Goal: Task Accomplishment & Management: Use online tool/utility

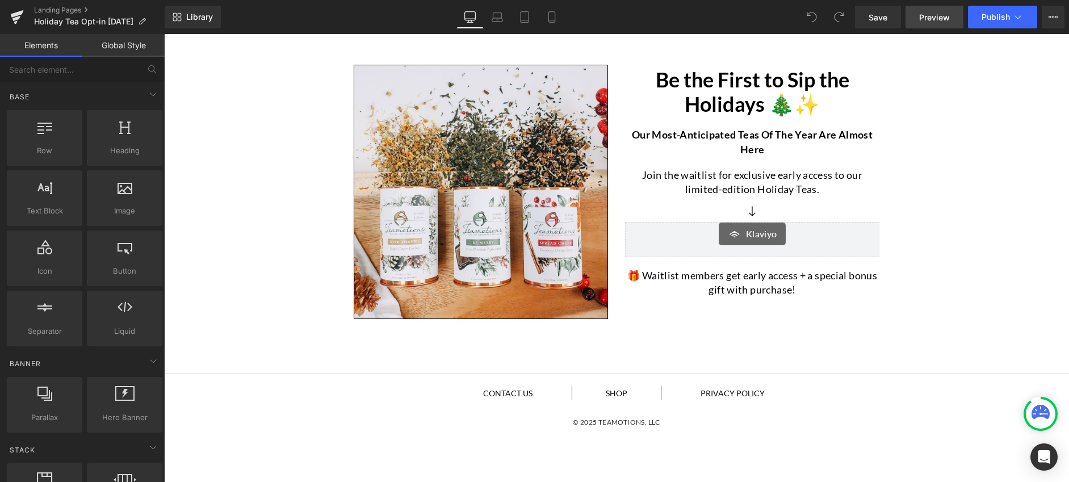
click at [942, 14] on span "Preview" at bounding box center [934, 17] width 31 height 12
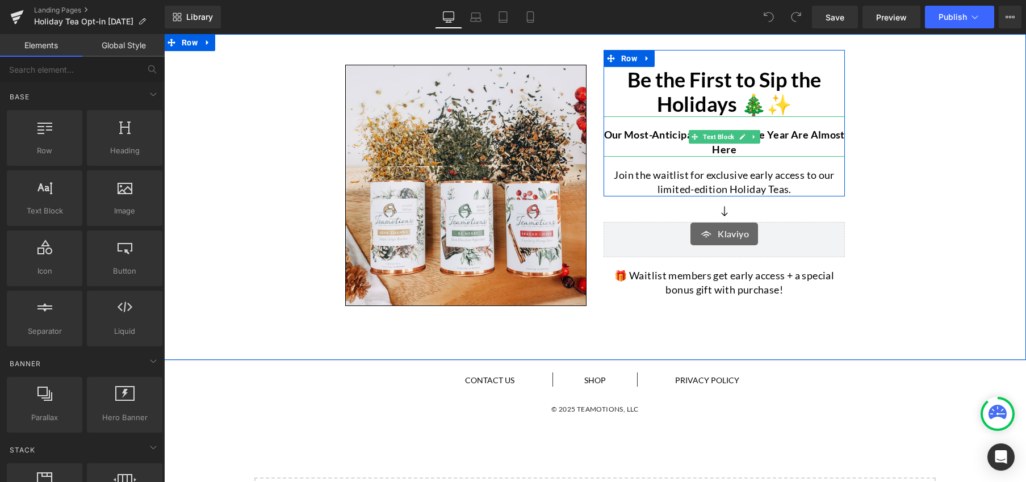
click at [768, 148] on p "Our most-anticipated teas of the year are almost here" at bounding box center [723, 142] width 241 height 28
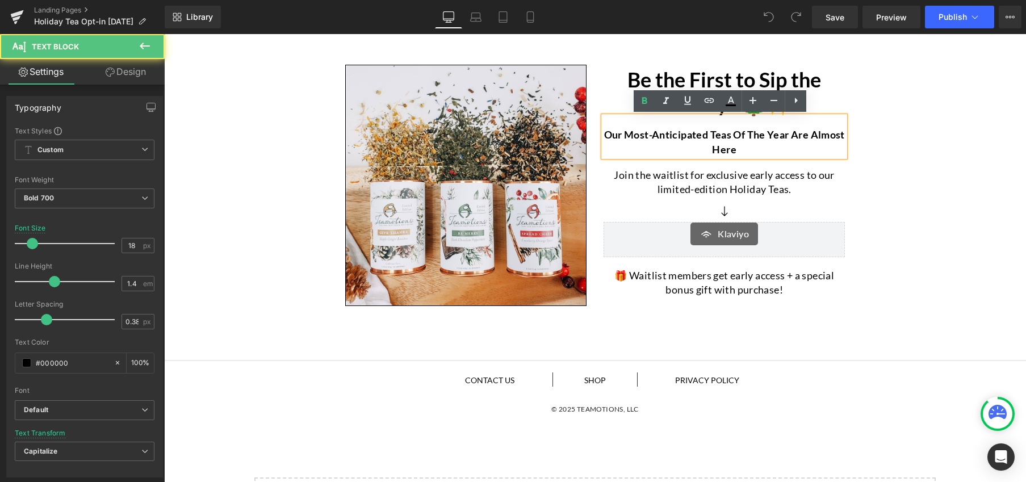
click at [750, 151] on p "Our most-anticipated teas of the year are almost here" at bounding box center [723, 142] width 241 height 28
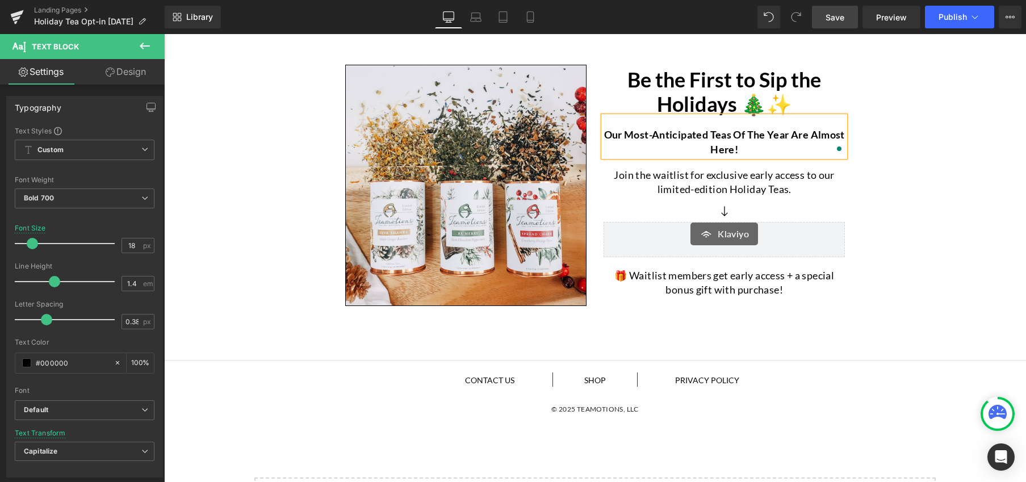
click at [831, 22] on span "Save" at bounding box center [834, 17] width 19 height 12
click at [971, 20] on icon at bounding box center [974, 16] width 11 height 11
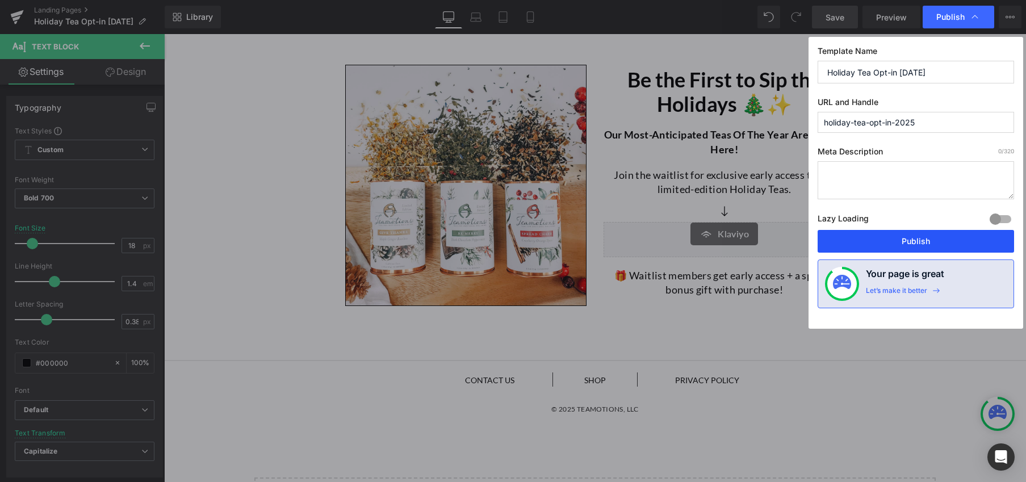
click at [938, 242] on button "Publish" at bounding box center [915, 241] width 196 height 23
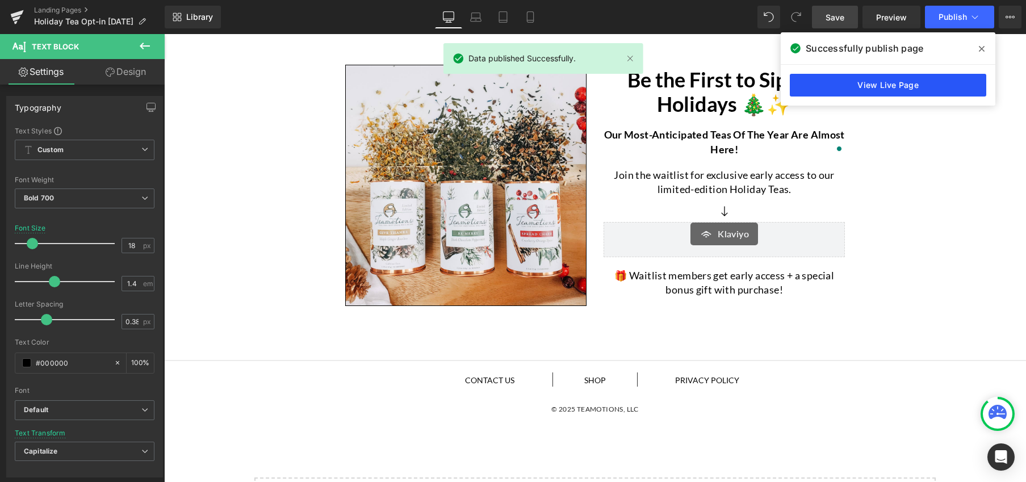
click at [878, 87] on link "View Live Page" at bounding box center [887, 85] width 196 height 23
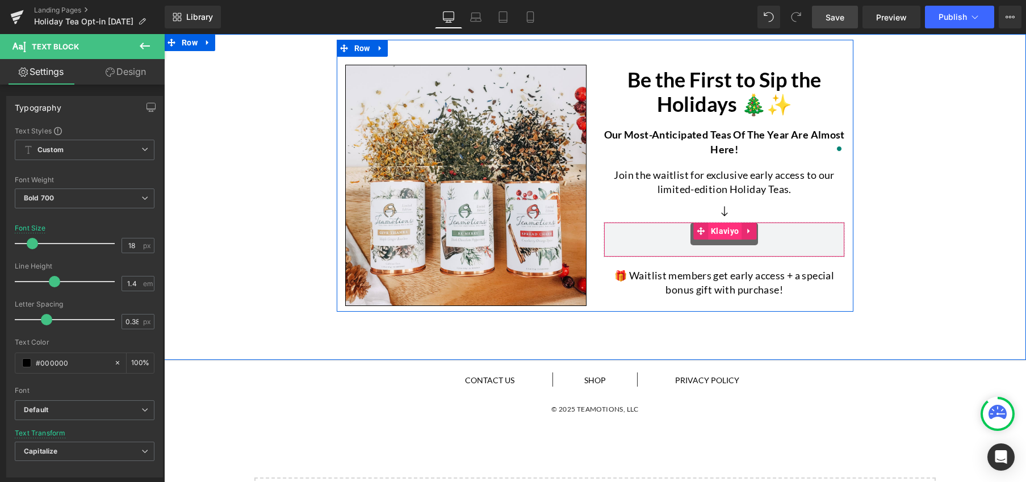
click at [716, 234] on span "Klaviyo" at bounding box center [724, 230] width 33 height 17
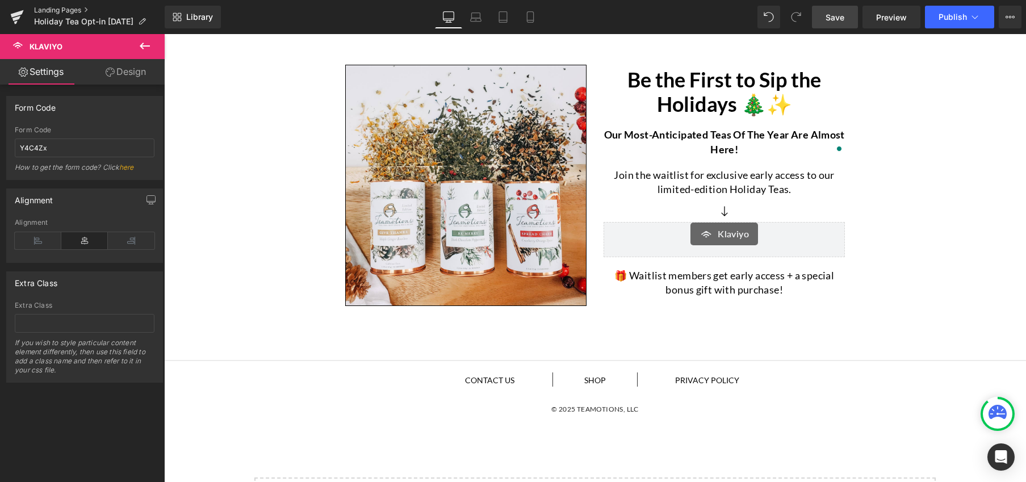
click at [64, 11] on link "Landing Pages" at bounding box center [99, 10] width 131 height 9
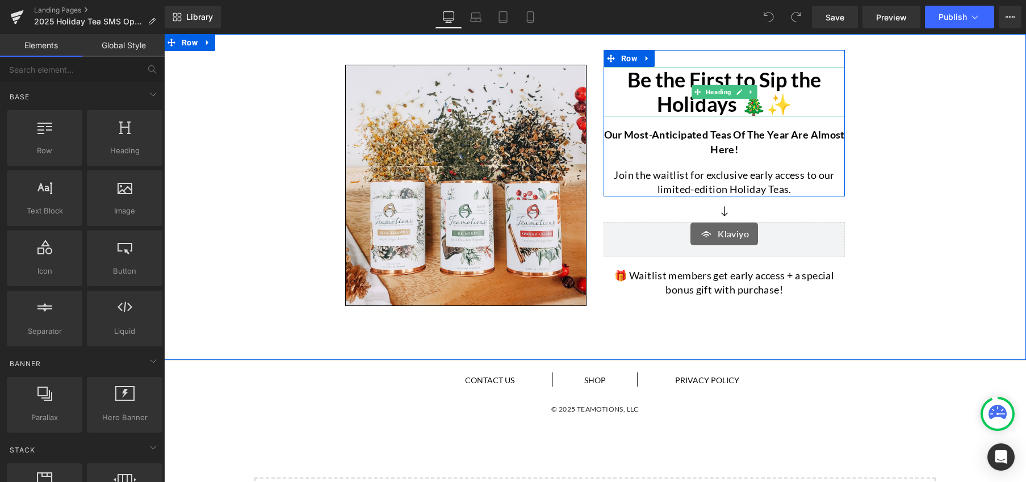
click at [666, 92] on h1 "Be the First to Sip the Holidays 🎄✨" at bounding box center [723, 92] width 241 height 49
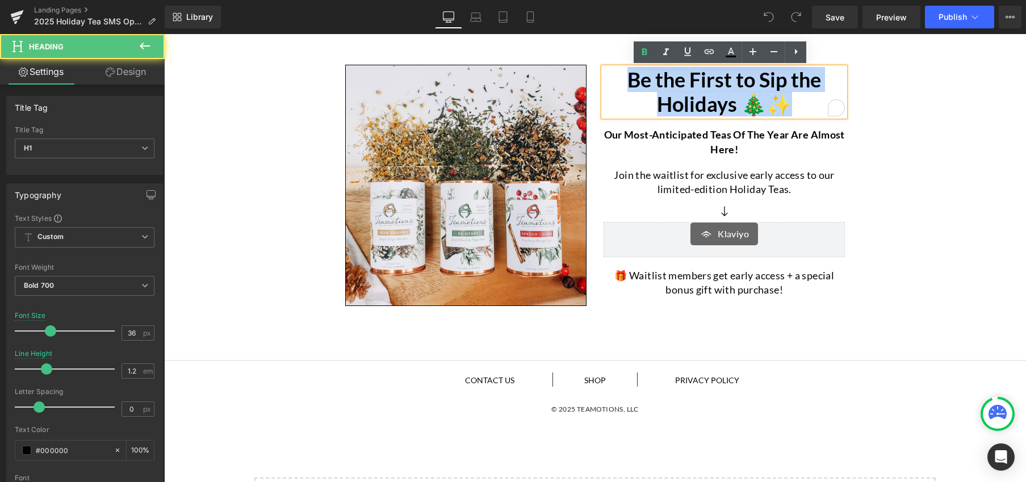
drag, startPoint x: 777, startPoint y: 104, endPoint x: 625, endPoint y: 87, distance: 153.1
click at [625, 87] on h1 "Be the First to Sip the Holidays 🎄✨" at bounding box center [723, 92] width 241 height 49
paste div "To enrich screen reader interactions, please activate Accessibility in Grammarl…"
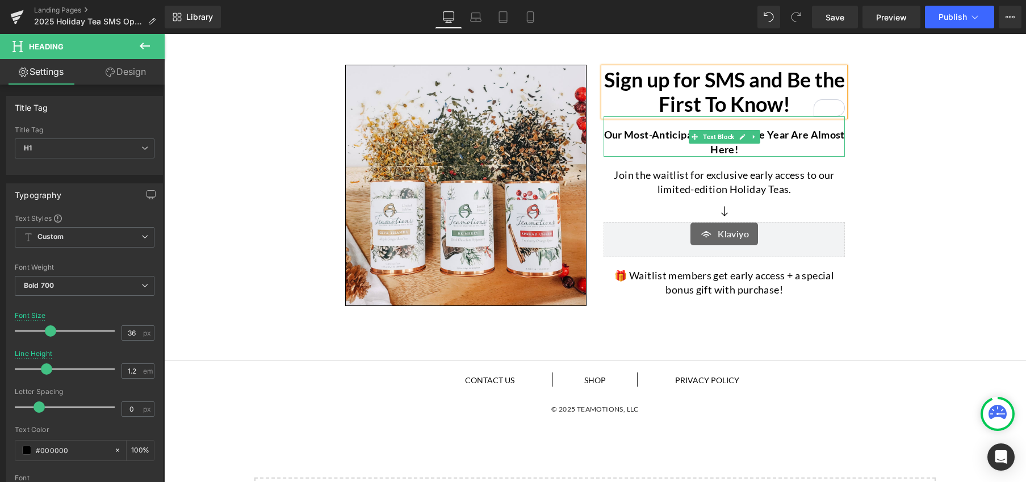
click at [655, 149] on p "Our most-anticipated teas of the year are almost here!" at bounding box center [723, 142] width 241 height 28
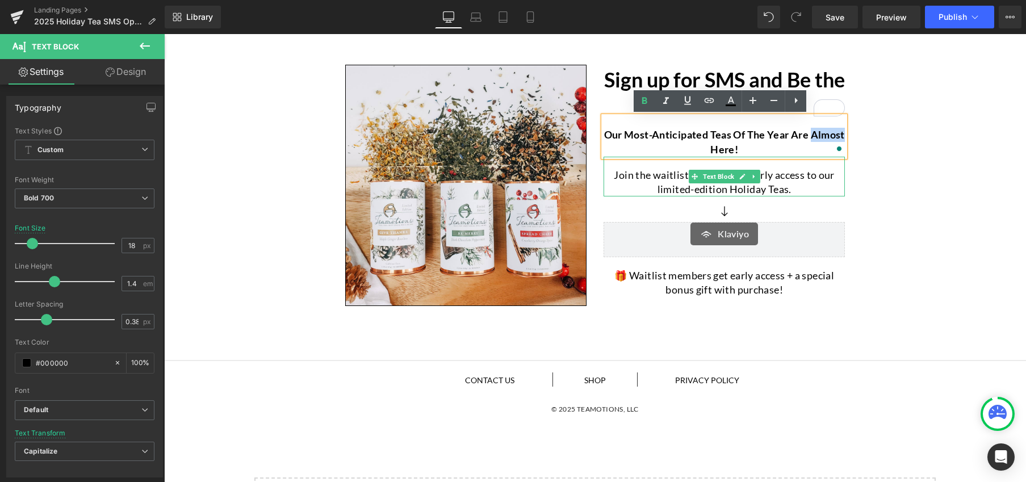
click at [631, 190] on p "Join the waitlist for exclusive early access to our limited-edition Holiday Tea…" at bounding box center [723, 182] width 241 height 28
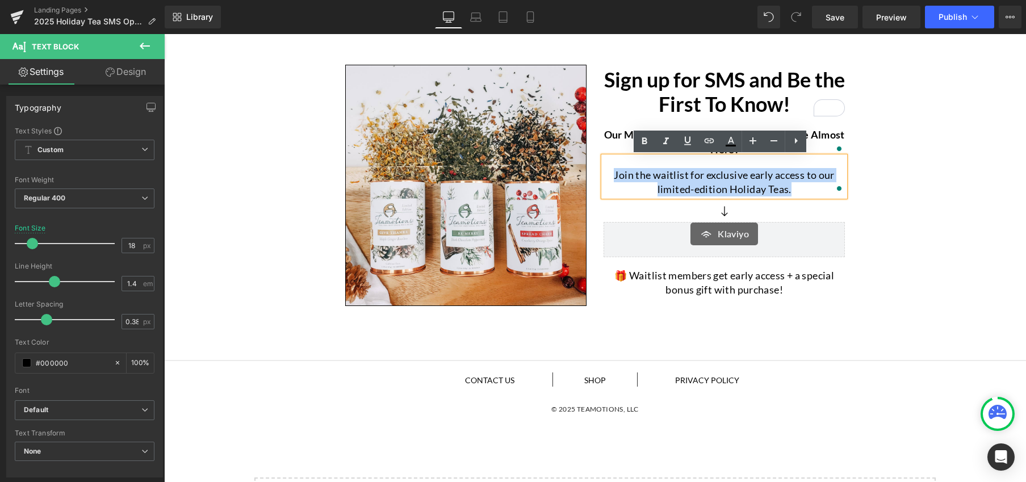
drag, startPoint x: 608, startPoint y: 178, endPoint x: 796, endPoint y: 194, distance: 188.0
click at [796, 194] on p "Join the waitlist for exclusive early access to our limited-edition Holiday Tea…" at bounding box center [723, 182] width 241 height 28
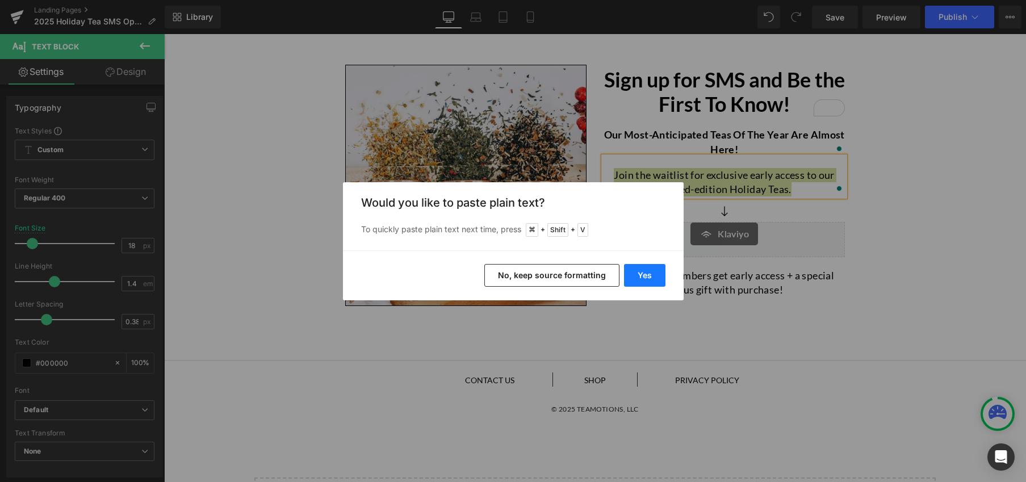
click at [656, 276] on button "Yes" at bounding box center [644, 275] width 41 height 23
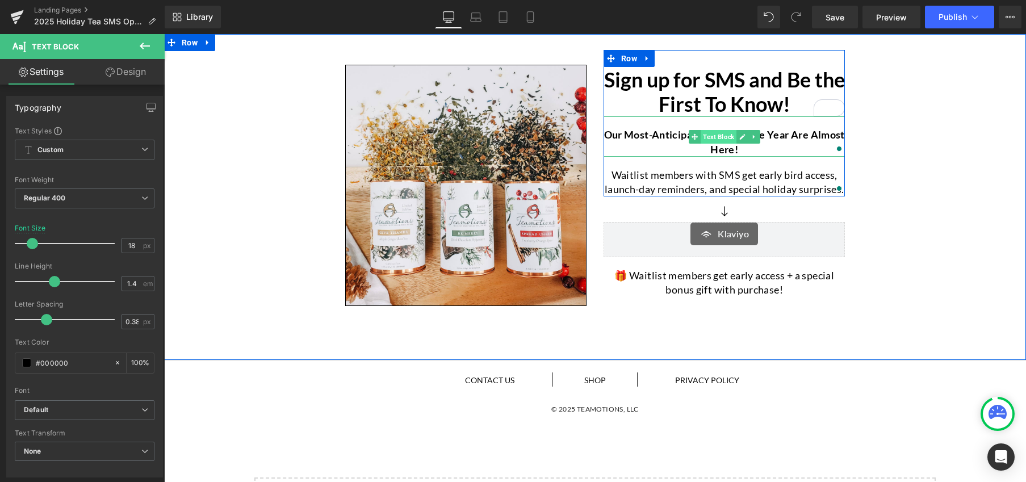
click at [730, 143] on span "Text Block" at bounding box center [718, 137] width 36 height 14
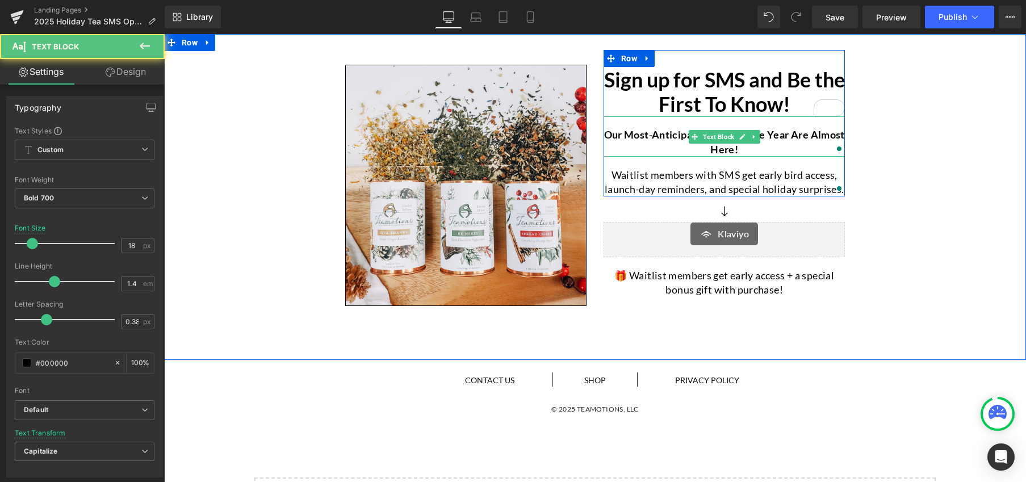
click at [783, 141] on p "Our most-anticipated teas of the year are almost here!" at bounding box center [723, 142] width 241 height 28
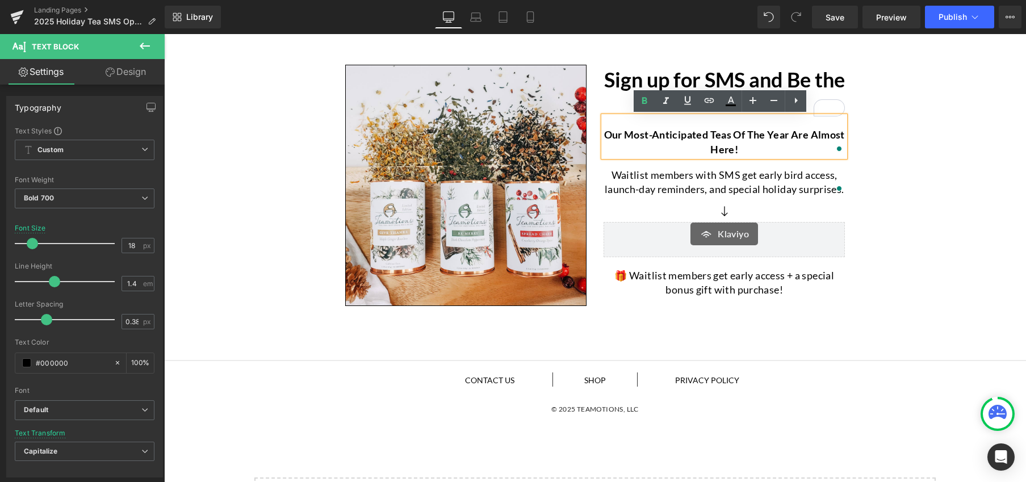
click at [906, 156] on div "Image Sign up for SMS and Be the First To Know! Heading Our most-anticipated te…" at bounding box center [595, 176] width 862 height 272
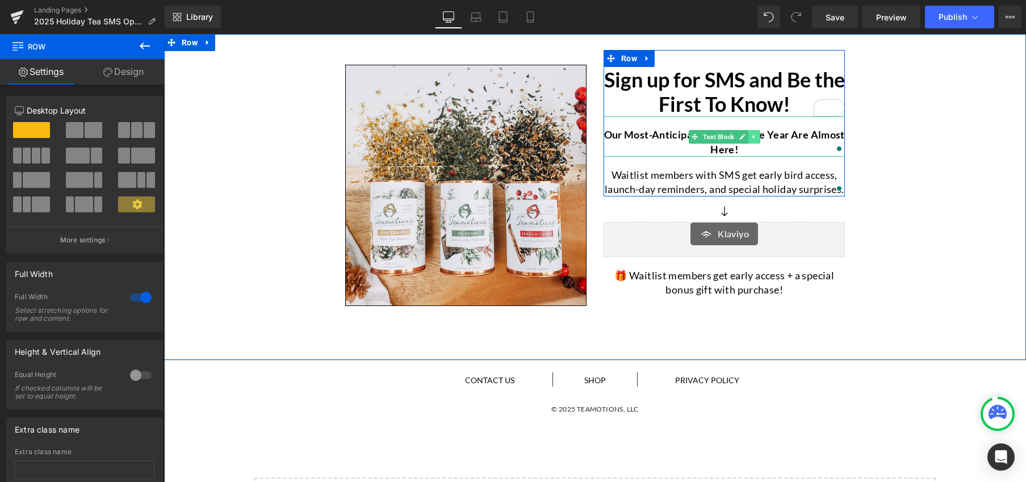
click at [752, 138] on icon at bounding box center [753, 136] width 6 height 7
click at [757, 138] on icon at bounding box center [760, 136] width 6 height 6
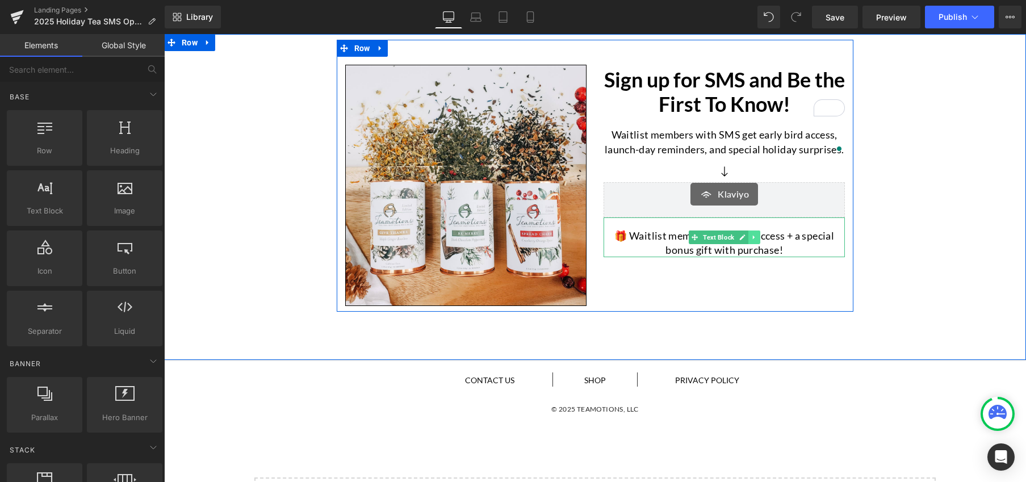
click at [754, 240] on link at bounding box center [754, 237] width 12 height 14
click at [758, 240] on icon at bounding box center [760, 237] width 6 height 6
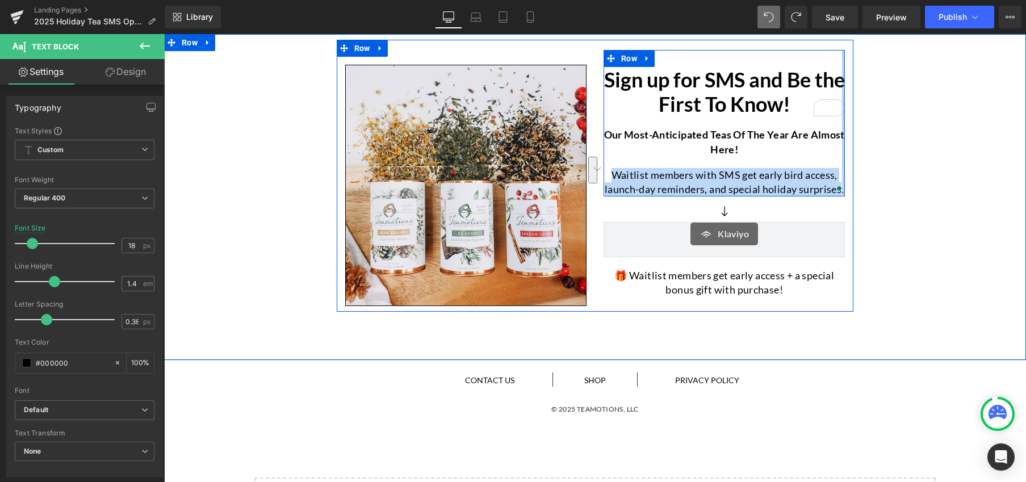
drag, startPoint x: 607, startPoint y: 174, endPoint x: 837, endPoint y: 194, distance: 231.3
click at [837, 194] on div "Sign up for SMS and Be the First To Know! Heading Our most-anticipated teas of …" at bounding box center [723, 123] width 241 height 146
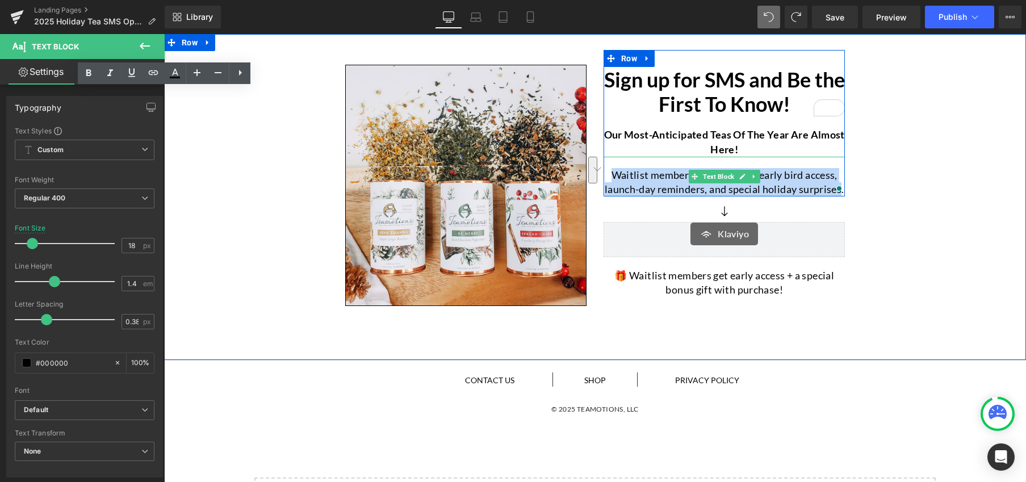
copy p "Waitlist members with SMS get early bird access, launch-day reminders, and spec…"
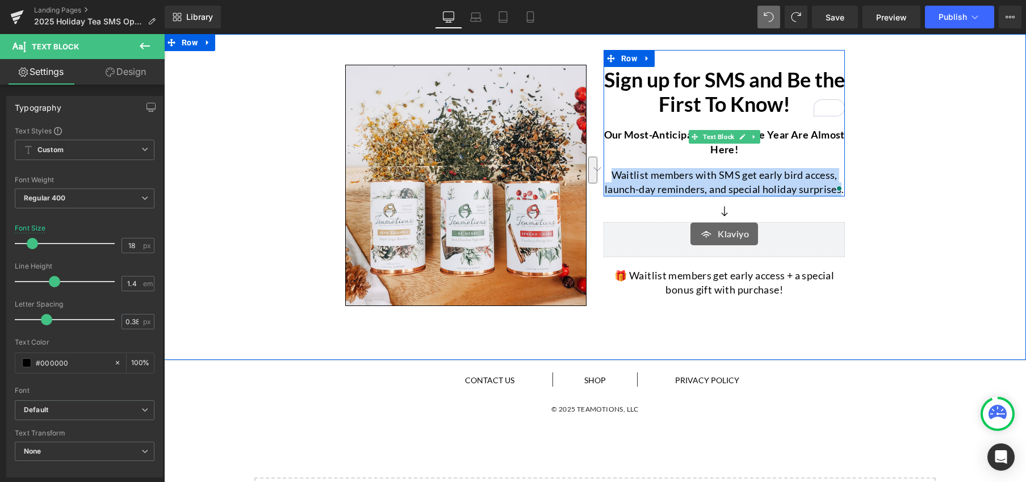
click at [658, 138] on p "Our most-anticipated teas of the year are almost here!" at bounding box center [723, 142] width 241 height 28
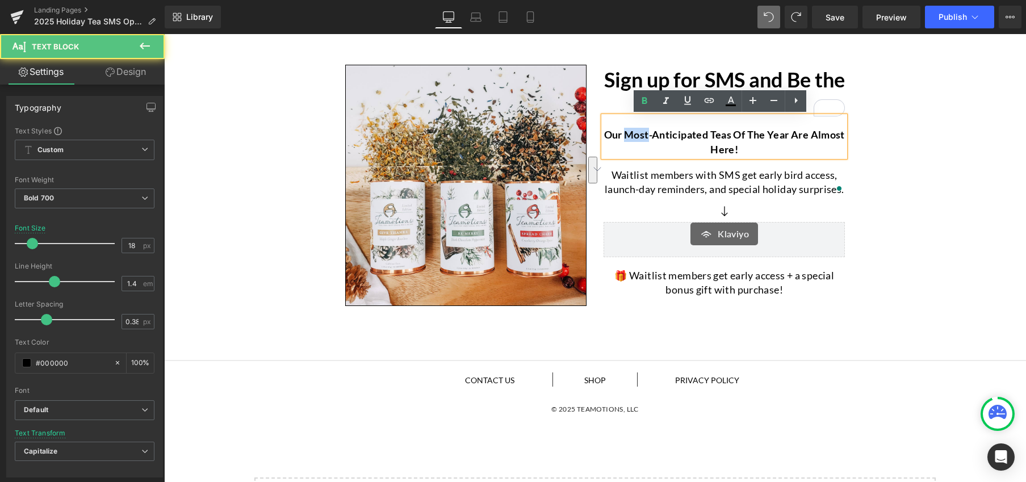
click at [658, 138] on p "Our most-anticipated teas of the year are almost here!" at bounding box center [723, 142] width 241 height 28
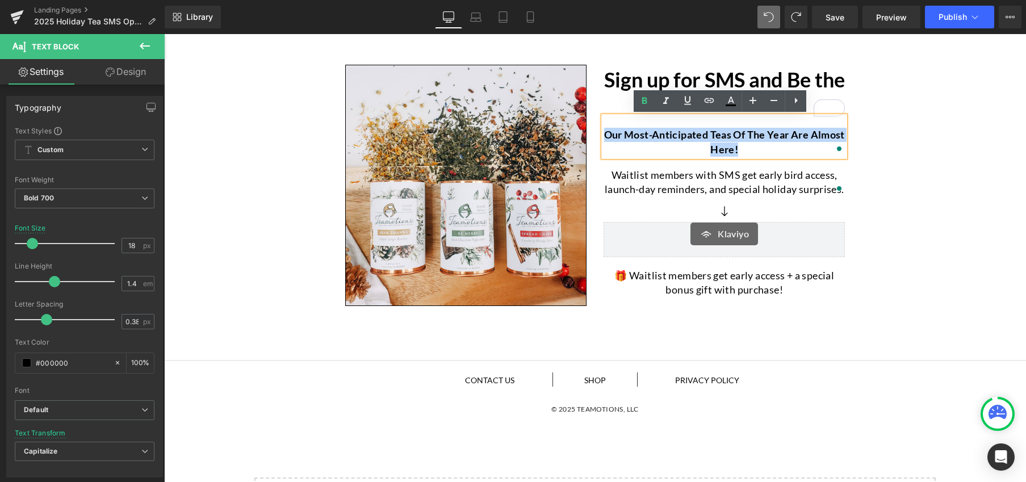
drag, startPoint x: 752, startPoint y: 149, endPoint x: 617, endPoint y: 139, distance: 134.9
click at [617, 139] on p "Our most-anticipated teas of the year are almost here!" at bounding box center [723, 142] width 241 height 28
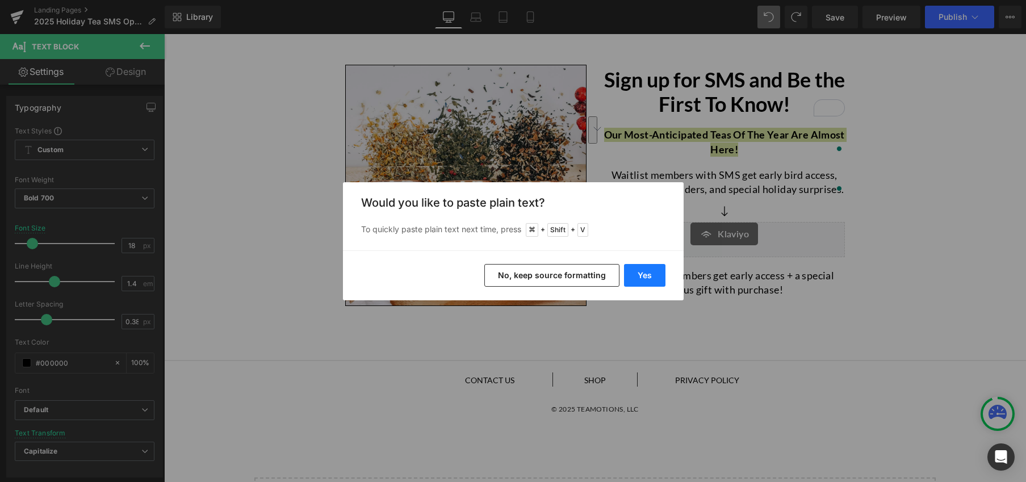
click at [641, 278] on button "Yes" at bounding box center [644, 275] width 41 height 23
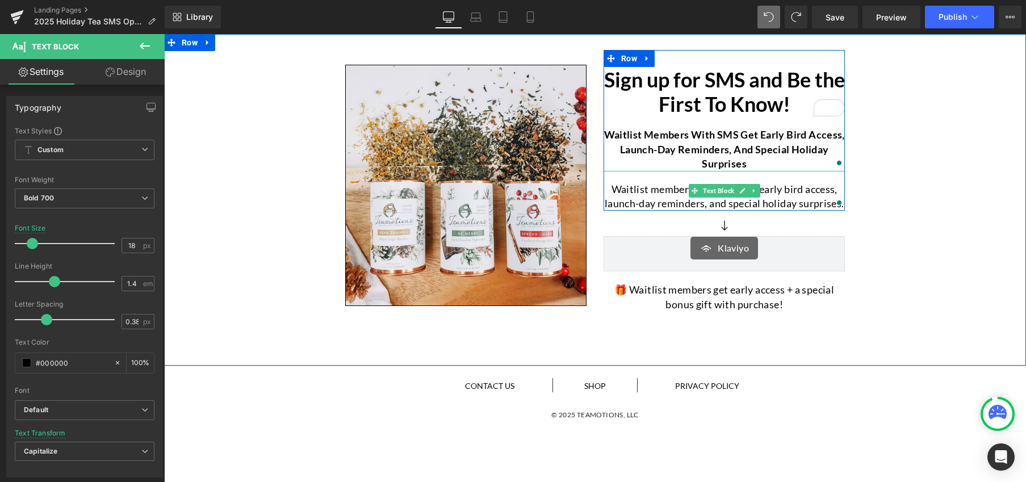
click at [645, 198] on p "Waitlist members with SMS get early bird access, launch-day reminders, and spec…" at bounding box center [723, 196] width 241 height 28
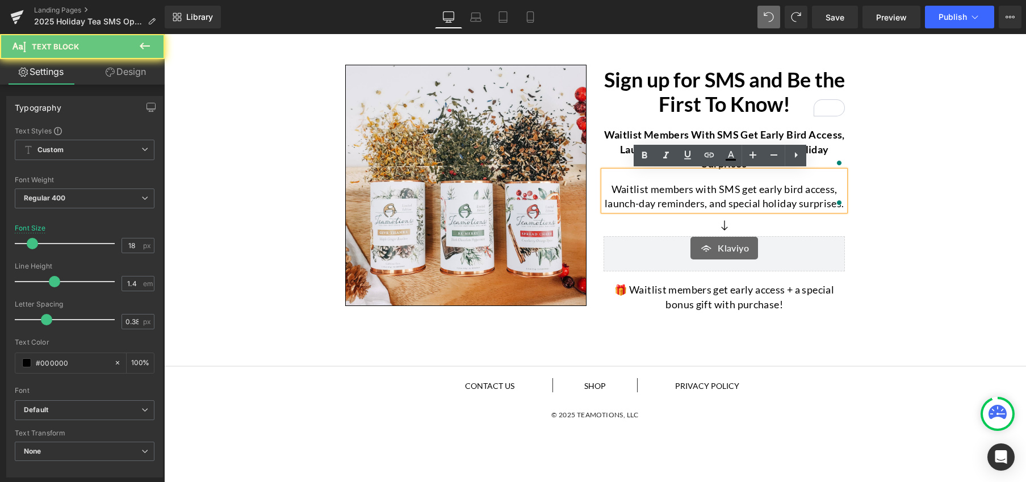
click at [645, 198] on p "Waitlist members with SMS get early bird access, launch-day reminders, and spec…" at bounding box center [723, 196] width 241 height 28
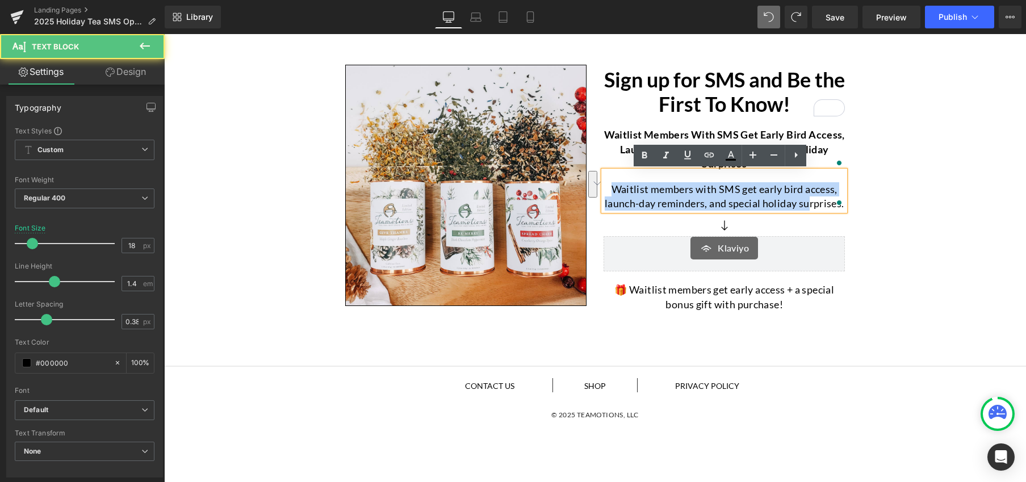
drag, startPoint x: 603, startPoint y: 188, endPoint x: 804, endPoint y: 204, distance: 201.0
click at [804, 204] on p "Waitlist members with SMS get early bird access, launch-day reminders, and spec…" at bounding box center [723, 196] width 241 height 28
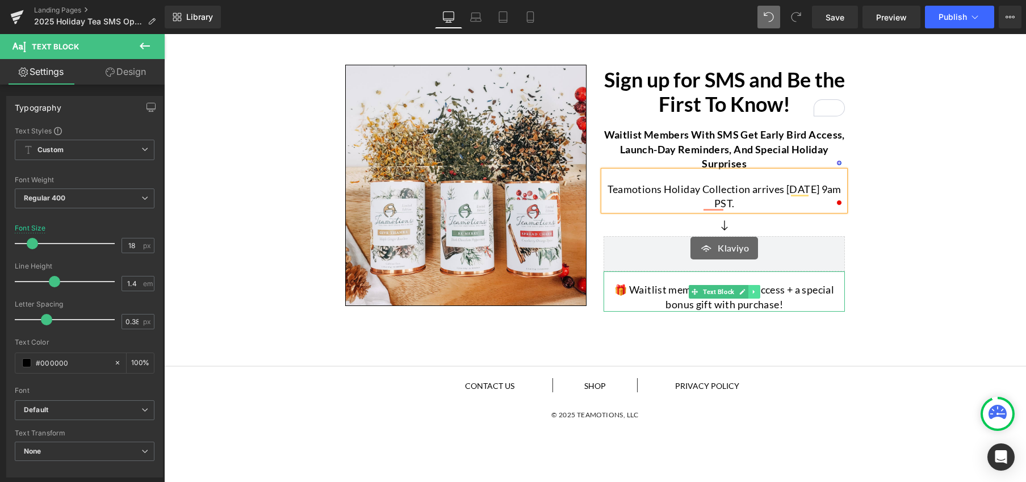
click at [751, 295] on icon at bounding box center [753, 291] width 6 height 7
click at [757, 295] on icon at bounding box center [760, 291] width 6 height 7
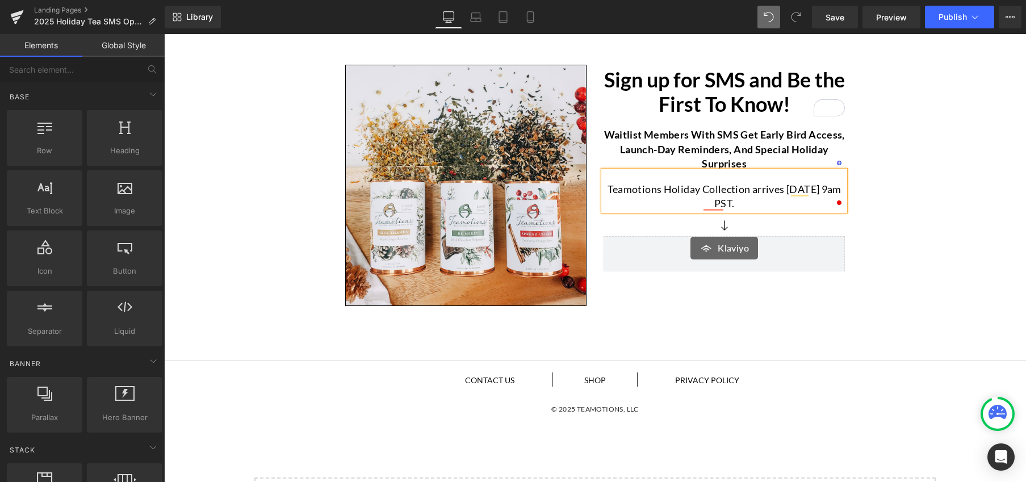
click at [824, 191] on p "Teamotions Holiday Collection arrives Oct 1st at 9am PST." at bounding box center [723, 196] width 241 height 28
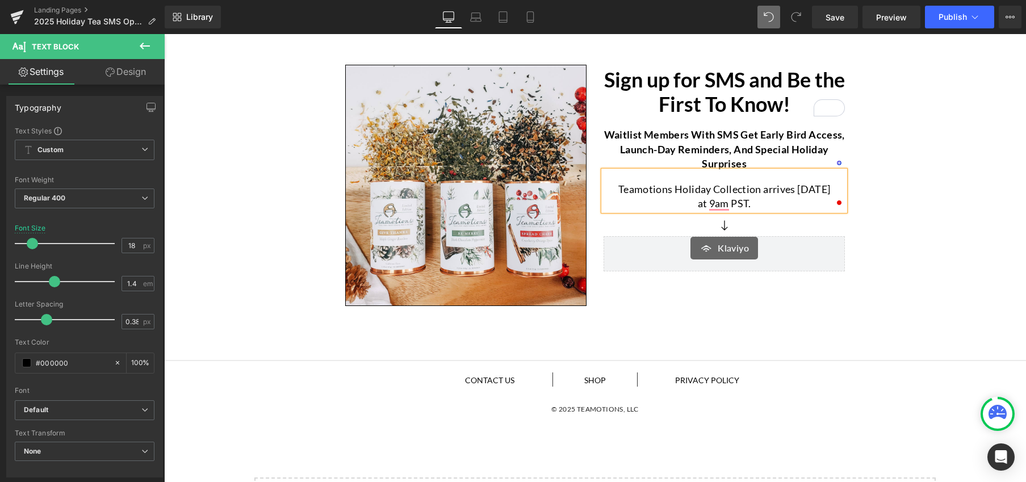
click at [935, 209] on div "Image Sign up for SMS and Be the First To Know! Heading Waitlist members with S…" at bounding box center [595, 176] width 862 height 272
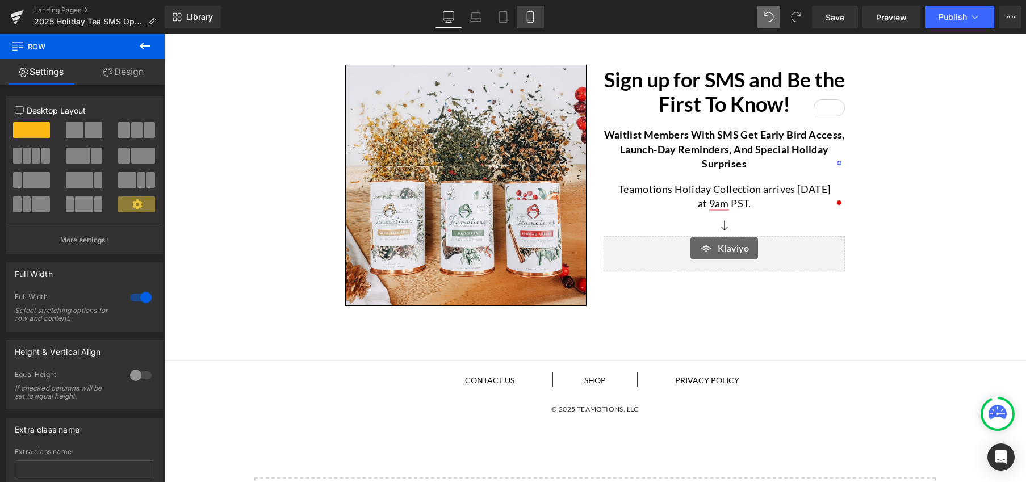
click at [530, 23] on link "Mobile" at bounding box center [529, 17] width 27 height 23
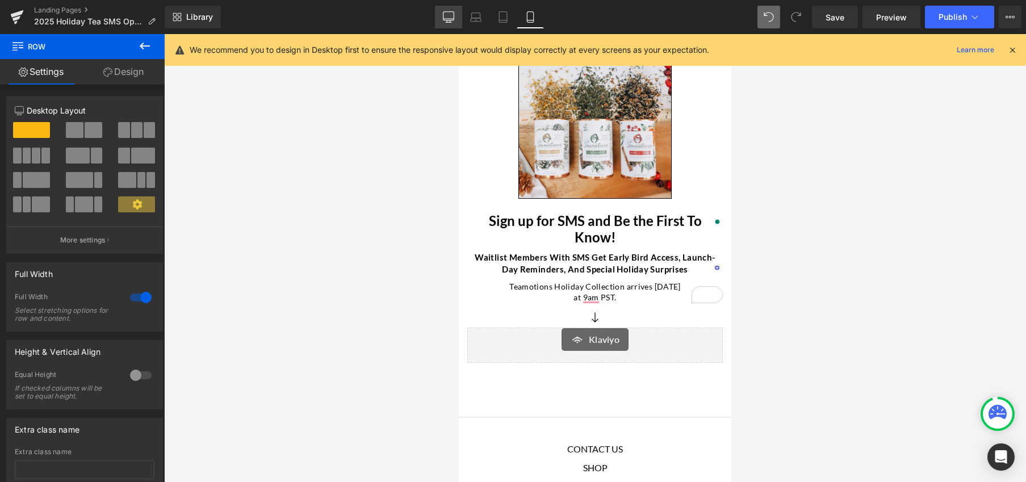
click at [444, 18] on icon at bounding box center [448, 16] width 11 height 11
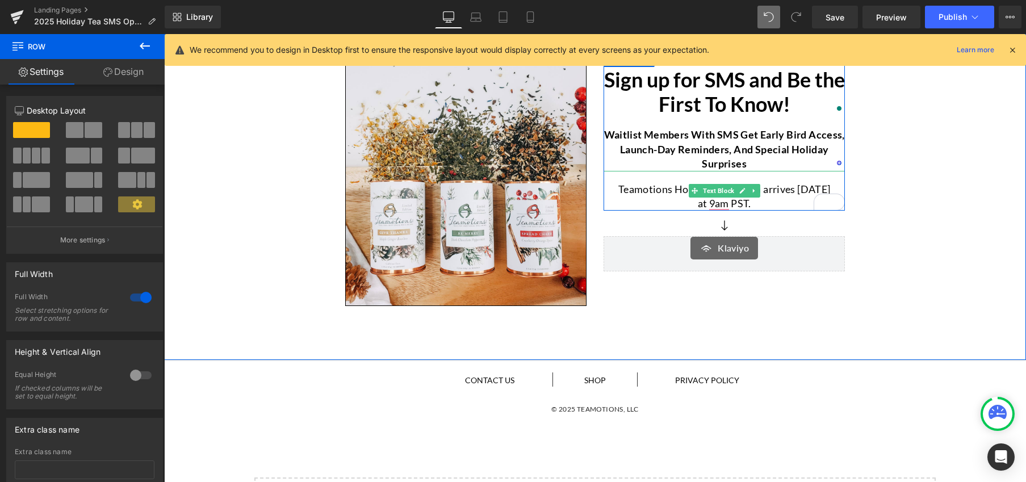
drag, startPoint x: 692, startPoint y: 203, endPoint x: 708, endPoint y: 211, distance: 17.8
click at [692, 203] on p "at 9am PST." at bounding box center [723, 203] width 241 height 14
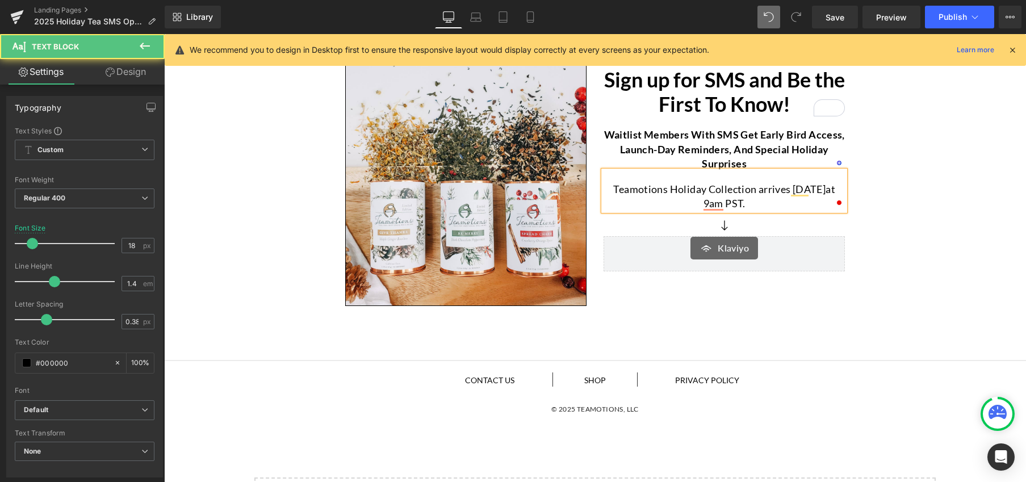
click at [822, 203] on p "Teamotions Holiday Collection arrives Oct 1st at 9am PST." at bounding box center [723, 196] width 241 height 28
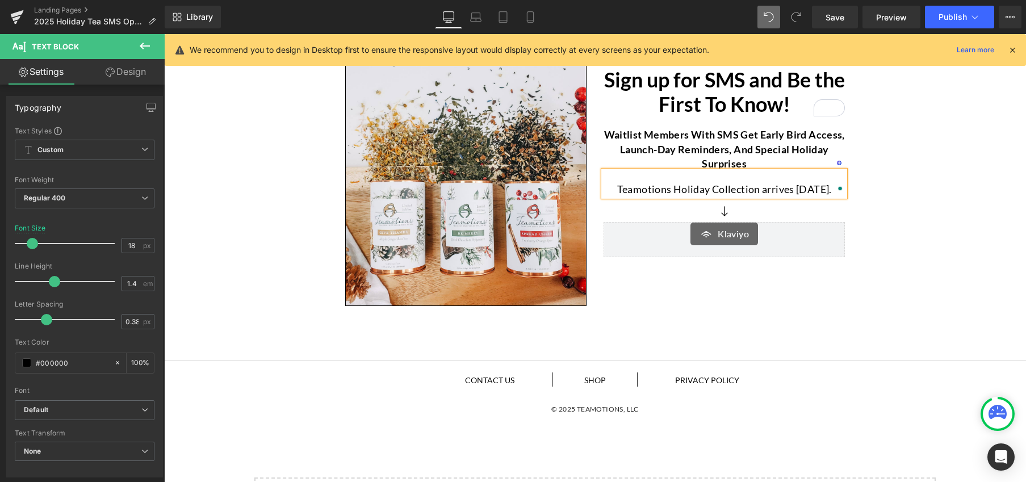
click at [955, 230] on div "Image Sign up for SMS and Be the First To Know! Heading Waitlist members with S…" at bounding box center [595, 176] width 862 height 272
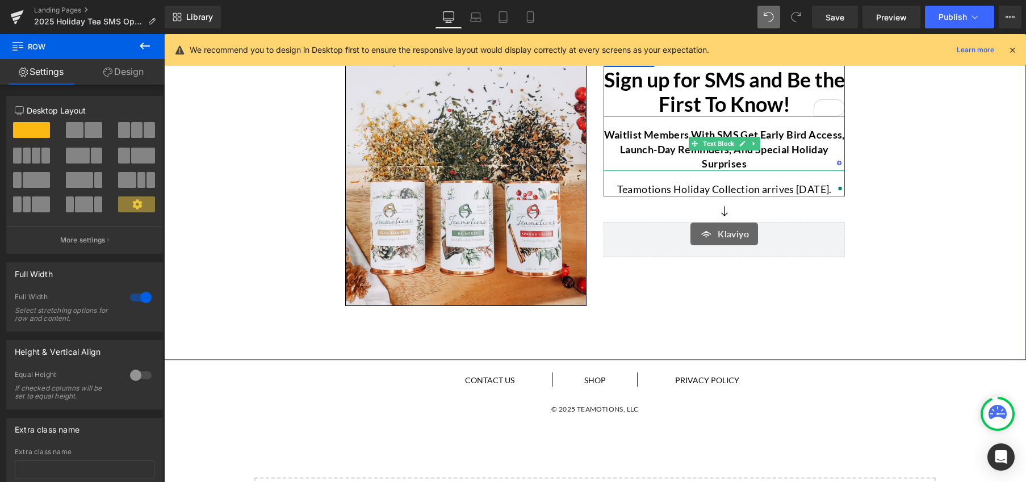
click at [635, 145] on p "Waitlist members with SMS get early bird access, launch-day reminders, and spec…" at bounding box center [723, 149] width 241 height 43
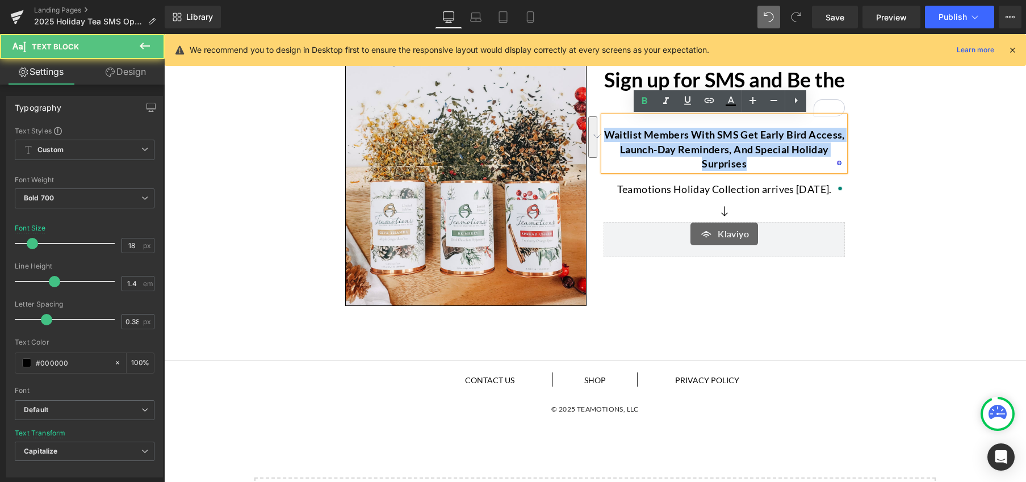
drag, startPoint x: 742, startPoint y: 163, endPoint x: 604, endPoint y: 134, distance: 141.6
click at [604, 134] on p "Waitlist members with SMS get early bird access, launch-day reminders, and spec…" at bounding box center [723, 149] width 241 height 43
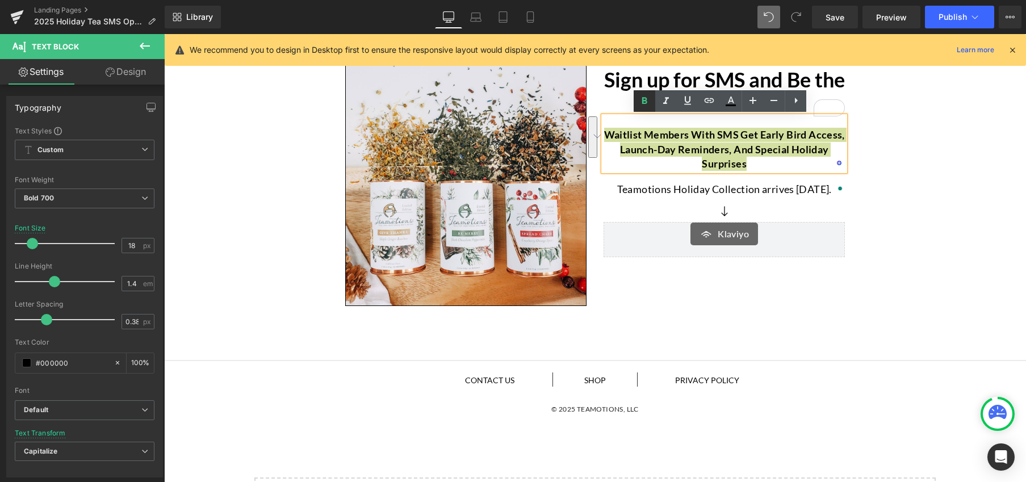
click at [640, 103] on icon at bounding box center [644, 101] width 14 height 14
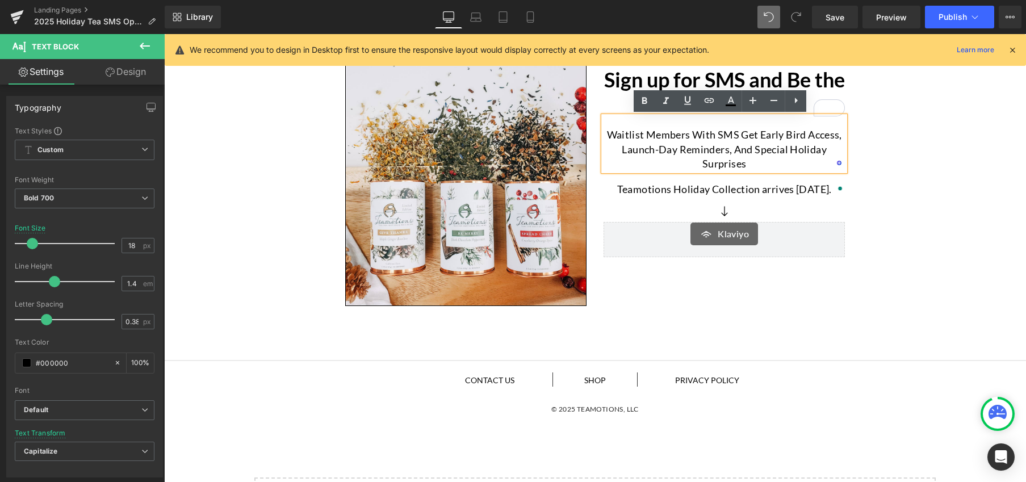
click at [925, 246] on div "Image Sign up for SMS and Be the First To Know! Heading Waitlist members with S…" at bounding box center [595, 176] width 862 height 272
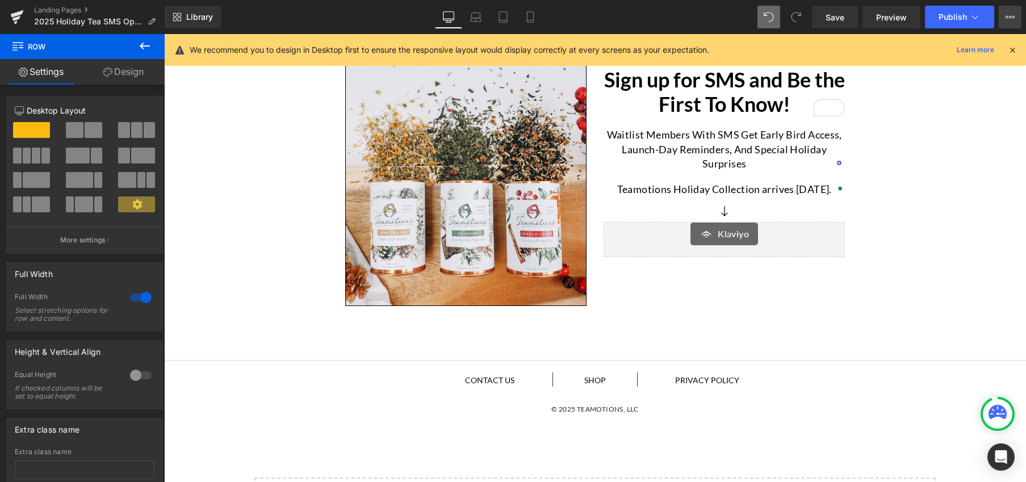
click at [1014, 19] on button "View Live Page View with current Template Save Template to Library Schedule Pub…" at bounding box center [1009, 17] width 23 height 23
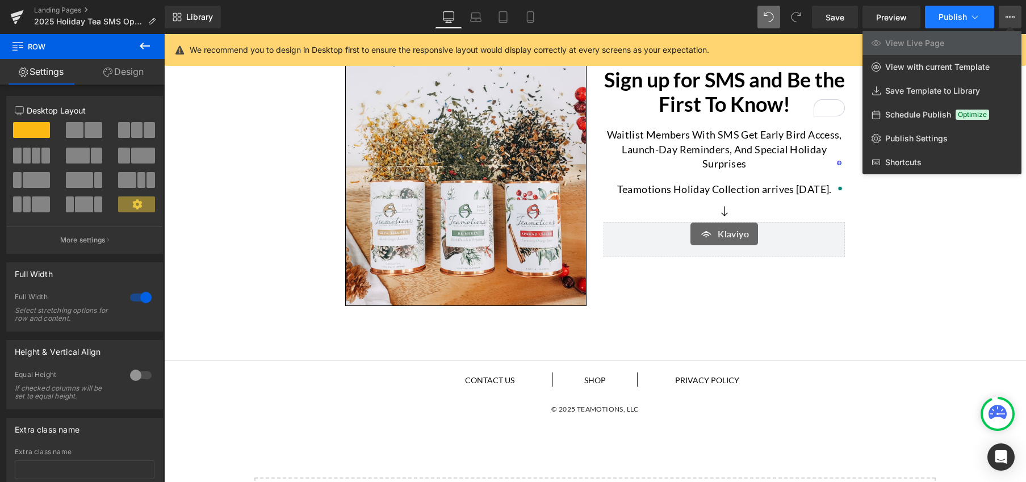
click at [975, 21] on icon at bounding box center [974, 16] width 11 height 11
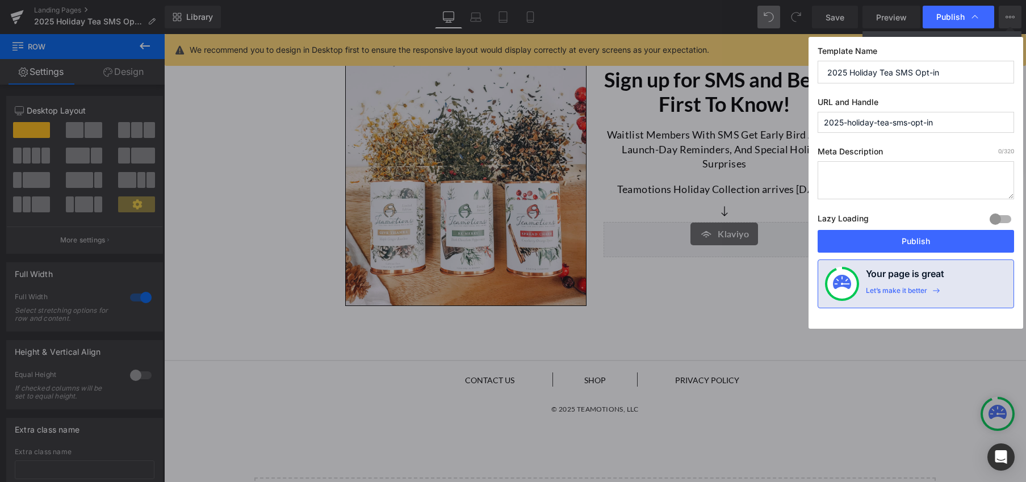
drag, startPoint x: 824, startPoint y: 123, endPoint x: 937, endPoint y: 125, distance: 113.5
click at [937, 125] on input "2025-holiday-tea-sms-opt-in" at bounding box center [915, 122] width 196 height 21
paste input "SMS"
type input "2025-holiday-sms"
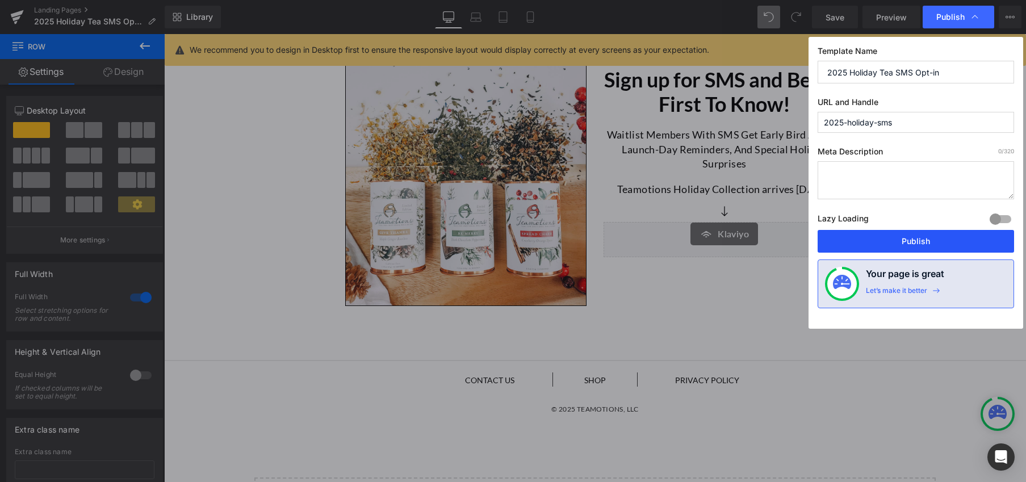
click at [923, 243] on button "Publish" at bounding box center [915, 241] width 196 height 23
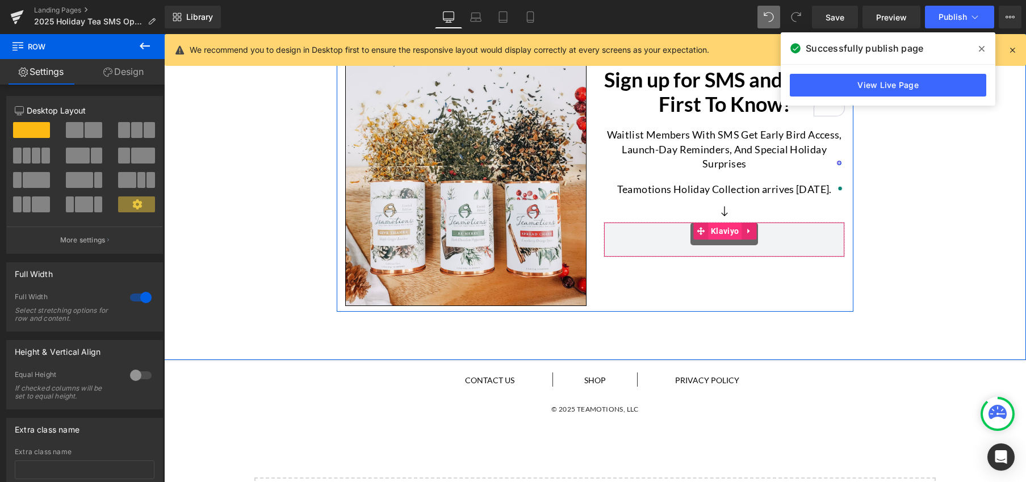
click at [715, 234] on span "Klaviyo" at bounding box center [724, 230] width 33 height 17
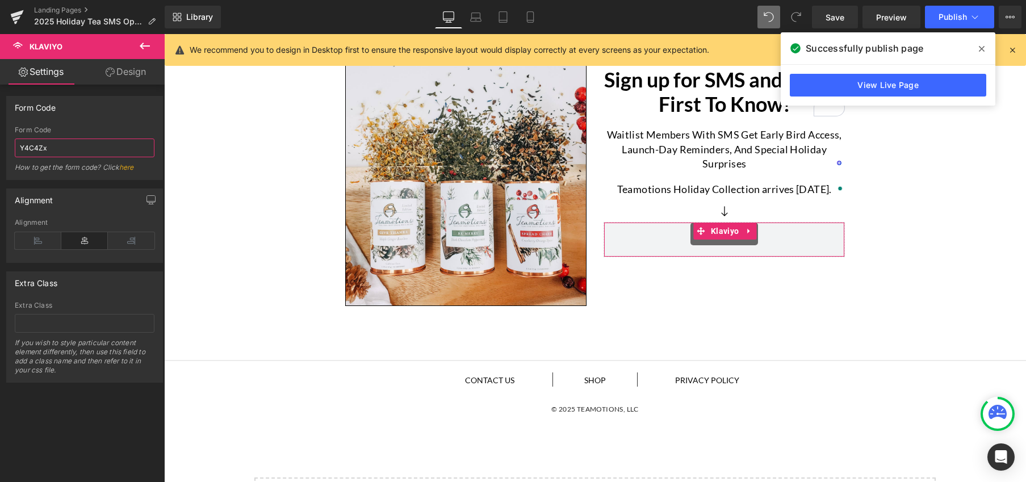
drag, startPoint x: 53, startPoint y: 149, endPoint x: 16, endPoint y: 148, distance: 37.5
click at [16, 148] on input "Y4C4Zx" at bounding box center [85, 147] width 140 height 19
paste input "<div class="klaviyo-form-UcRCAn"></div>"
type input "UcRCAn"
click at [141, 128] on div "Form Code" at bounding box center [85, 130] width 140 height 8
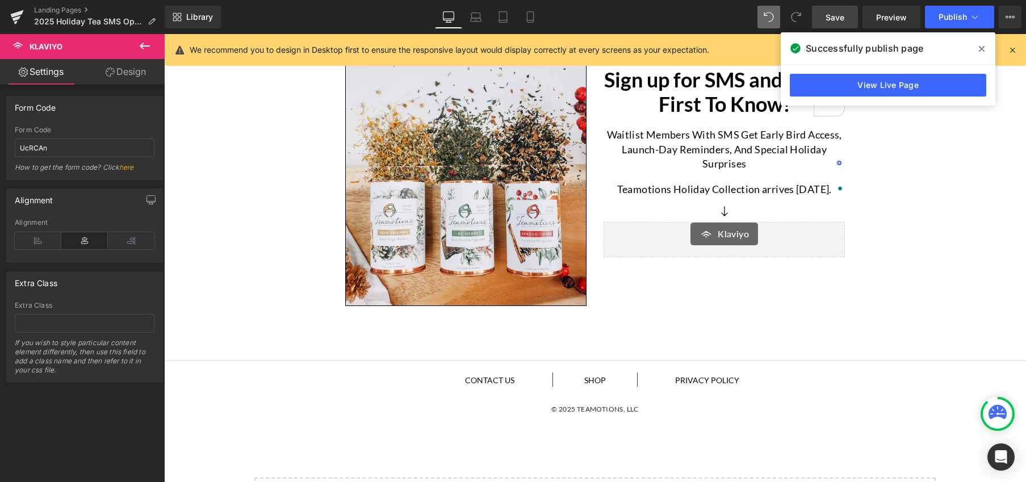
click at [839, 18] on span "Save" at bounding box center [834, 17] width 19 height 12
click at [888, 87] on link "View Live Page" at bounding box center [887, 85] width 196 height 23
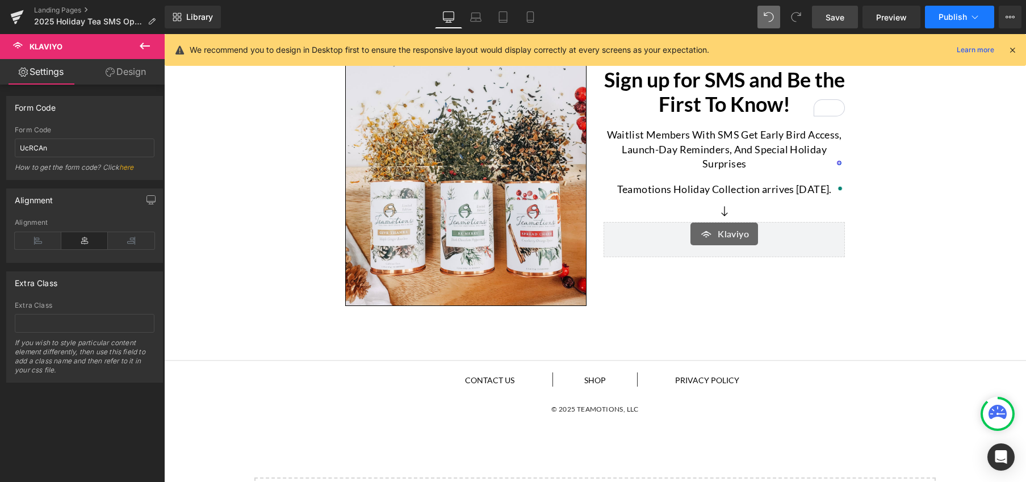
click at [956, 16] on span "Publish" at bounding box center [952, 16] width 28 height 9
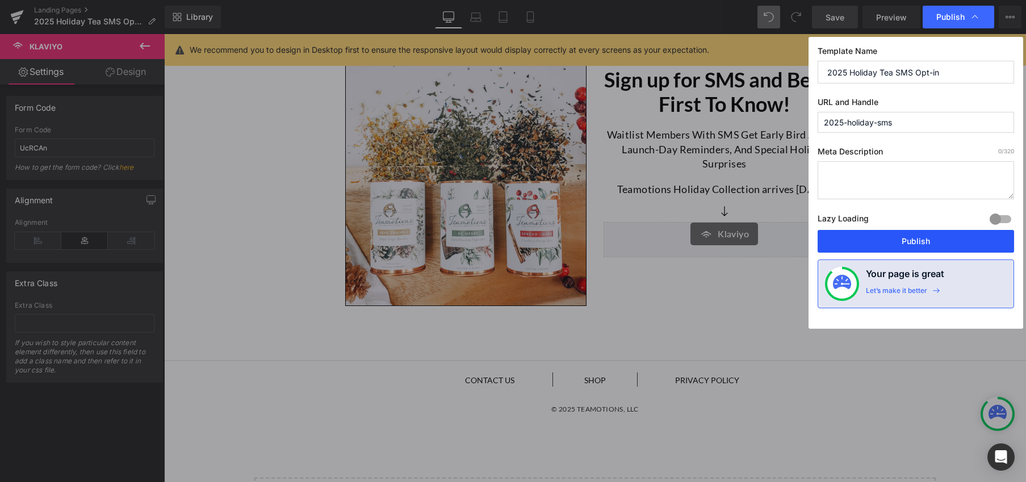
click at [910, 247] on button "Publish" at bounding box center [915, 241] width 196 height 23
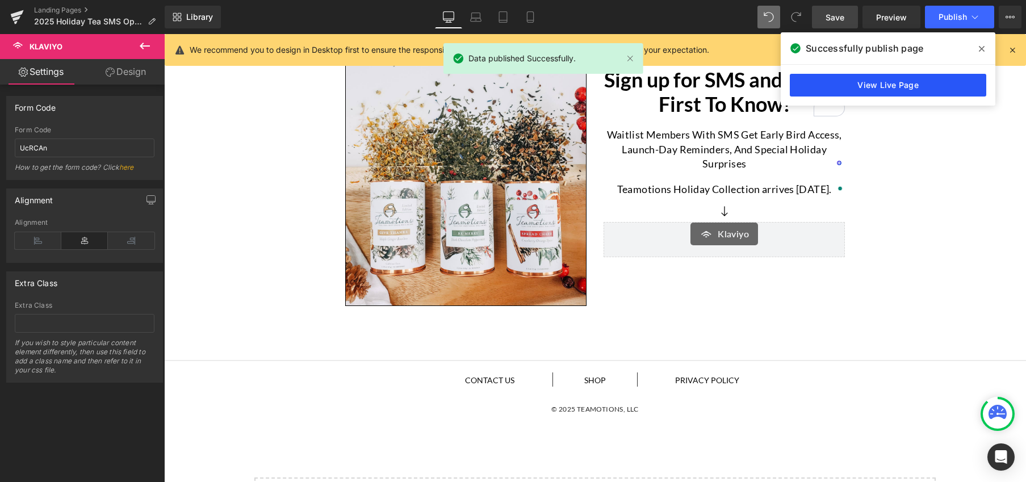
click at [900, 87] on link "View Live Page" at bounding box center [887, 85] width 196 height 23
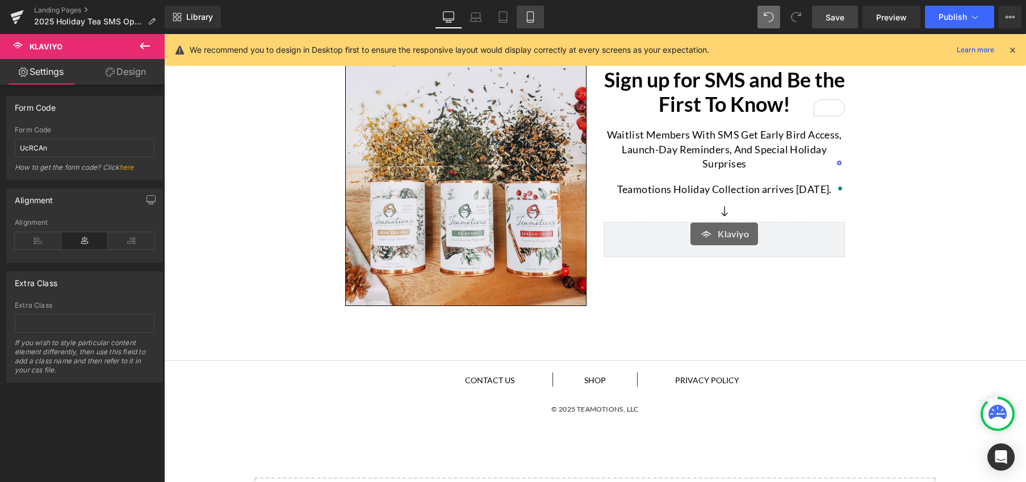
click at [532, 20] on icon at bounding box center [529, 16] width 11 height 11
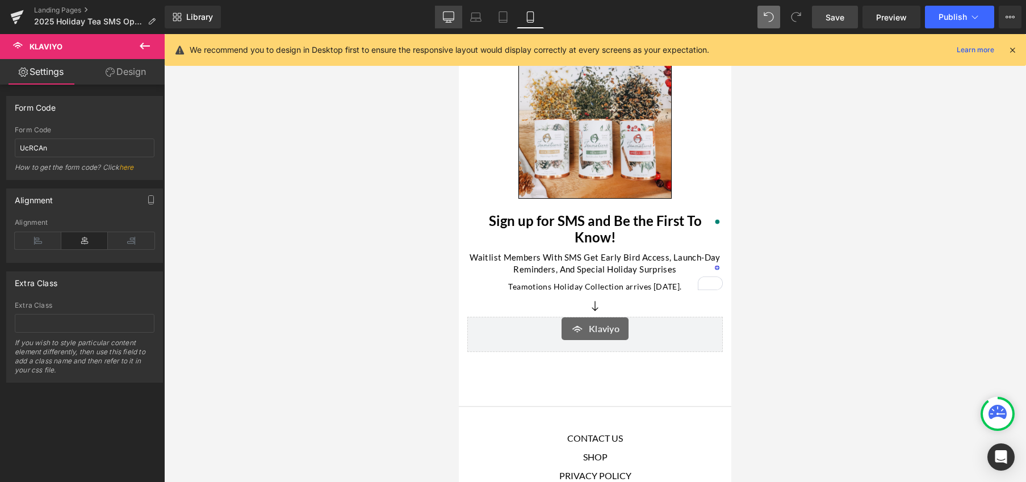
click at [447, 18] on icon at bounding box center [448, 16] width 11 height 11
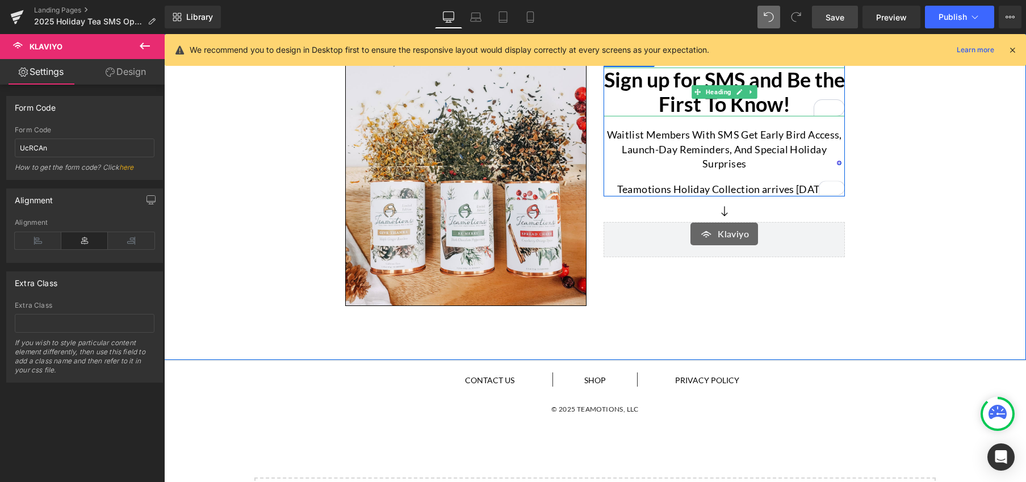
click at [764, 83] on h1 "Sign up for SMS and Be the First To Know!" at bounding box center [723, 92] width 241 height 49
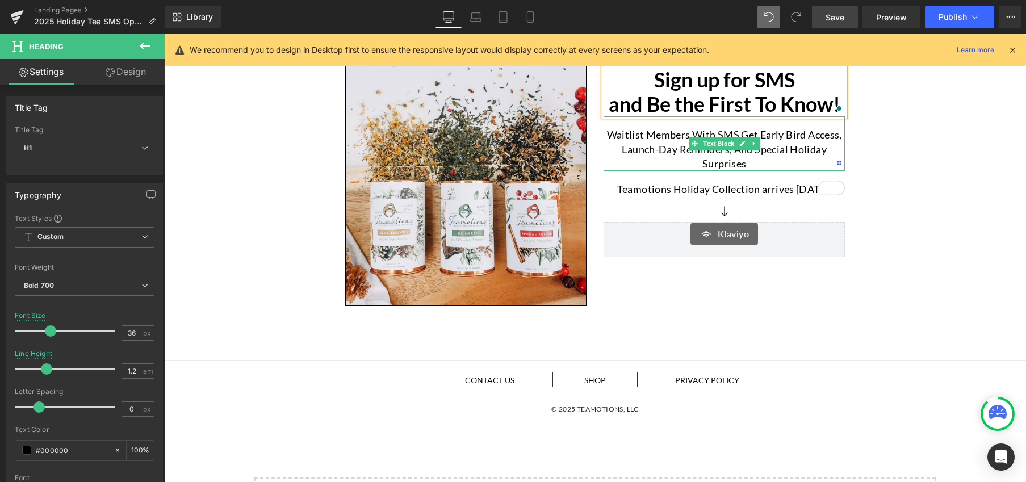
click at [755, 162] on p "Waitlist members with SMS get early bird access, launch-day reminders, and spec…" at bounding box center [723, 149] width 241 height 43
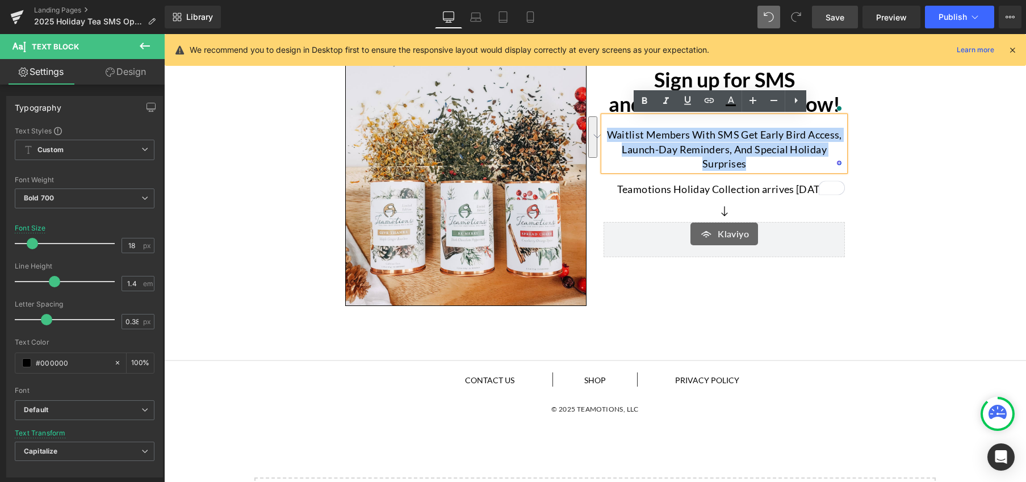
drag, startPoint x: 738, startPoint y: 164, endPoint x: 603, endPoint y: 140, distance: 136.7
click at [603, 140] on p "Waitlist members with SMS get early bird access, launch-day reminders, and spec…" at bounding box center [723, 149] width 241 height 43
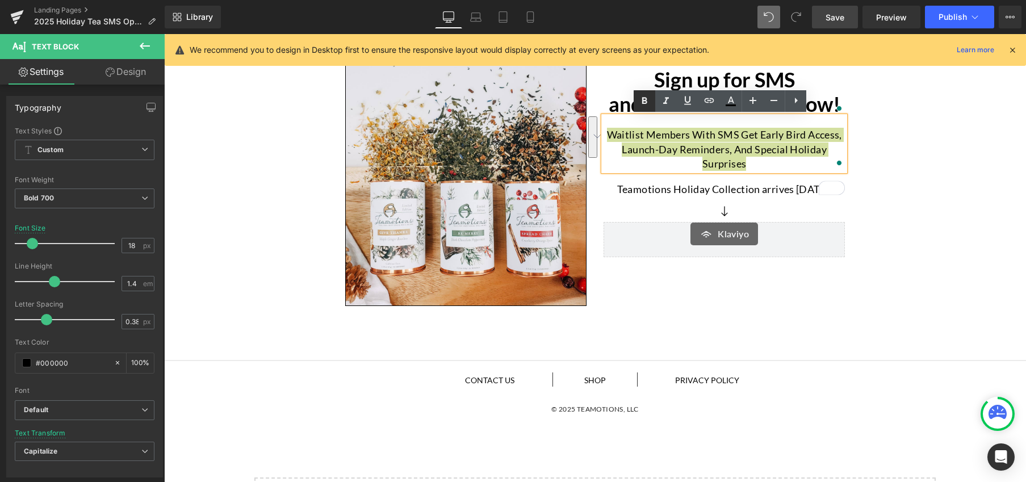
click at [641, 100] on icon at bounding box center [644, 101] width 14 height 14
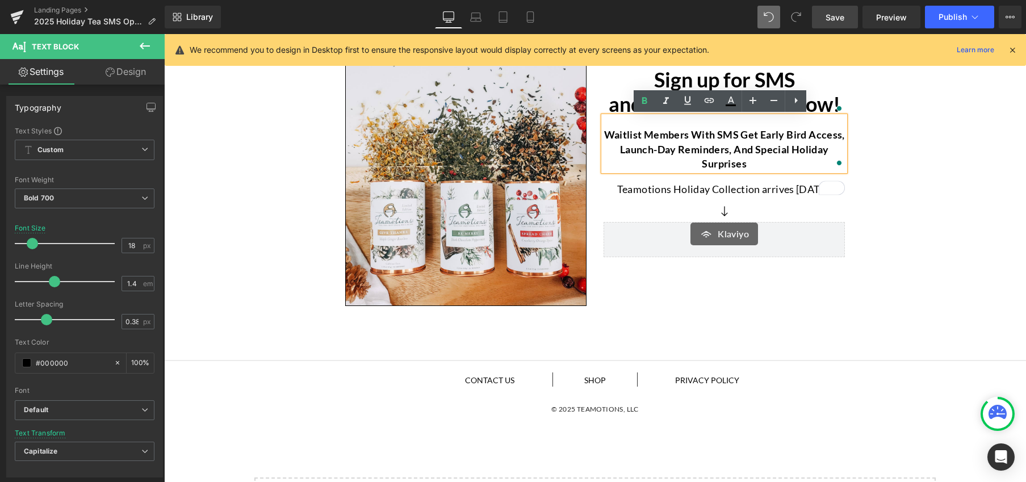
click at [935, 180] on div "Image Sign up for SMS and Be the First To Know! Heading Waitlist members with S…" at bounding box center [595, 176] width 862 height 272
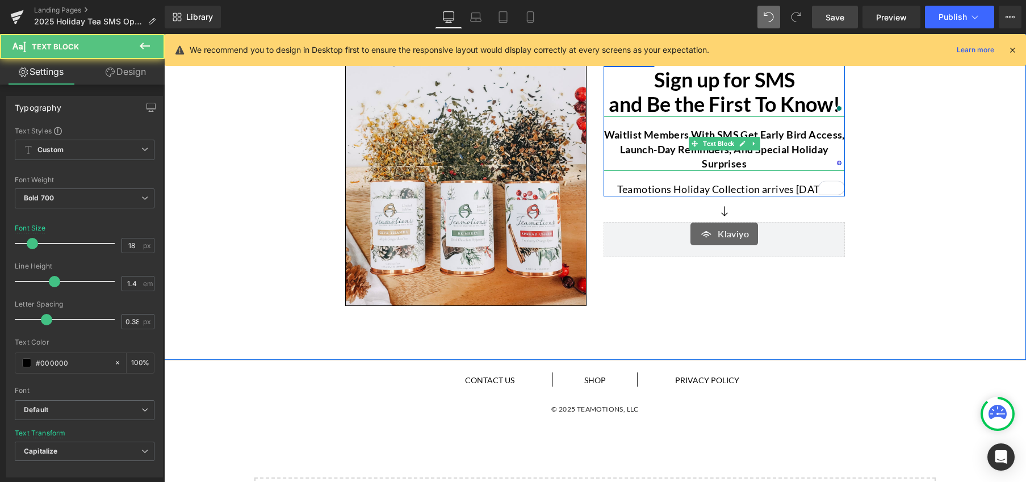
click at [744, 165] on p "Waitlist members with SMS get early bird access, launch-day reminders, and spec…" at bounding box center [723, 149] width 241 height 43
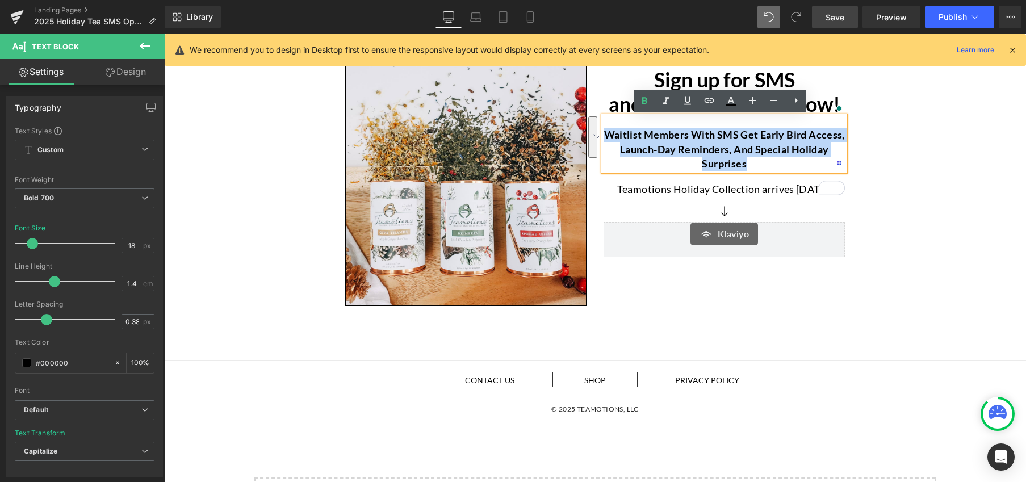
drag, startPoint x: 735, startPoint y: 163, endPoint x: 603, endPoint y: 141, distance: 134.1
click at [603, 141] on p "Waitlist members with SMS get early bird access, launch-day reminders, and spec…" at bounding box center [723, 149] width 241 height 43
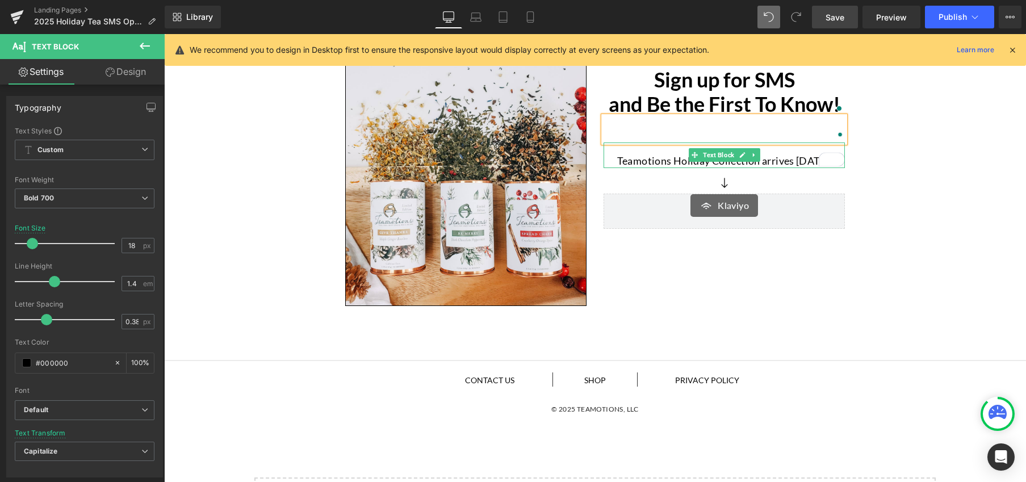
click at [649, 161] on p "Teamotions Holiday Collection arrives Oct 1st." at bounding box center [723, 161] width 241 height 14
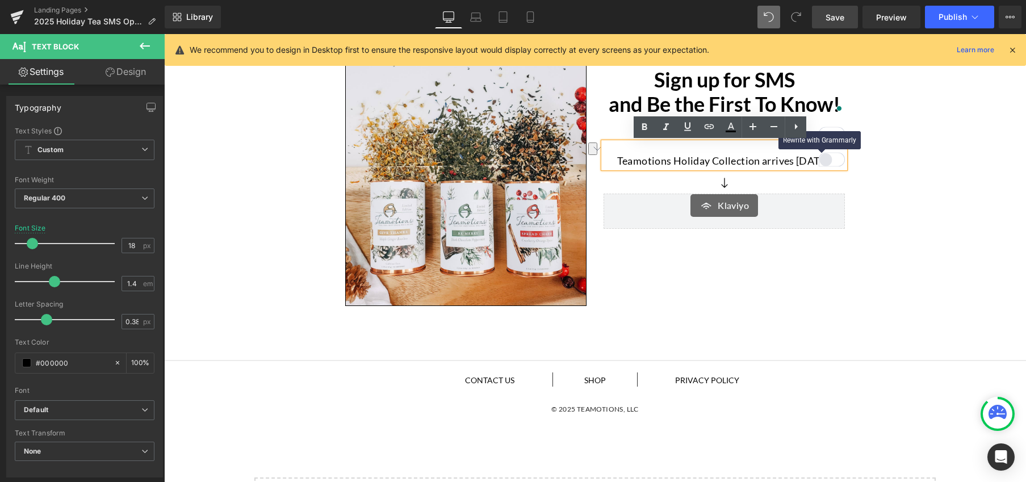
drag, startPoint x: 612, startPoint y: 162, endPoint x: 818, endPoint y: 165, distance: 206.0
click at [818, 165] on div "Teamotions Holiday Collection arrives Oct 1st. Text Block" at bounding box center [723, 155] width 241 height 26
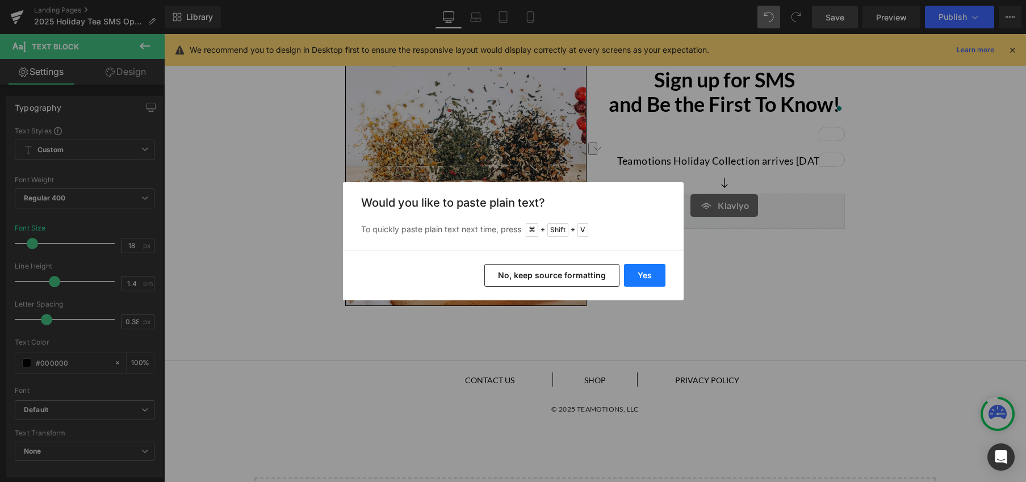
click at [652, 275] on button "Yes" at bounding box center [644, 275] width 41 height 23
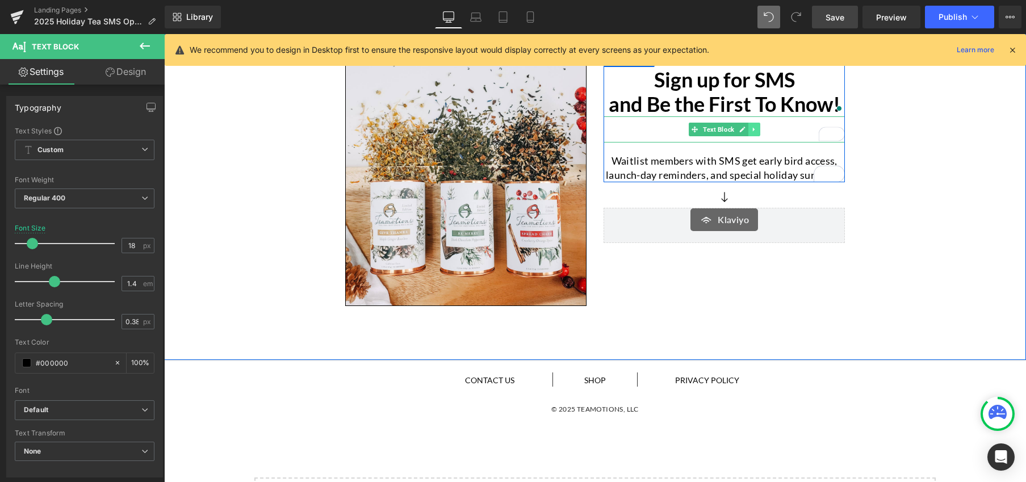
click at [753, 129] on icon at bounding box center [753, 129] width 6 height 7
click at [758, 129] on icon at bounding box center [760, 129] width 6 height 6
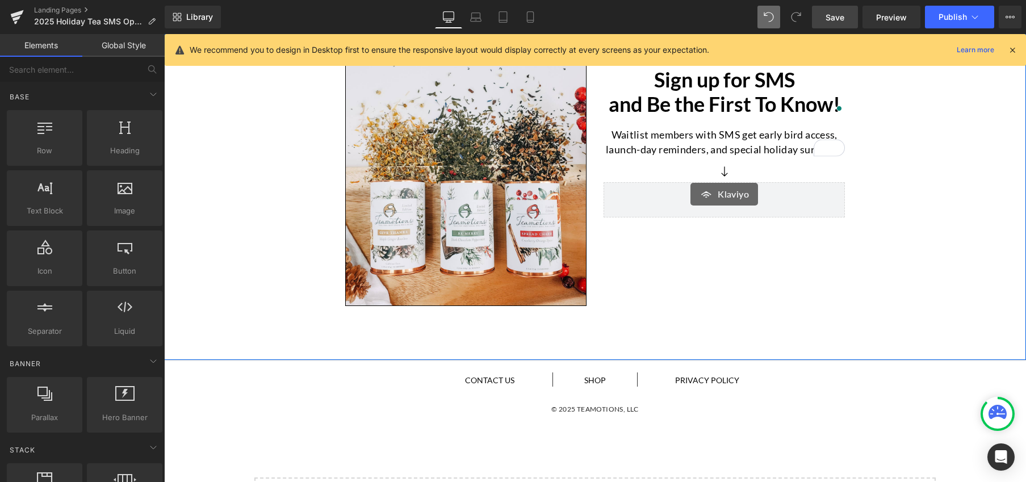
click at [901, 211] on div "Image Sign up for SMS and Be the First To Know! Heading Waitlist members with S…" at bounding box center [595, 176] width 862 height 272
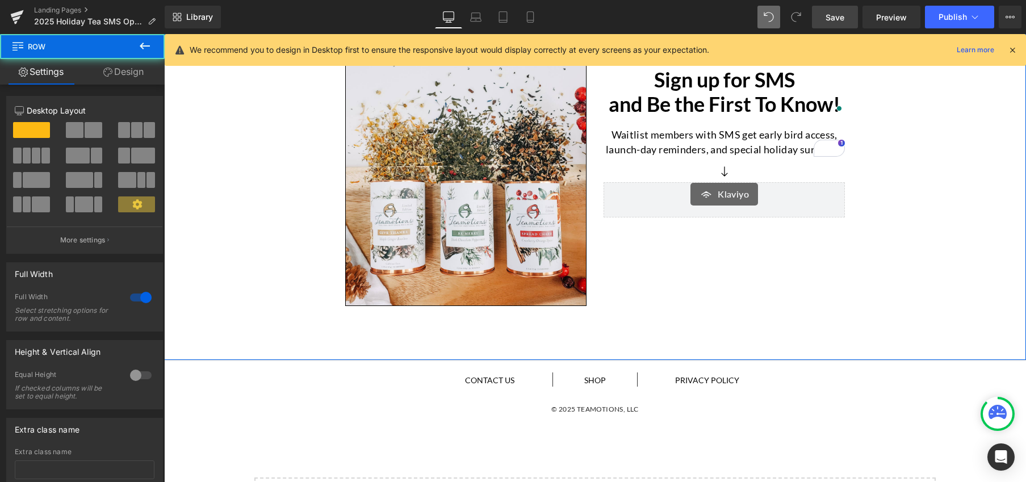
click at [904, 230] on div "Image Sign up for SMS and Be the First To Know! Heading Waitlist members with S…" at bounding box center [595, 176] width 862 height 272
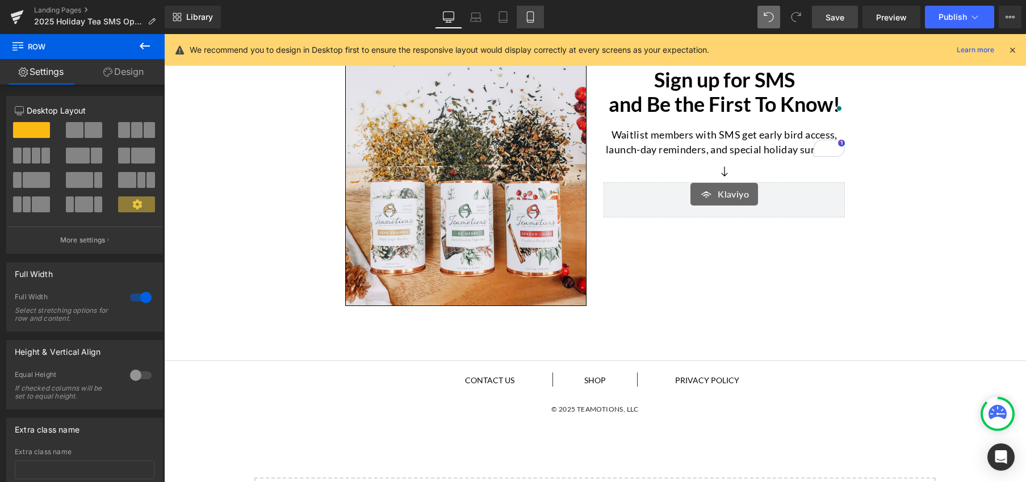
click at [532, 17] on icon at bounding box center [529, 16] width 11 height 11
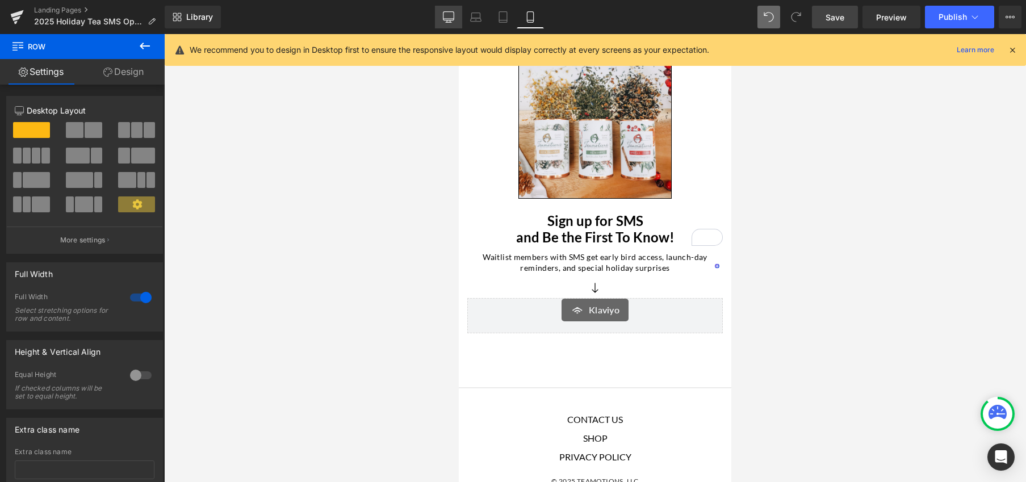
click at [443, 16] on icon at bounding box center [448, 16] width 11 height 9
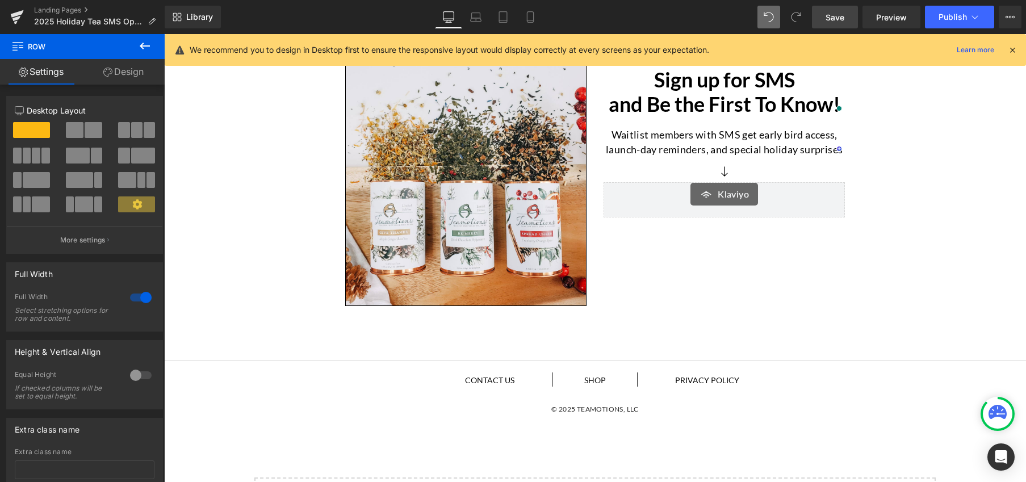
click at [1016, 49] on icon at bounding box center [1012, 50] width 10 height 10
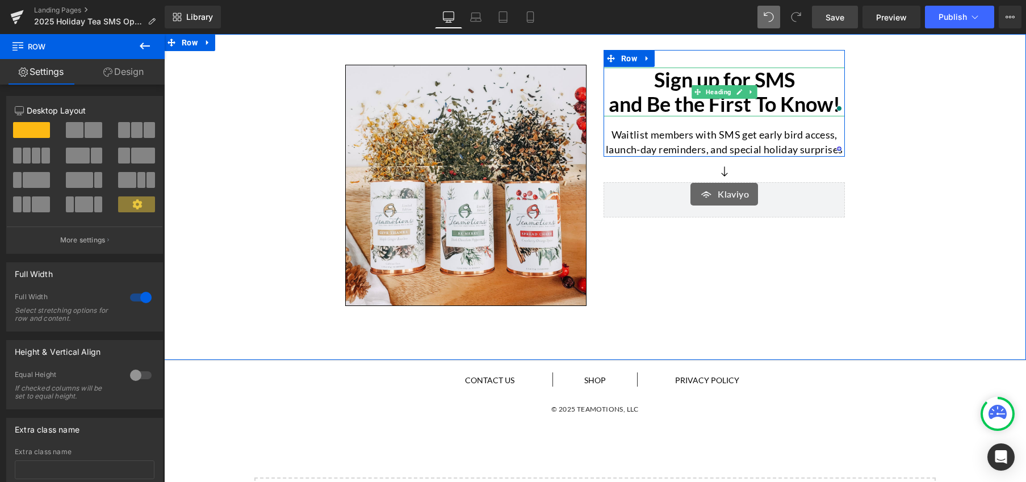
click at [649, 82] on h1 "Sign up for SMS" at bounding box center [723, 80] width 241 height 24
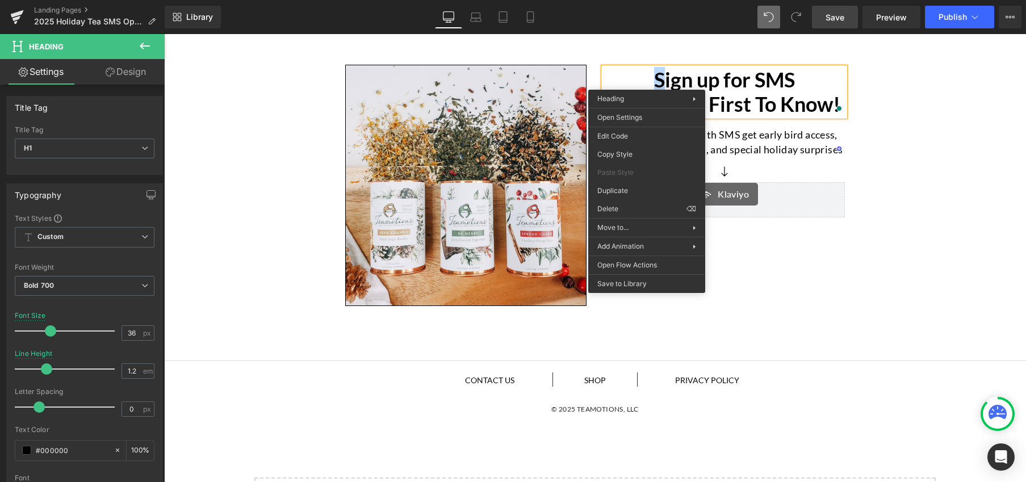
click at [854, 262] on div "Image Sign up for SMS and Be the First To Know! Heading Waitlist members with S…" at bounding box center [595, 176] width 862 height 272
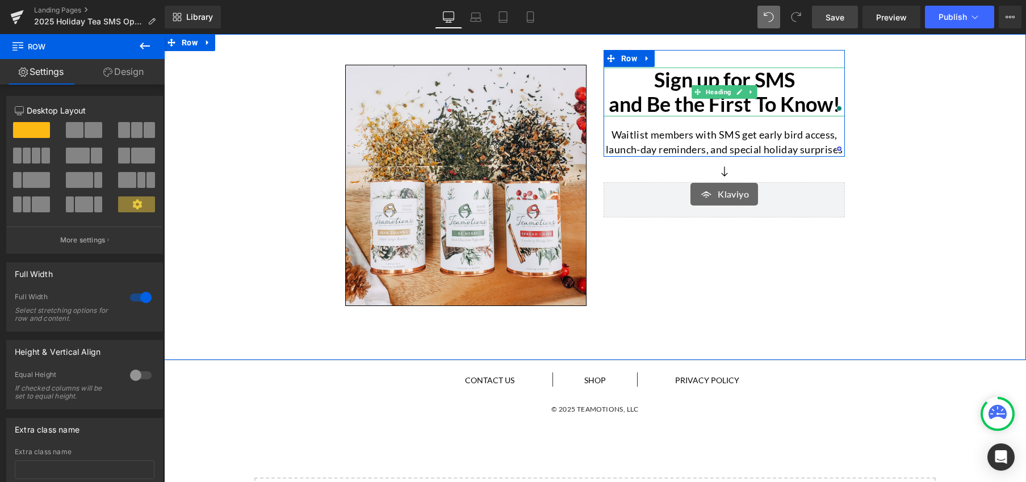
click at [654, 85] on h1 "Sign up for SMS" at bounding box center [723, 80] width 241 height 24
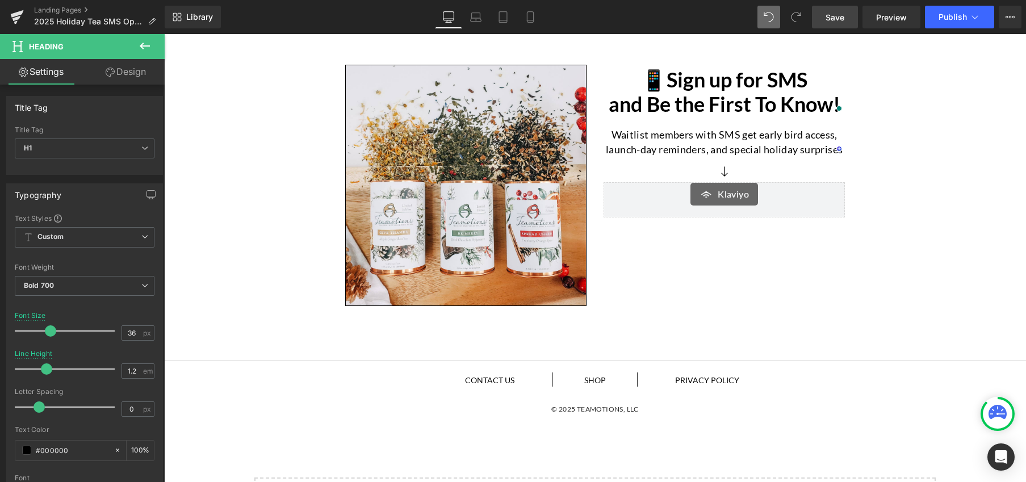
click at [843, 22] on span "Save" at bounding box center [834, 17] width 19 height 12
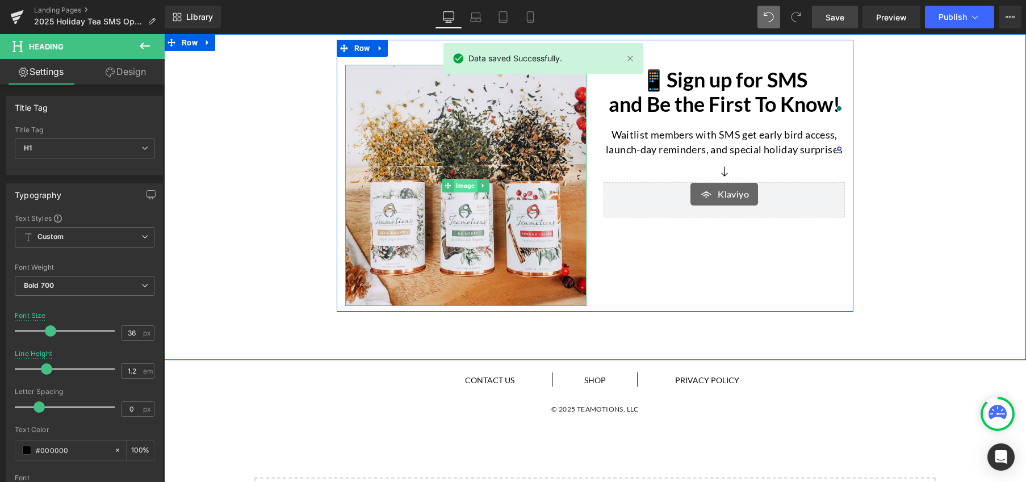
click at [459, 187] on span "Image" at bounding box center [465, 186] width 23 height 14
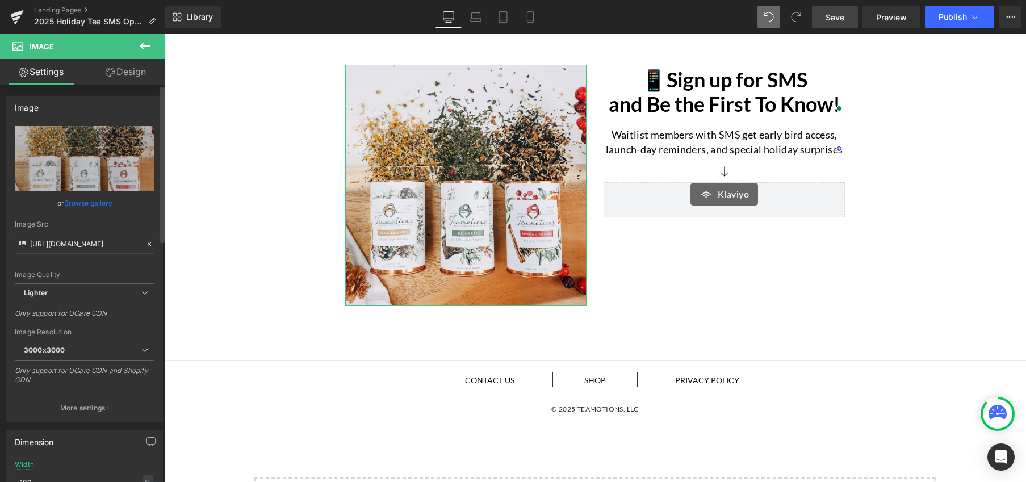
click at [106, 204] on link "Browse gallery" at bounding box center [88, 203] width 48 height 20
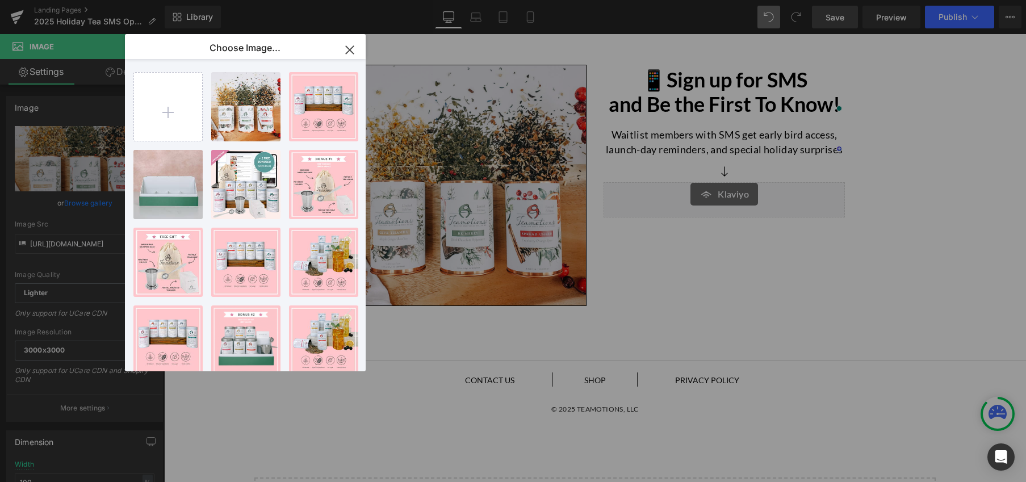
type input "C:\fakepath\IMG_7932 2.JPG"
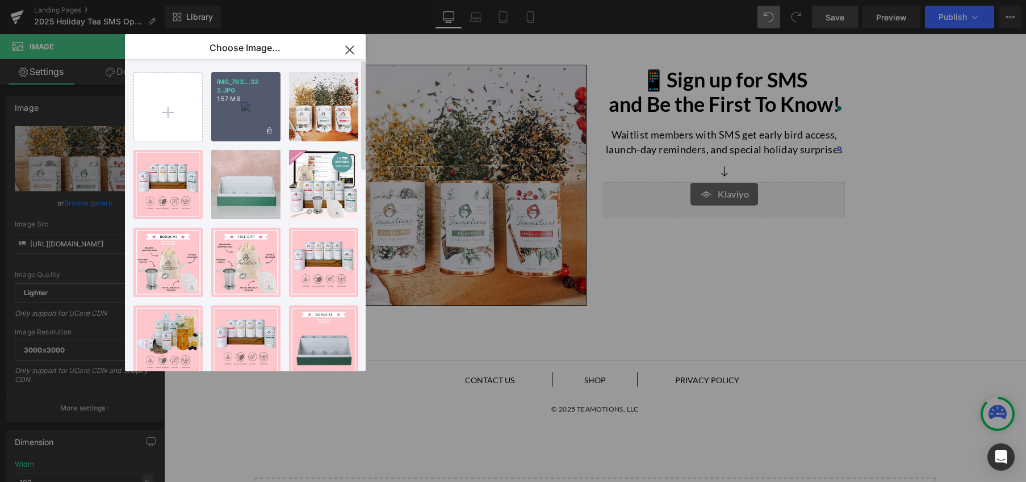
click at [247, 116] on div "IMG_793...32 2.JPG 1.57 MB" at bounding box center [245, 106] width 69 height 69
type input "https://ucarecdn.com/110179fd-65cc-4516-abad-f40377cc5d1d/-/format/auto/-/previ…"
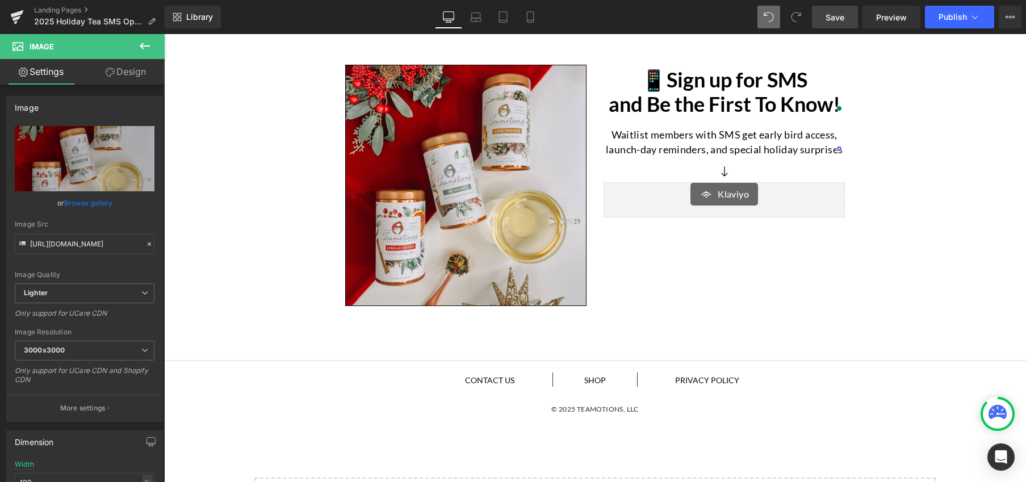
click at [843, 17] on span "Save" at bounding box center [834, 17] width 19 height 12
click at [53, 10] on link "Landing Pages" at bounding box center [99, 10] width 131 height 9
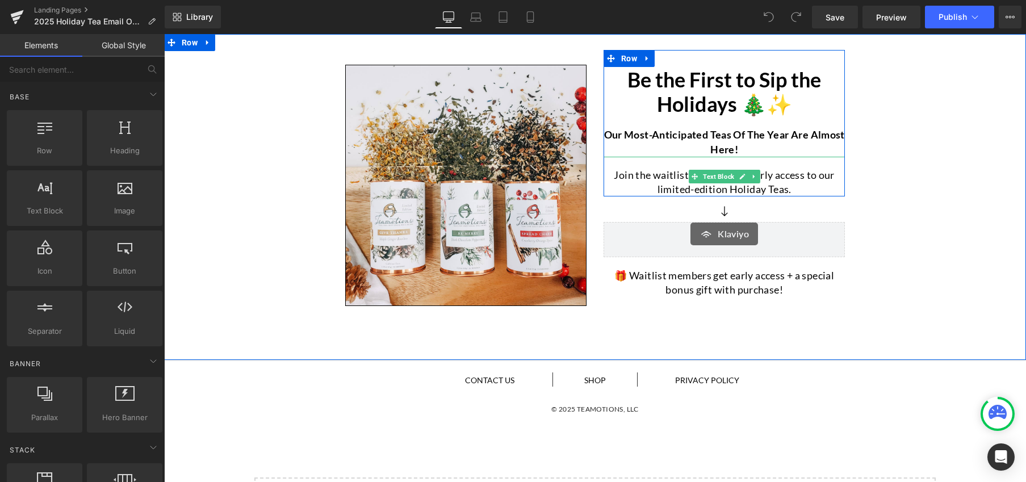
click at [806, 179] on p "Join the waitlist for exclusive early access to our limited-edition Holiday Tea…" at bounding box center [723, 182] width 241 height 28
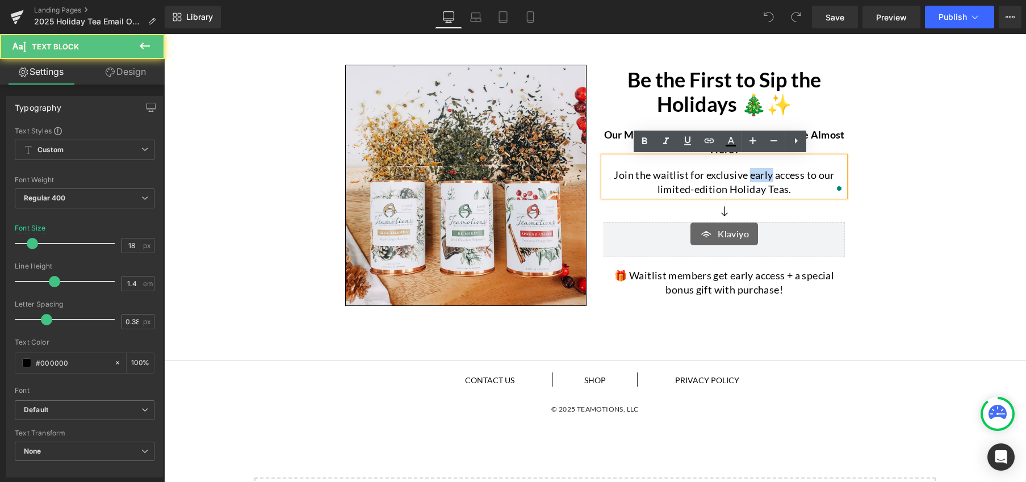
drag, startPoint x: 767, startPoint y: 177, endPoint x: 745, endPoint y: 175, distance: 22.3
click at [745, 175] on p "Join the waitlist for exclusive early access to our limited-edition Holiday Tea…" at bounding box center [723, 182] width 241 height 28
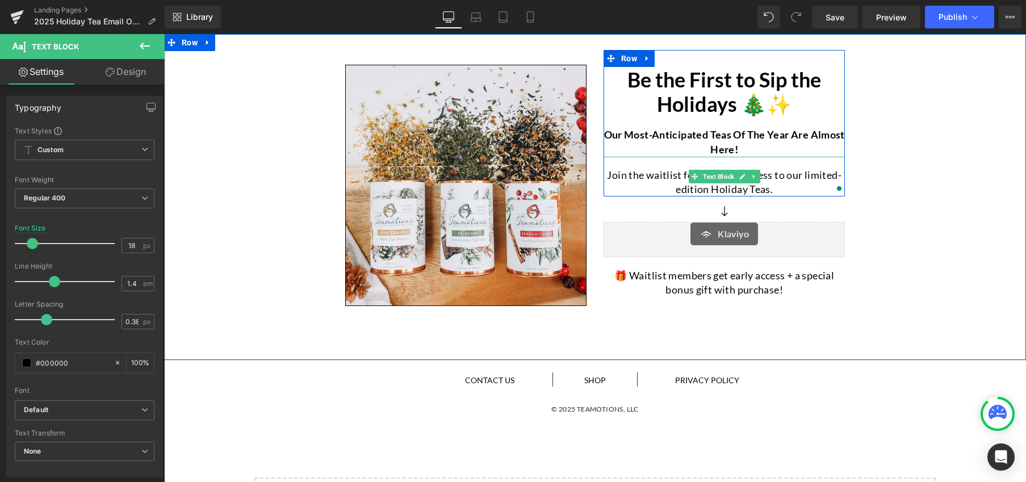
click at [646, 188] on p "Join the waitlist for exclusive access to our limited-edition Holiday Teas." at bounding box center [723, 182] width 241 height 28
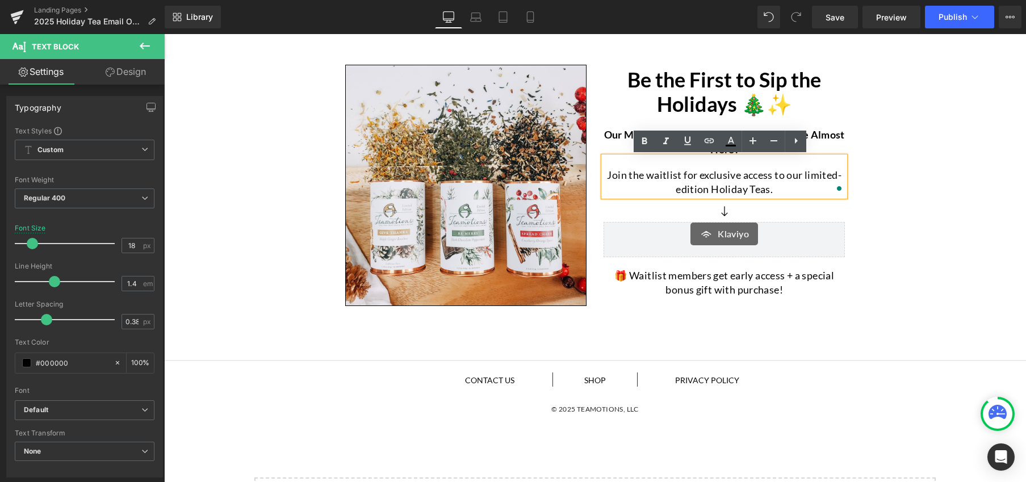
click at [774, 191] on p "Join the waitlist for exclusive access to our limited-edition Holiday Teas." at bounding box center [723, 182] width 241 height 28
click at [932, 243] on div "Image Be the First to Sip the Holidays 🎄✨ Heading Our most-anticipated teas of …" at bounding box center [595, 176] width 862 height 272
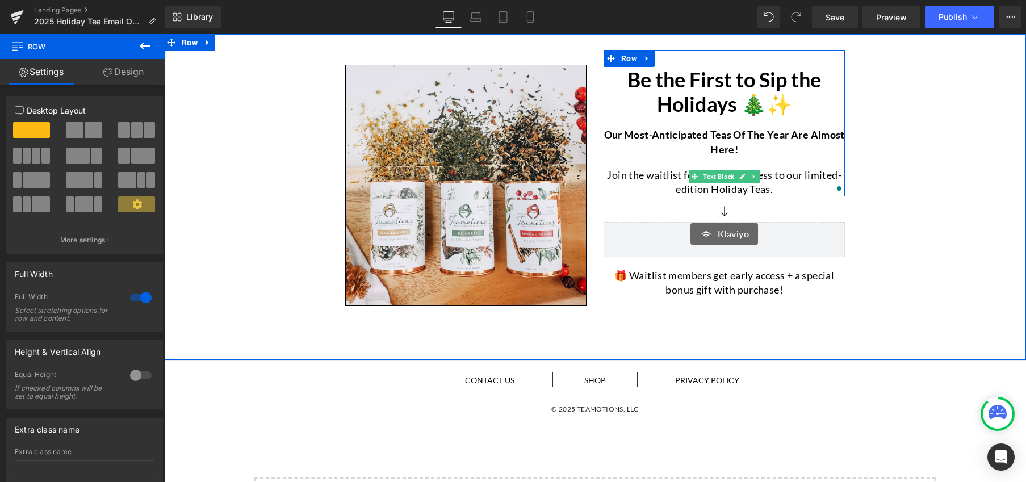
click at [629, 180] on p "Join the waitlist for exclusive access to our limited-edition Holiday Teas." at bounding box center [723, 182] width 241 height 28
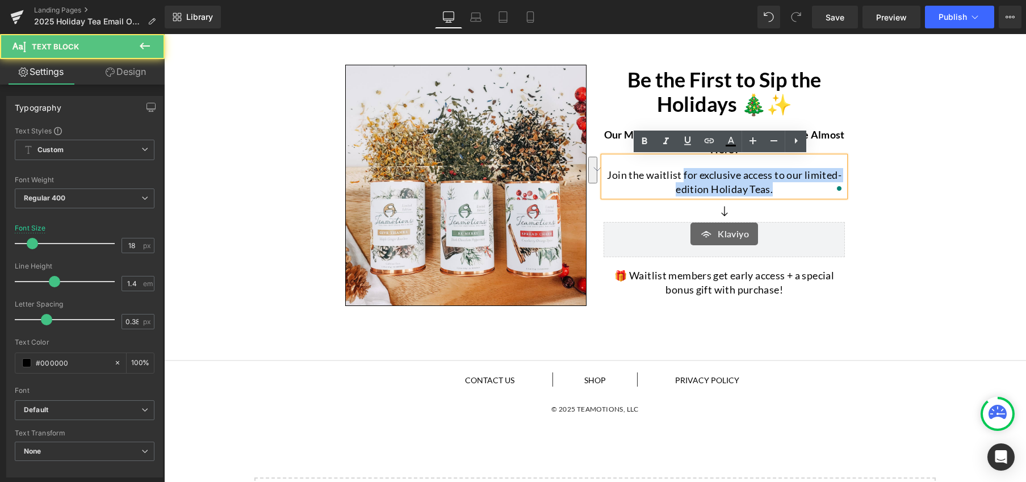
drag, startPoint x: 678, startPoint y: 176, endPoint x: 770, endPoint y: 189, distance: 92.9
click at [770, 189] on p "Join the waitlist for exclusive access to our limited-edition Holiday Teas." at bounding box center [723, 182] width 241 height 28
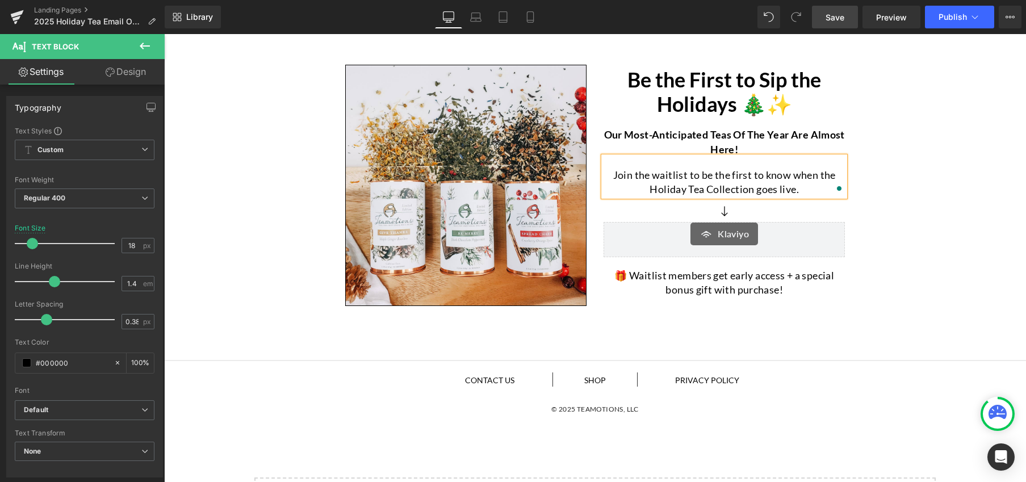
click at [840, 23] on link "Save" at bounding box center [835, 17] width 46 height 23
click at [704, 142] on div "Our most-anticipated teas of the year are almost here! Text Block" at bounding box center [723, 136] width 241 height 40
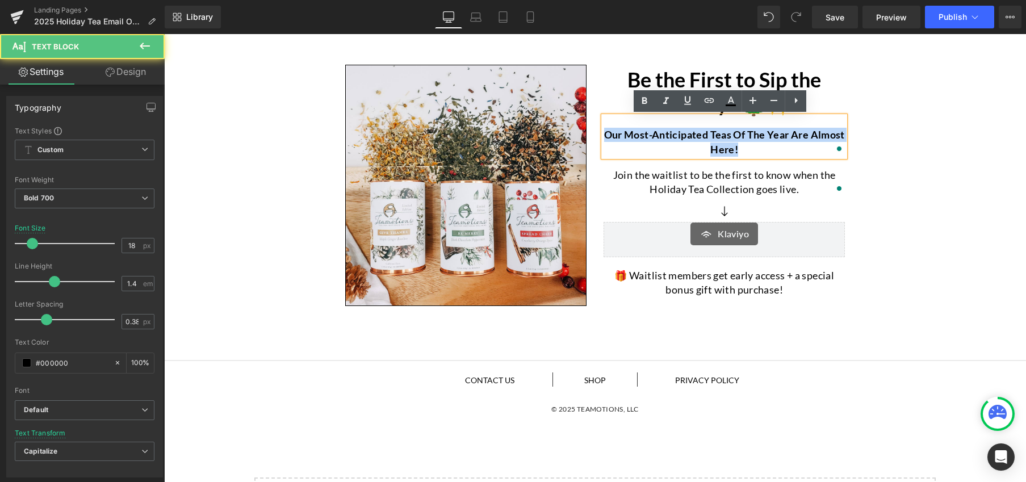
drag, startPoint x: 728, startPoint y: 143, endPoint x: 616, endPoint y: 137, distance: 112.0
click at [616, 137] on p "Our most-anticipated teas of the year are almost here!" at bounding box center [723, 142] width 241 height 28
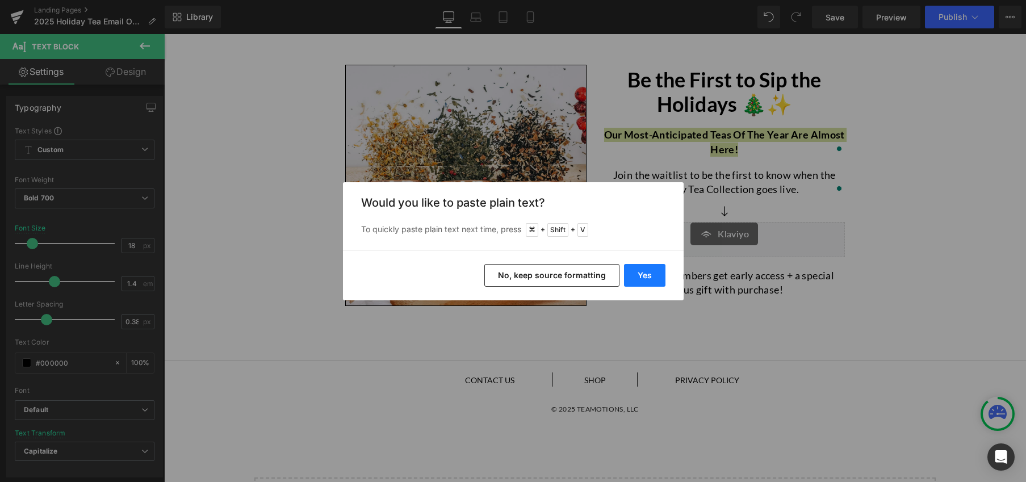
click at [635, 274] on button "Yes" at bounding box center [644, 275] width 41 height 23
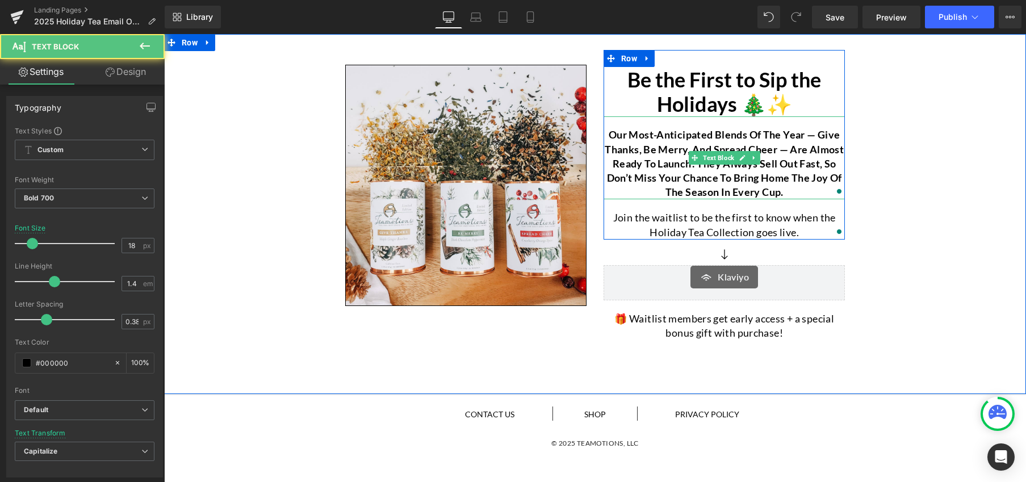
click at [627, 168] on p "Our most-anticipated blends of the year — Give Thanks, Be Merry, and Spread Che…" at bounding box center [723, 164] width 241 height 72
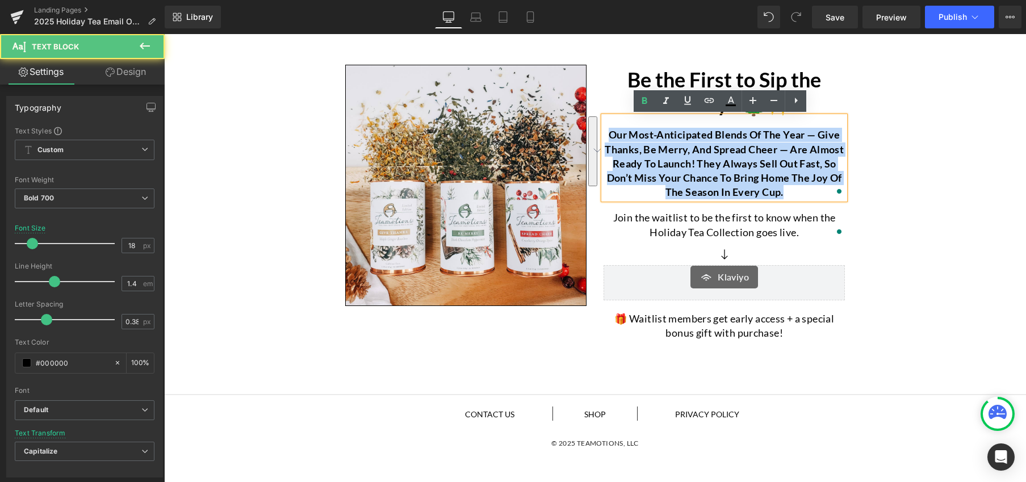
drag, startPoint x: 789, startPoint y: 194, endPoint x: 607, endPoint y: 136, distance: 191.0
click at [607, 136] on p "Our most-anticipated blends of the year — Give Thanks, Be Merry, and Spread Che…" at bounding box center [723, 164] width 241 height 72
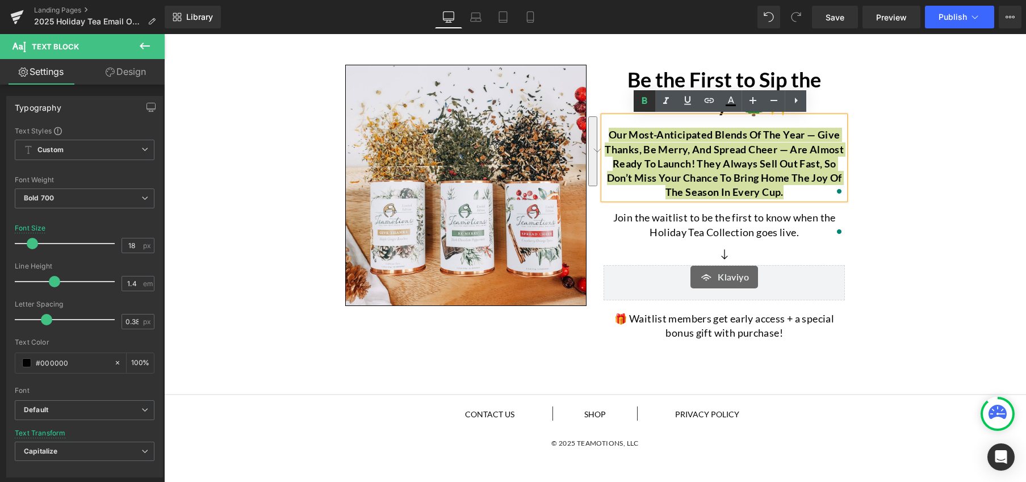
click at [638, 102] on icon at bounding box center [644, 101] width 14 height 14
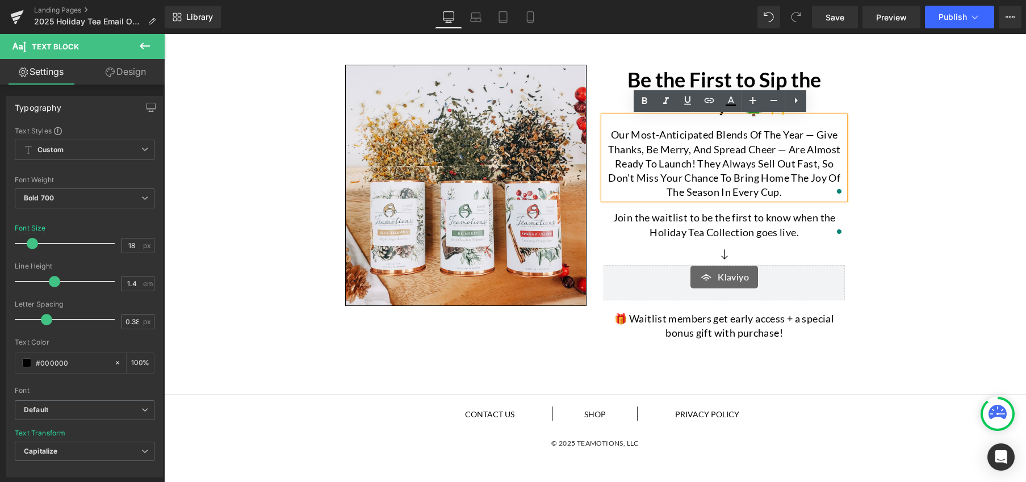
click at [726, 167] on span "Our most-anticipated blends of the year — Give Thanks, Be Merry, and Spread Che…" at bounding box center [724, 163] width 233 height 70
drag, startPoint x: 813, startPoint y: 135, endPoint x: 772, endPoint y: 147, distance: 42.6
click at [772, 147] on span "Our most-anticipated blends of the year — Give Thanks, Be Merry, and Spread Che…" at bounding box center [724, 163] width 233 height 70
click at [646, 103] on icon at bounding box center [644, 101] width 5 height 7
drag, startPoint x: 694, startPoint y: 163, endPoint x: 702, endPoint y: 167, distance: 8.6
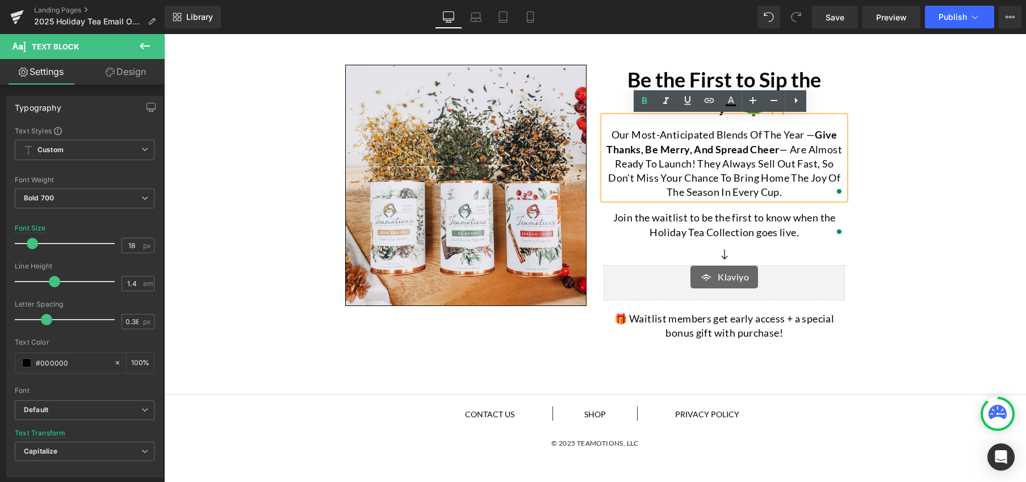
click at [697, 165] on span "— are almost ready to launch! They always sell out fast, so don’t miss your cha…" at bounding box center [725, 171] width 234 height 56
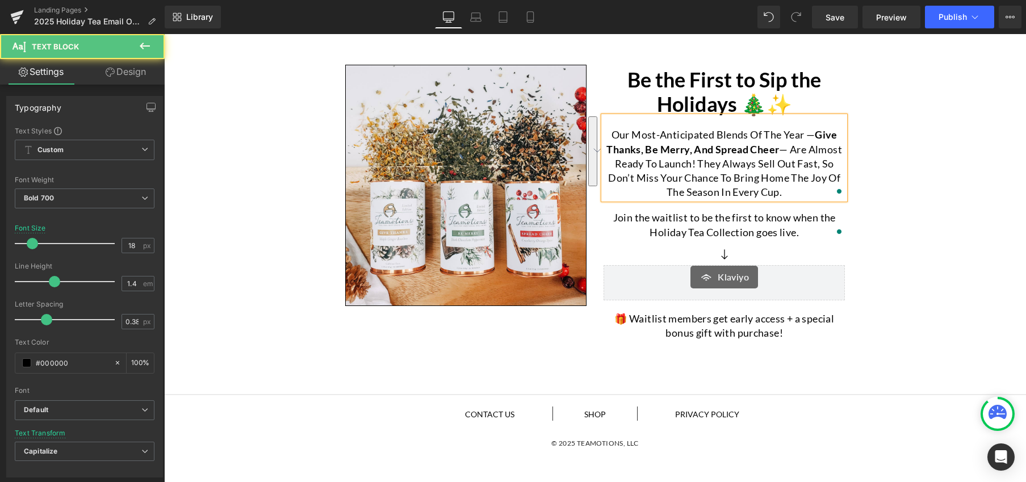
drag, startPoint x: 783, startPoint y: 192, endPoint x: 604, endPoint y: 135, distance: 187.0
click at [604, 135] on p "Our most-anticipated blends of the year — Give Thanks, Be Merry, and Spread Che…" at bounding box center [723, 164] width 241 height 72
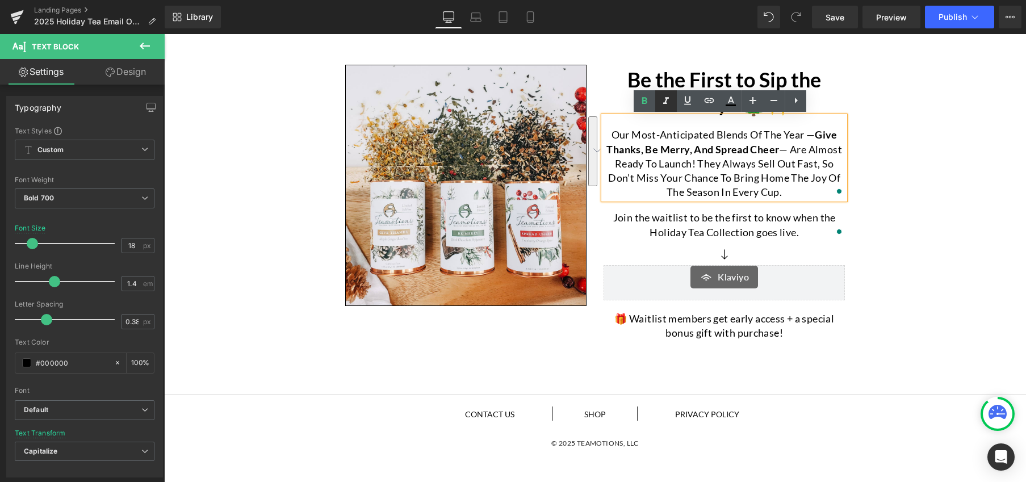
click at [660, 102] on icon at bounding box center [666, 101] width 14 height 14
click at [899, 186] on div "Image Be the First to Sip the Holidays 🎄✨ Heading Our most-anticipated blends o…" at bounding box center [595, 193] width 862 height 306
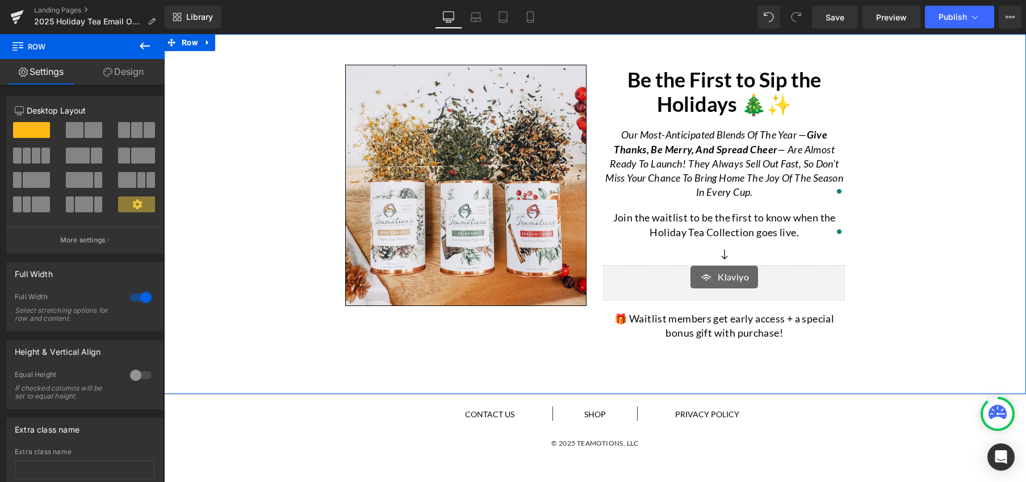
click at [919, 193] on div "Image Be the First to Sip the Holidays 🎄✨ Heading Our most-anticipated blends o…" at bounding box center [595, 193] width 862 height 306
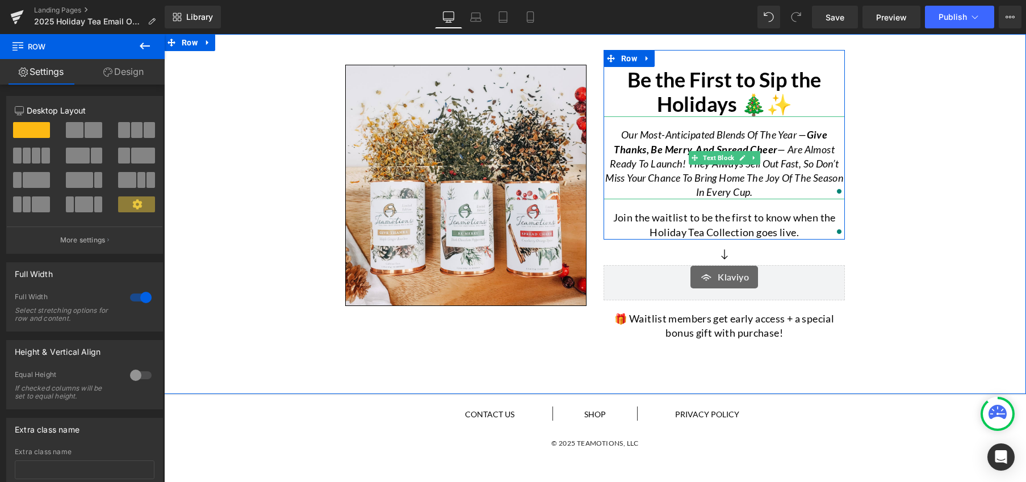
click at [787, 175] on span "— are almost ready to launch! They always sell out fast, so don’t miss your cha…" at bounding box center [724, 171] width 238 height 56
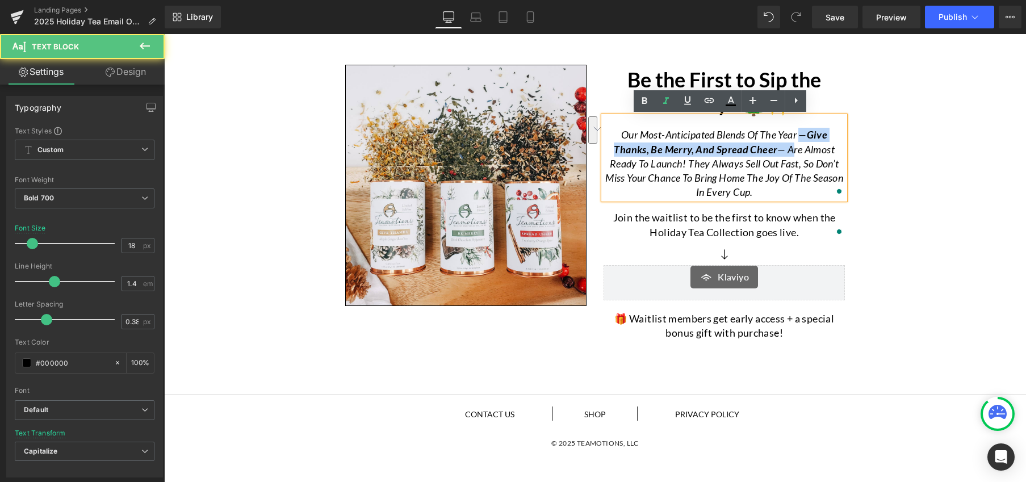
drag, startPoint x: 783, startPoint y: 152, endPoint x: 796, endPoint y: 140, distance: 17.7
click at [796, 140] on icon "Our most-anticipated blends of the year — Give Thanks, Be Merry, and Spread Che…" at bounding box center [724, 163] width 238 height 70
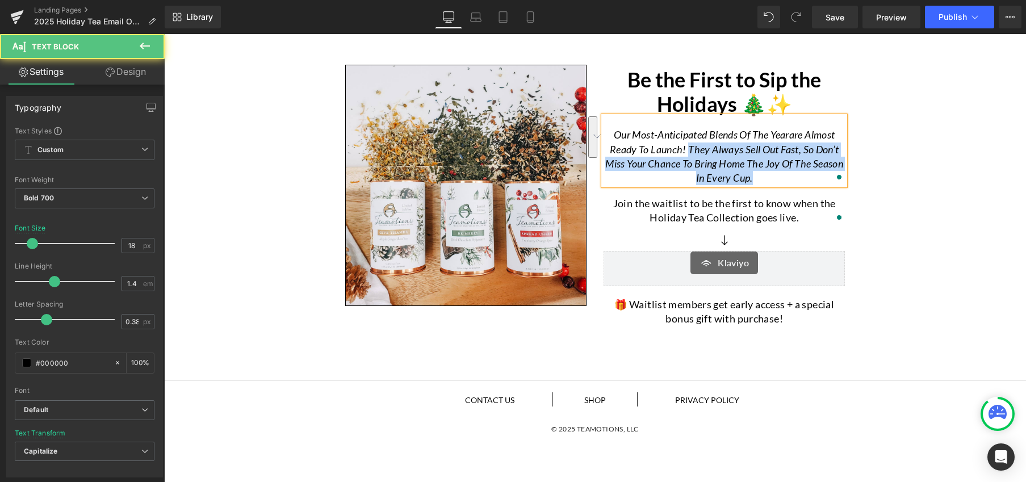
drag, startPoint x: 684, startPoint y: 150, endPoint x: 775, endPoint y: 174, distance: 94.4
click at [775, 174] on p "Our most-anticipated blends of the year are almost ready to launch! They always…" at bounding box center [723, 156] width 241 height 57
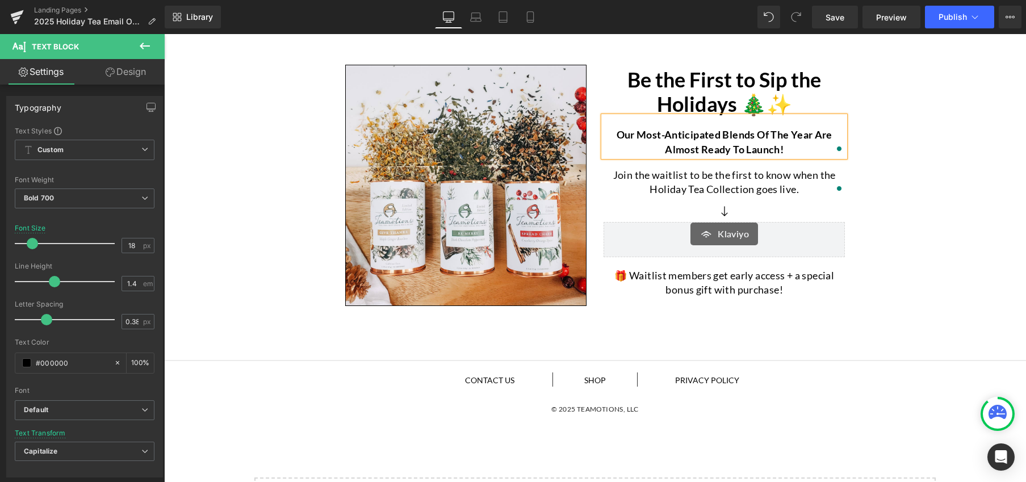
click at [908, 176] on div "Image Be the First to Sip the Holidays 🎄✨ Heading Our most-anticipated blends o…" at bounding box center [595, 176] width 862 height 272
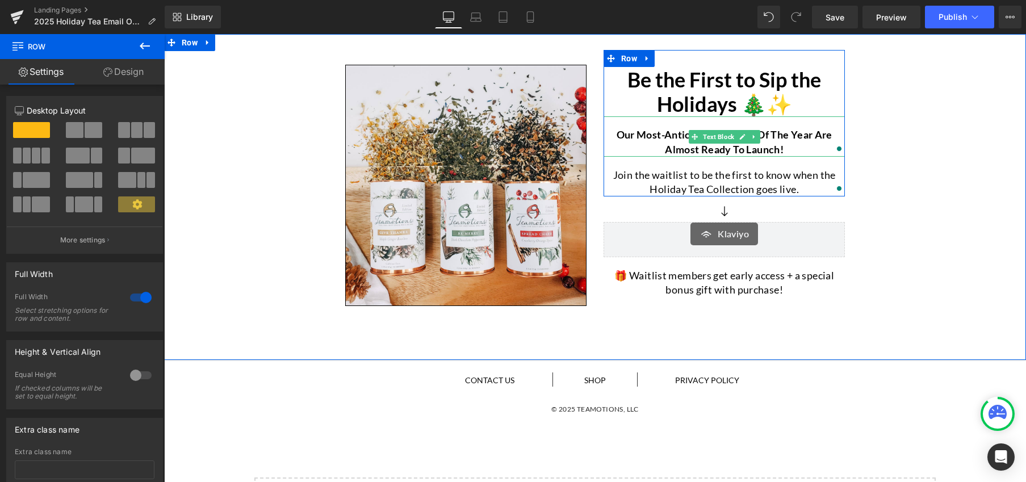
click at [782, 146] on p "Our most-anticipated blends of the year are almost ready to launch!" at bounding box center [723, 142] width 241 height 28
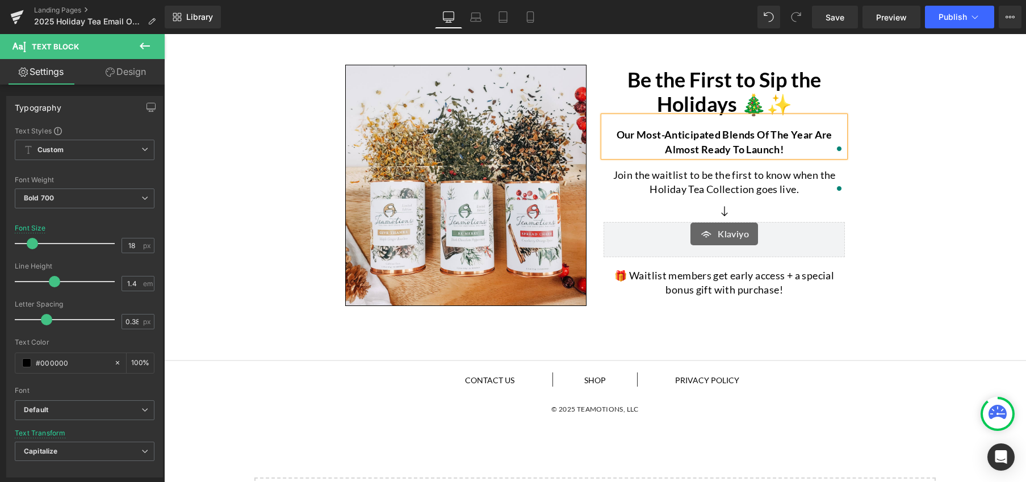
click at [917, 153] on div "Image Be the First to Sip the Holidays 🎄✨ Heading Our most-anticipated blends o…" at bounding box center [595, 176] width 862 height 272
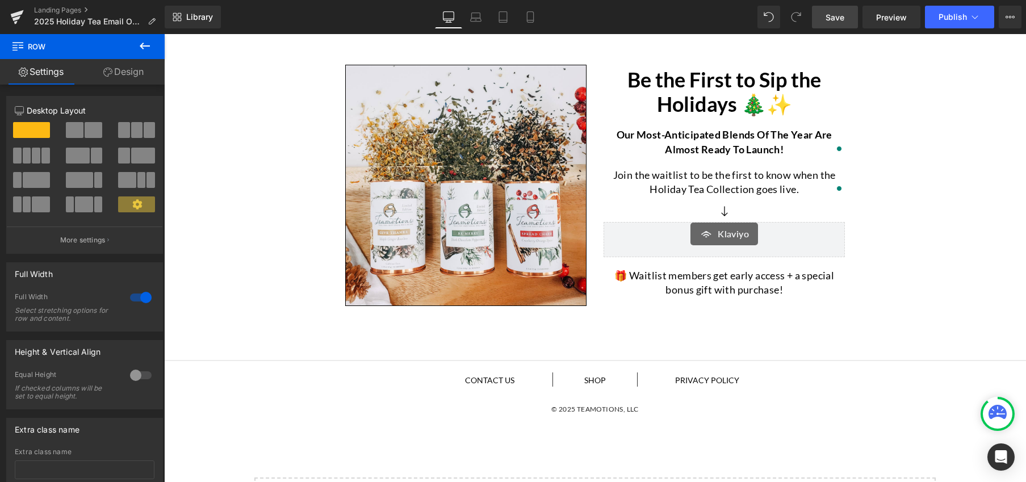
click at [834, 20] on span "Save" at bounding box center [834, 17] width 19 height 12
click at [880, 19] on span "Preview" at bounding box center [891, 17] width 31 height 12
click at [57, 9] on link "Landing Pages" at bounding box center [99, 10] width 131 height 9
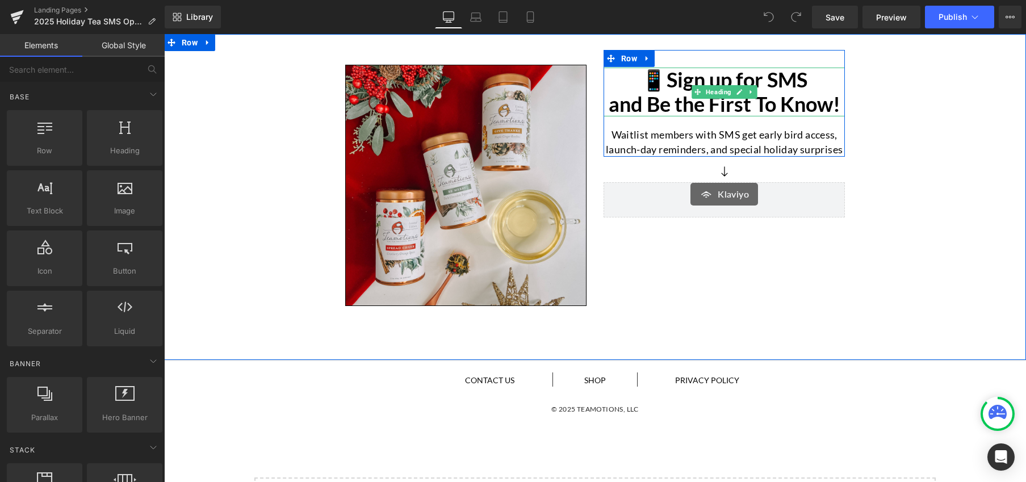
click at [663, 86] on h1 "📱Sign up for SMS" at bounding box center [723, 80] width 241 height 24
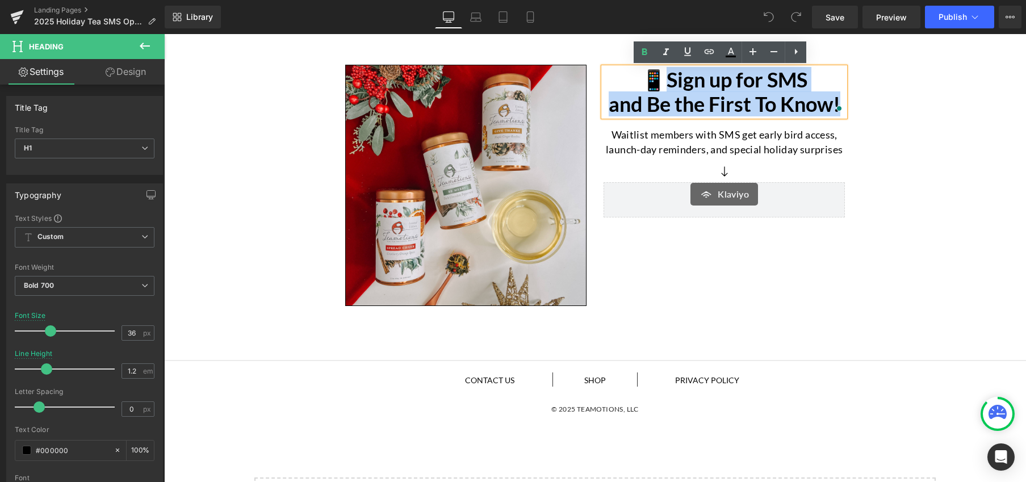
drag, startPoint x: 661, startPoint y: 83, endPoint x: 837, endPoint y: 95, distance: 175.8
click at [837, 95] on div "📱Sign up for SMS and Be the First To Know!" at bounding box center [723, 92] width 241 height 49
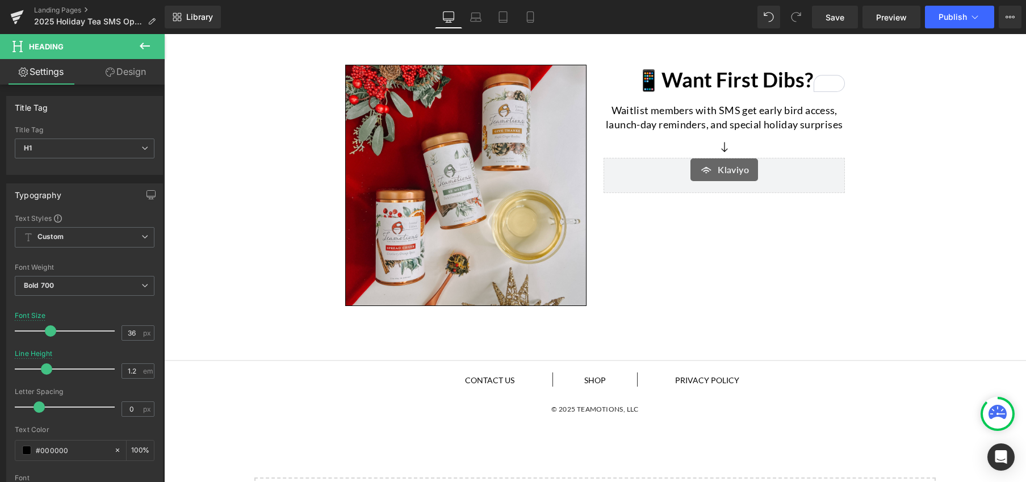
click at [751, 120] on p "Waitlist members with SMS get early bird access, launch-day reminders, and spec…" at bounding box center [723, 117] width 241 height 28
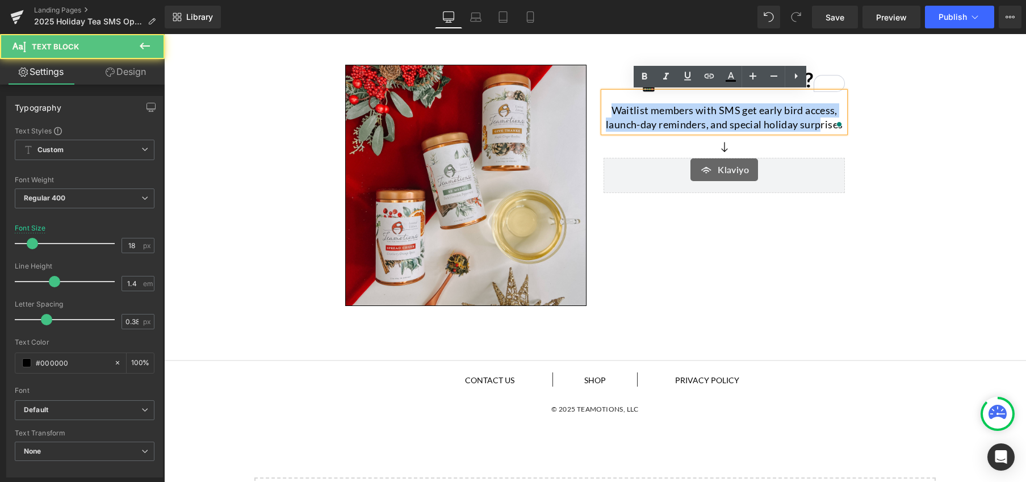
drag, startPoint x: 609, startPoint y: 110, endPoint x: 818, endPoint y: 125, distance: 210.0
click at [818, 125] on p "Waitlist members with SMS get early bird access, launch-day reminders, and spec…" at bounding box center [723, 117] width 241 height 28
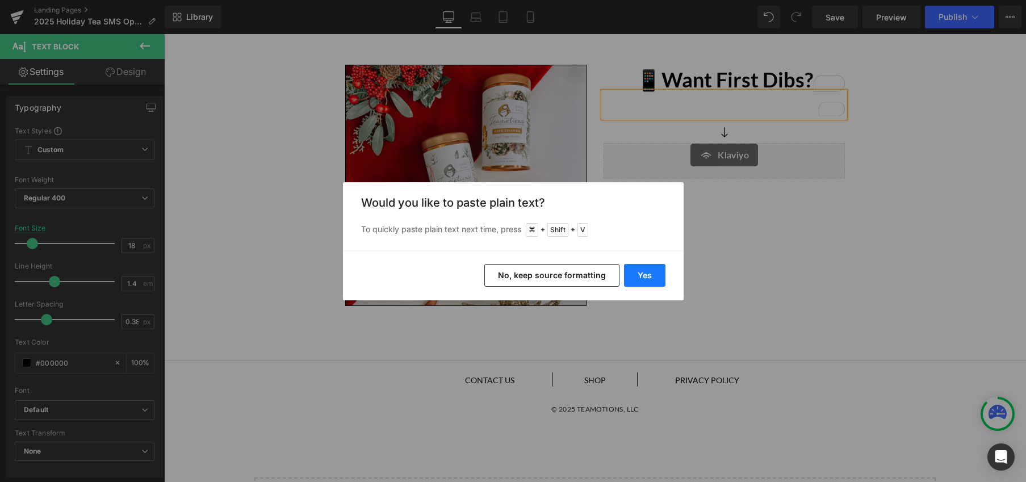
click at [649, 271] on button "Yes" at bounding box center [644, 275] width 41 height 23
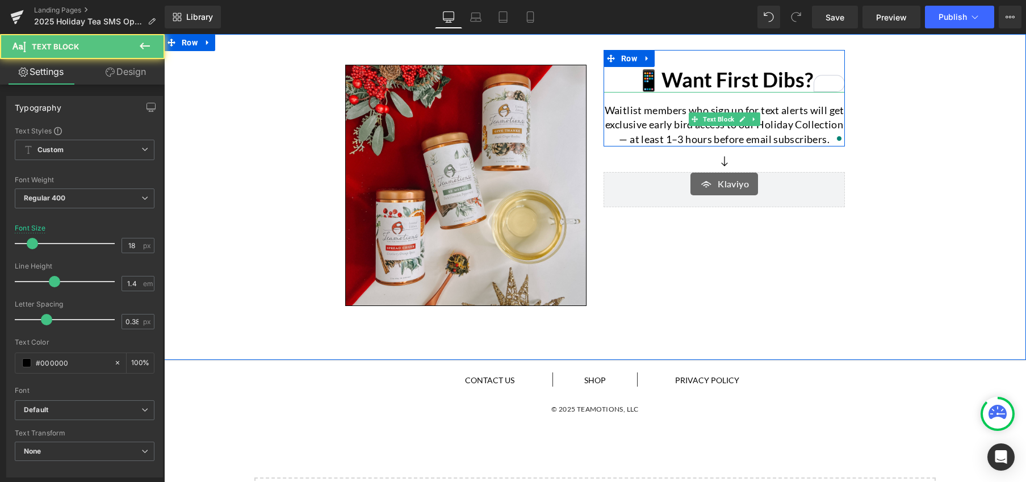
click at [761, 139] on p "Waitlist members who sign up for text alerts will get exclusive early bird acce…" at bounding box center [723, 124] width 241 height 43
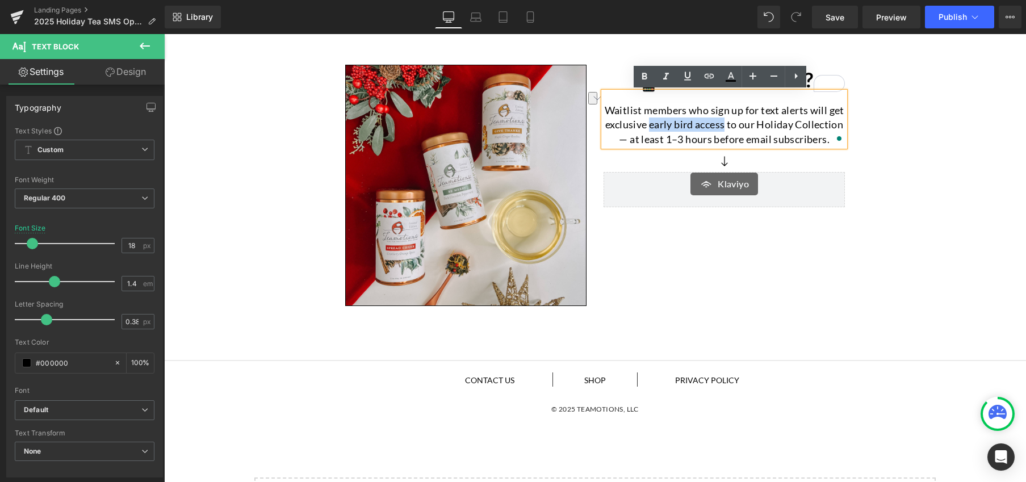
drag, startPoint x: 654, startPoint y: 125, endPoint x: 720, endPoint y: 124, distance: 66.4
click at [720, 124] on p "Waitlist members who sign up for text alerts will get exclusive early bird acce…" at bounding box center [723, 124] width 241 height 43
click at [645, 78] on icon at bounding box center [644, 76] width 5 height 7
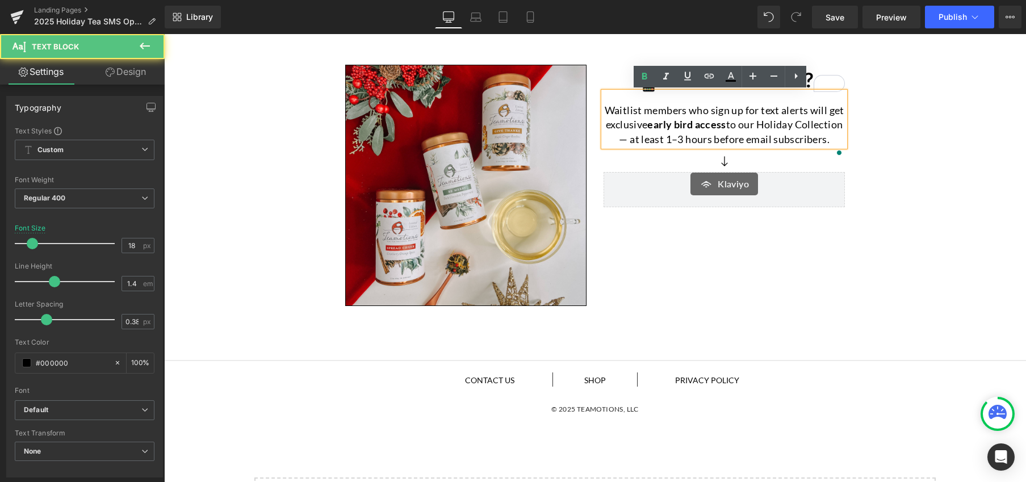
drag, startPoint x: 666, startPoint y: 140, endPoint x: 767, endPoint y: 151, distance: 101.6
click at [767, 146] on p "Waitlist members who sign up for text alerts will get exclusive early bird acce…" at bounding box center [723, 124] width 241 height 43
drag, startPoint x: 741, startPoint y: 153, endPoint x: 669, endPoint y: 142, distance: 72.9
click at [669, 142] on p "Waitlist members who sign up for text alerts will get exclusive early bird acce…" at bounding box center [723, 124] width 241 height 43
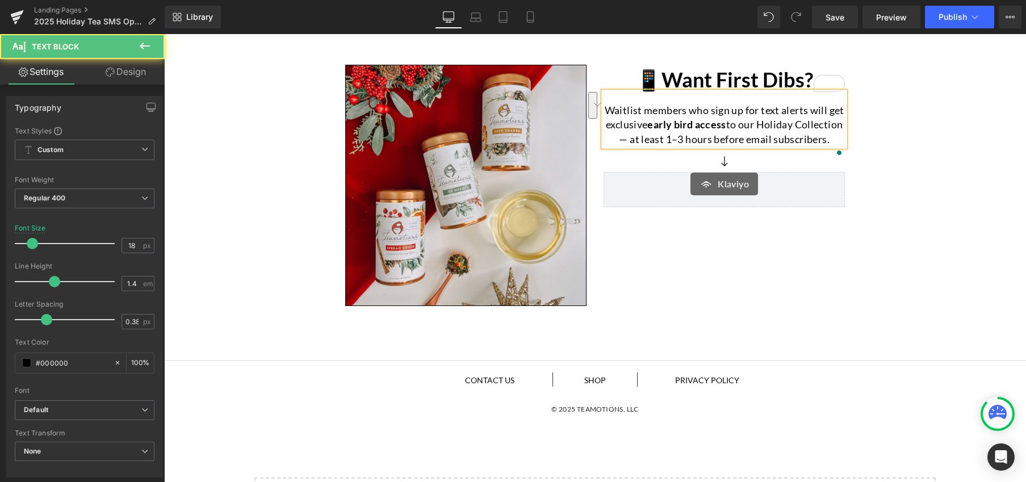
drag, startPoint x: 680, startPoint y: 141, endPoint x: 751, endPoint y: 157, distance: 72.6
click at [751, 146] on p "Waitlist members who sign up for text alerts will get exclusive early bird acce…" at bounding box center [723, 124] width 241 height 43
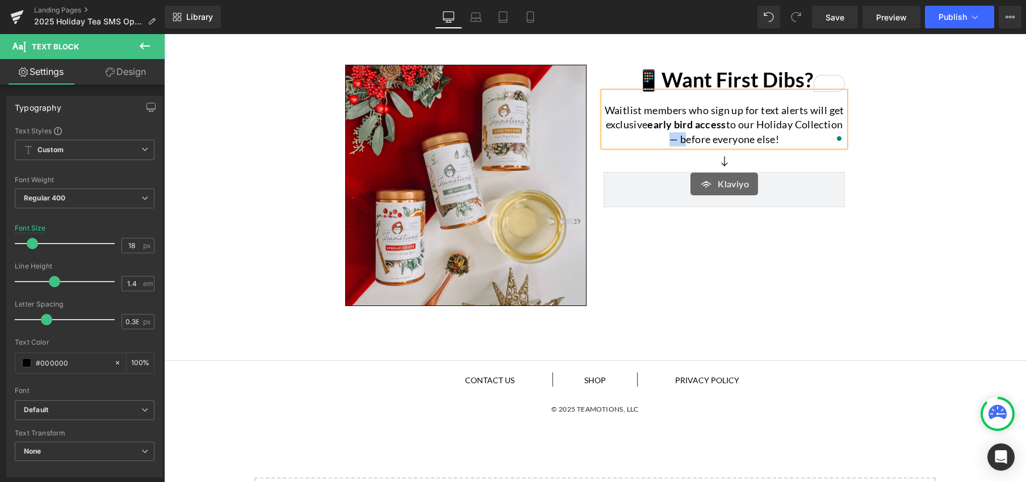
drag, startPoint x: 700, startPoint y: 141, endPoint x: 687, endPoint y: 143, distance: 13.2
click at [687, 143] on p "Waitlist members who sign up for text alerts will get exclusive early bird acce…" at bounding box center [723, 124] width 241 height 43
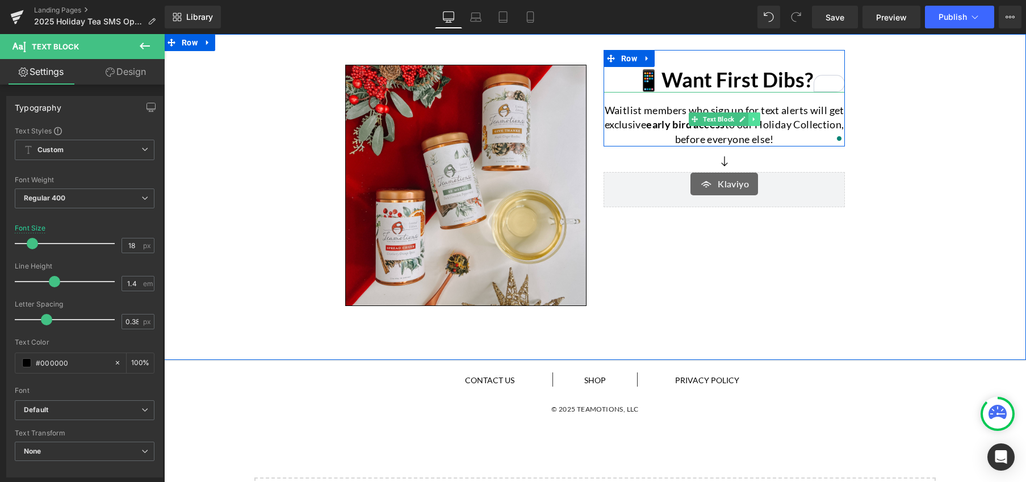
click at [750, 121] on icon at bounding box center [753, 119] width 6 height 7
click at [745, 120] on icon at bounding box center [748, 119] width 6 height 6
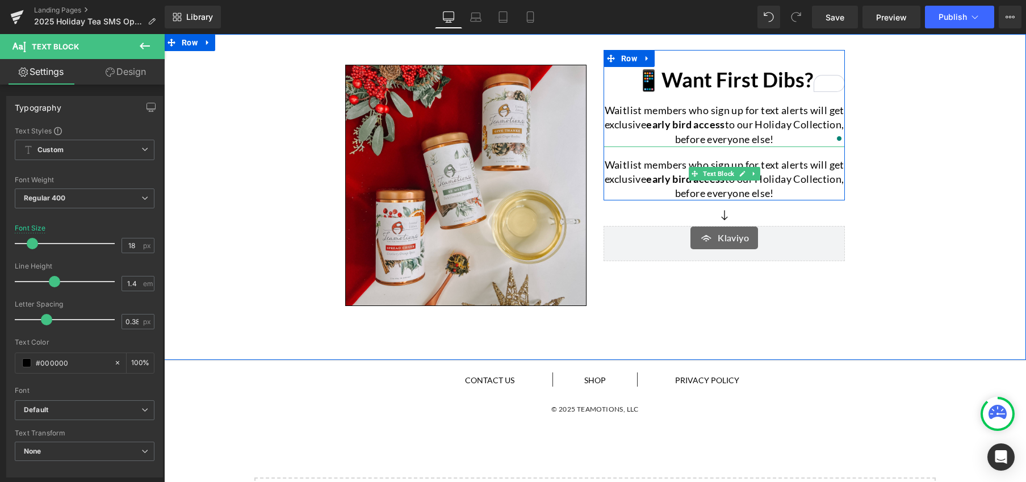
click at [799, 192] on p "Waitlist members who sign up for text alerts will get exclusive early bird acce…" at bounding box center [723, 179] width 241 height 43
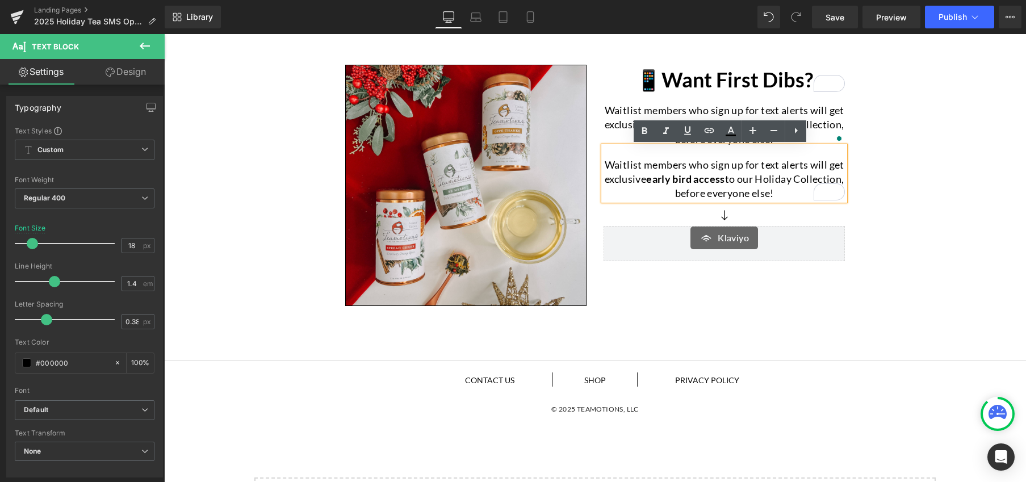
drag, startPoint x: 797, startPoint y: 192, endPoint x: 600, endPoint y: 169, distance: 198.4
click at [603, 169] on p "Waitlist members who sign up for text alerts will get exclusive early bird acce…" at bounding box center [723, 179] width 241 height 43
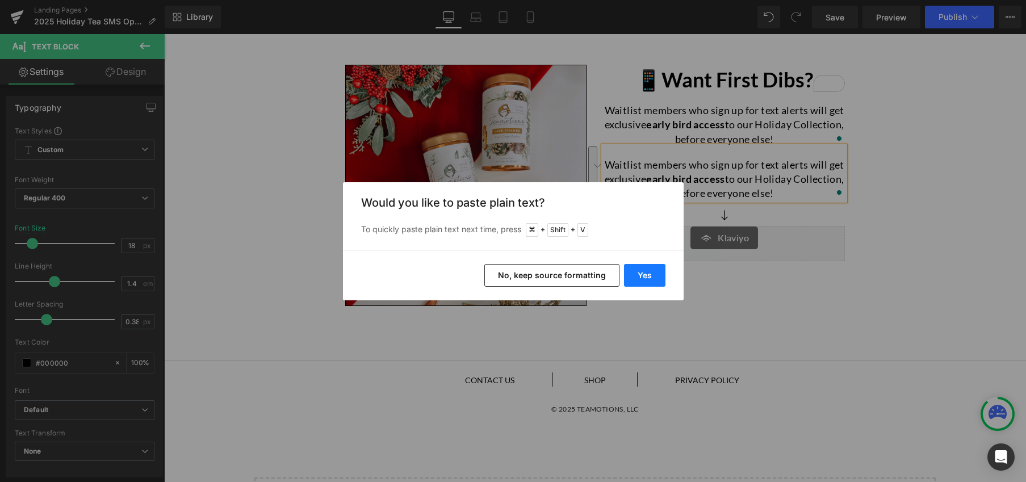
click at [644, 278] on button "Yes" at bounding box center [644, 275] width 41 height 23
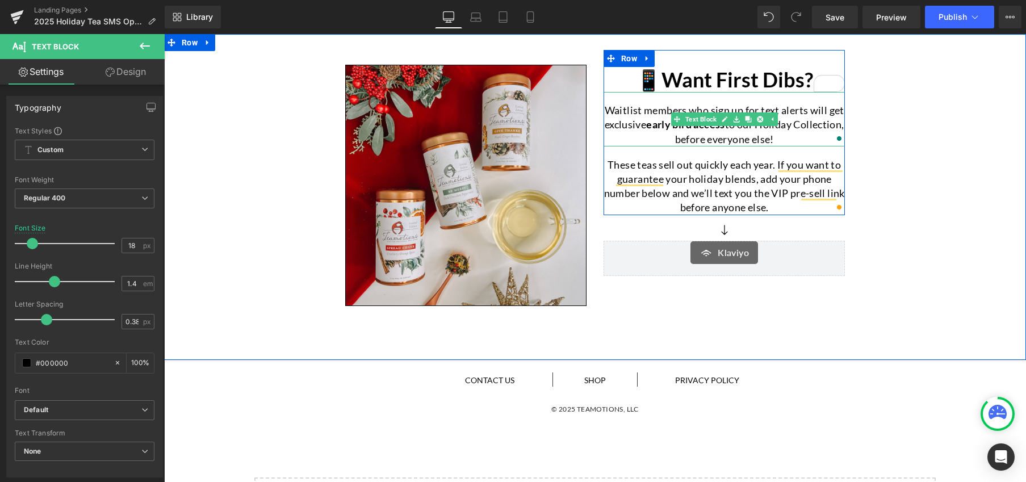
click at [621, 121] on p "Waitlist members who sign up for text alerts will get exclusive early bird acce…" at bounding box center [723, 124] width 241 height 43
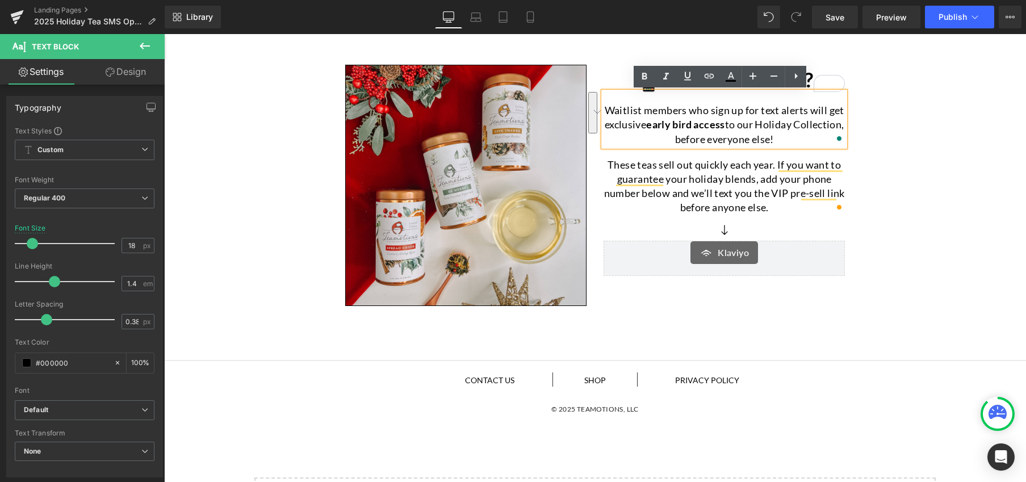
drag, startPoint x: 602, startPoint y: 111, endPoint x: 817, endPoint y: 142, distance: 217.9
click at [817, 142] on p "Waitlist members who sign up for text alerts will get exclusive early bird acce…" at bounding box center [723, 124] width 241 height 43
click at [642, 79] on icon at bounding box center [644, 76] width 5 height 7
click at [904, 222] on div "Image 📱Want First Dibs? Heading Waitlist members who sign up for text alerts wi…" at bounding box center [595, 176] width 862 height 272
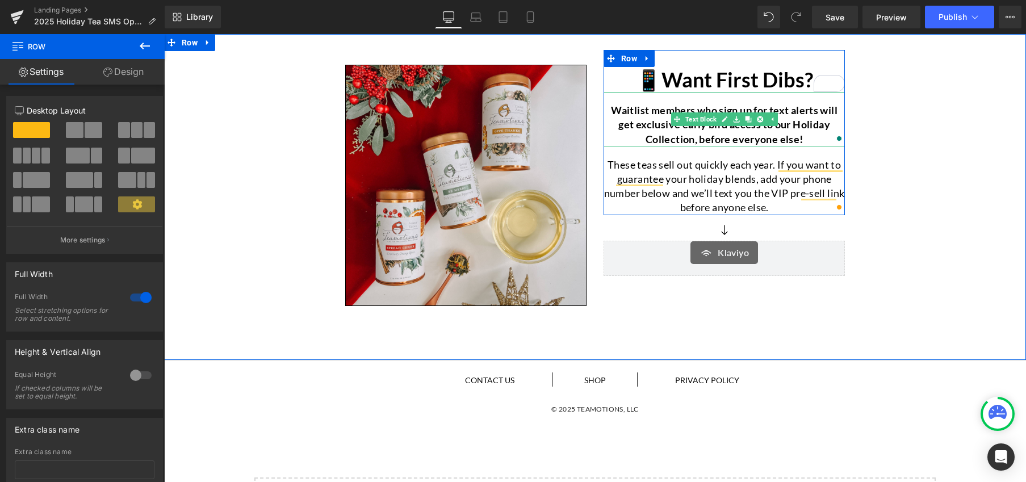
click at [692, 138] on strong "Waitlist members who sign up for text alerts will get exclusive early bird acce…" at bounding box center [724, 124] width 226 height 41
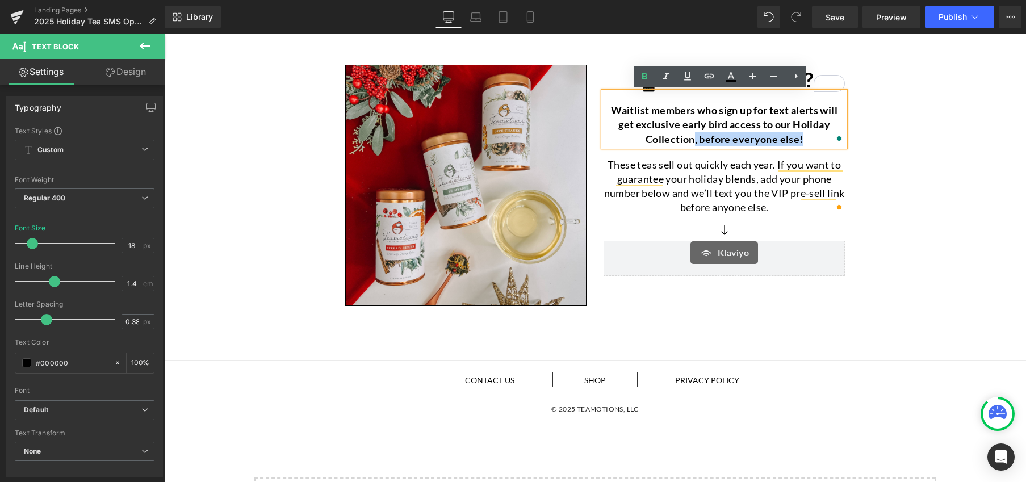
drag, startPoint x: 690, startPoint y: 140, endPoint x: 813, endPoint y: 141, distance: 122.6
click at [813, 141] on p "Waitlist members who sign up for text alerts will get exclusive early bird acce…" at bounding box center [723, 124] width 241 height 43
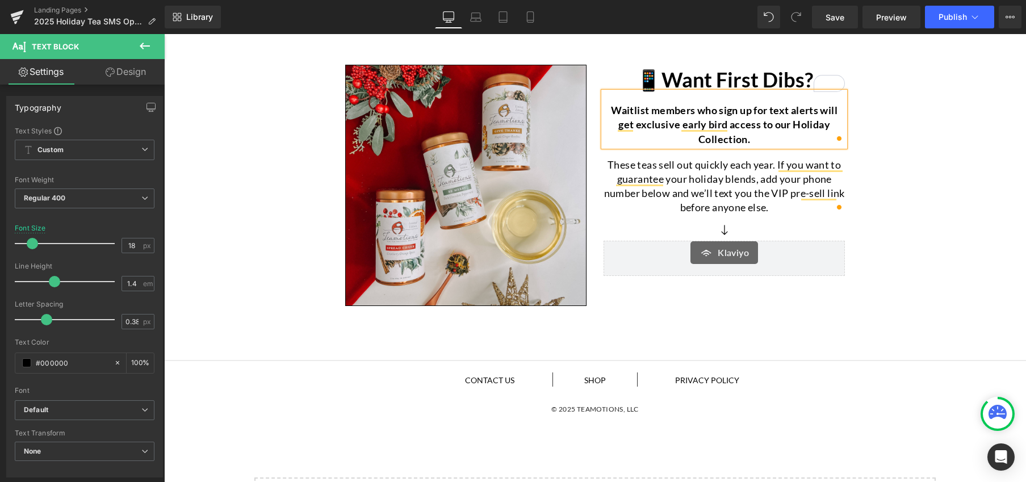
click at [915, 220] on div "Image 📱Want First Dibs? Heading Waitlist members who sign up for text alerts wi…" at bounding box center [595, 176] width 862 height 272
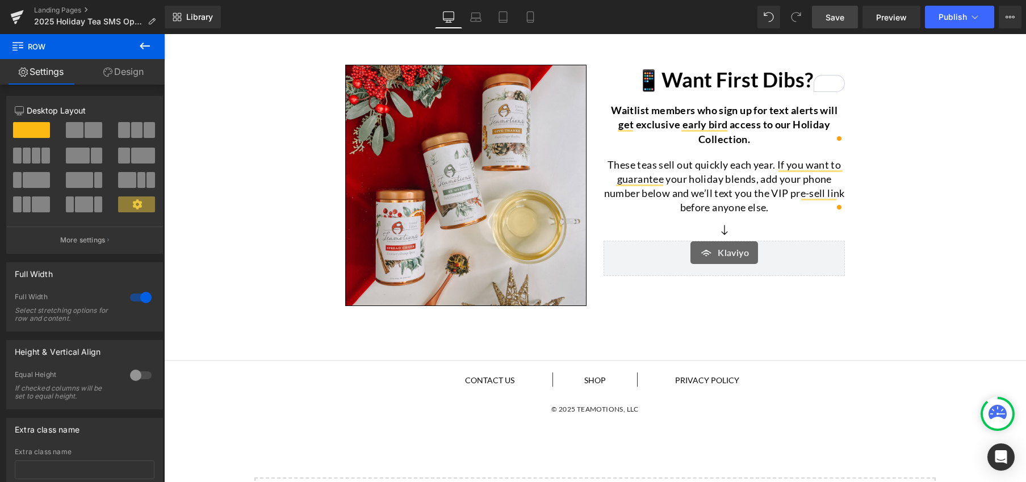
click at [833, 15] on span "Save" at bounding box center [834, 17] width 19 height 12
click at [891, 22] on span "Preview" at bounding box center [891, 17] width 31 height 12
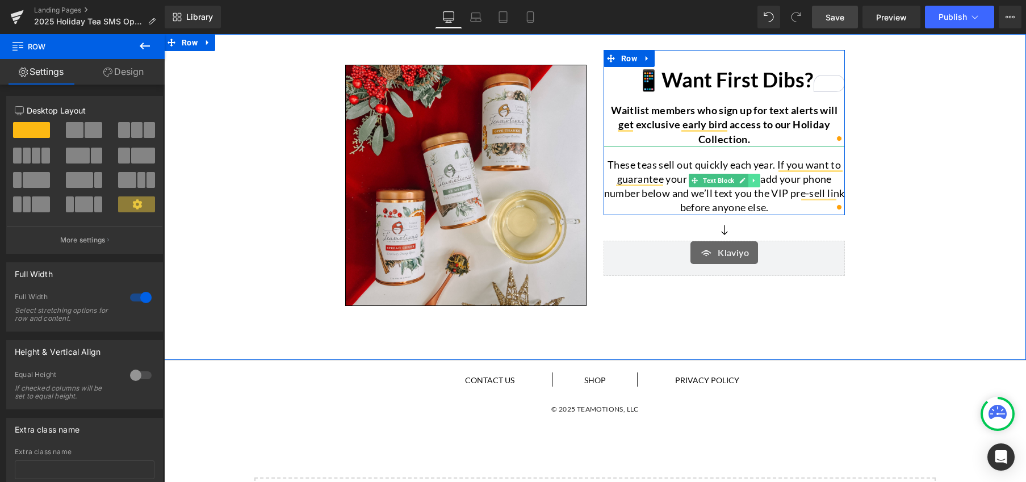
click at [750, 182] on icon at bounding box center [753, 180] width 6 height 7
click at [745, 180] on icon at bounding box center [748, 181] width 6 height 6
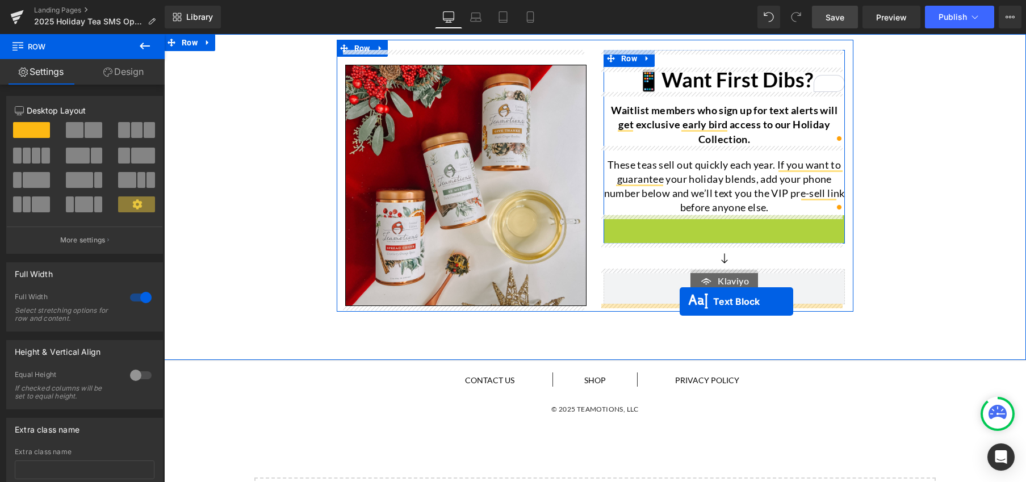
drag, startPoint x: 688, startPoint y: 248, endPoint x: 679, endPoint y: 301, distance: 54.1
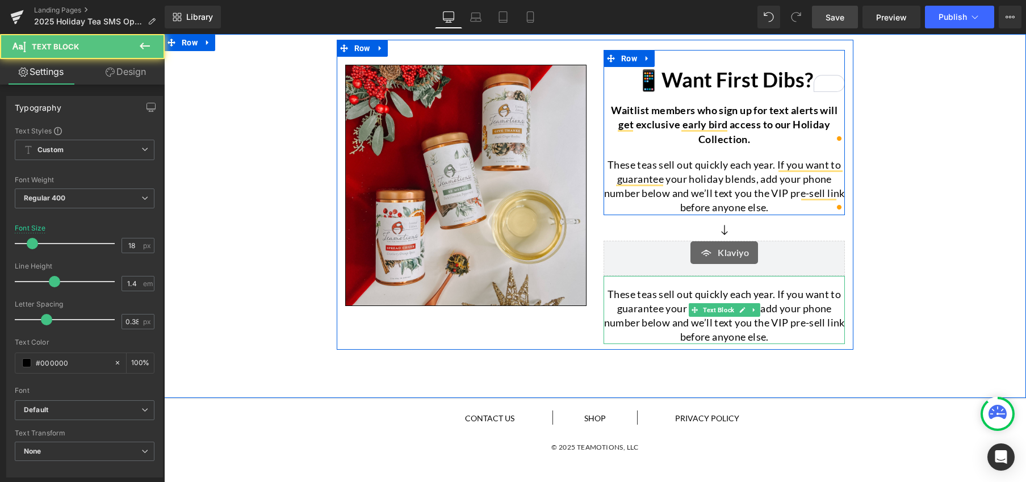
click at [644, 316] on p "These teas sell out quickly each year. If you want to guarantee your holiday bl…" at bounding box center [723, 315] width 241 height 57
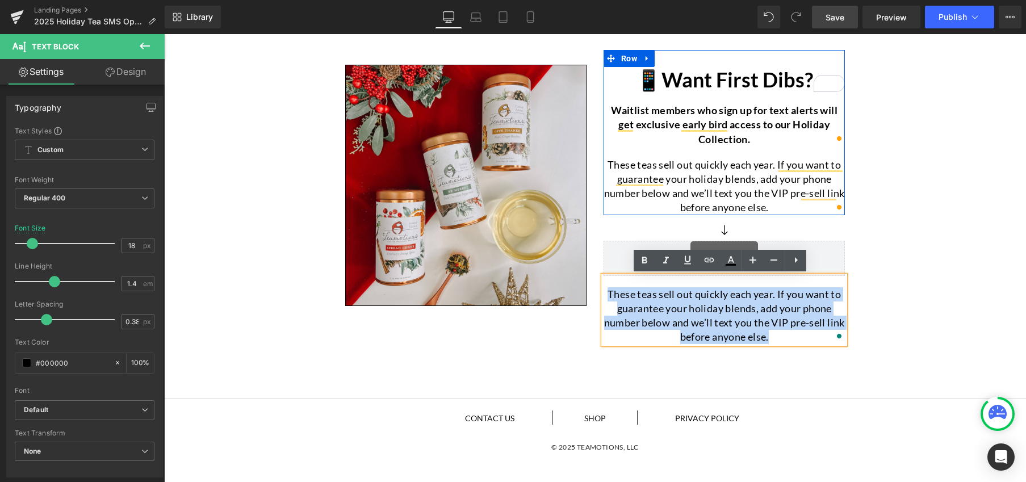
drag, startPoint x: 600, startPoint y: 295, endPoint x: 790, endPoint y: 337, distance: 194.0
click at [790, 337] on p "These teas sell out quickly each year. If you want to guarantee your holiday bl…" at bounding box center [723, 315] width 241 height 57
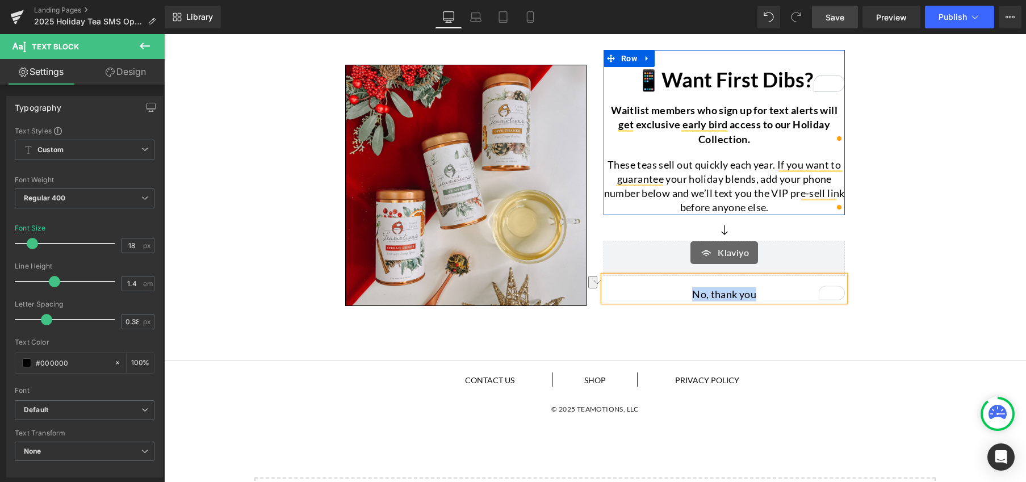
drag, startPoint x: 756, startPoint y: 296, endPoint x: 691, endPoint y: 300, distance: 65.4
click at [691, 300] on p "No, thank you" at bounding box center [723, 294] width 241 height 14
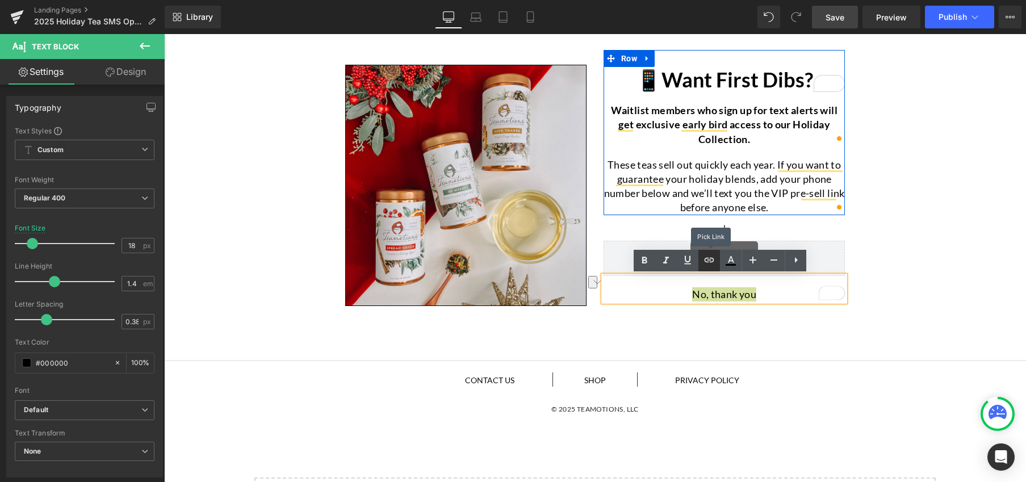
click at [709, 263] on icon at bounding box center [709, 260] width 14 height 14
click at [716, 320] on input "text" at bounding box center [701, 319] width 175 height 28
paste input "https://teamotionstea.com/pages/holiday-thank-you"
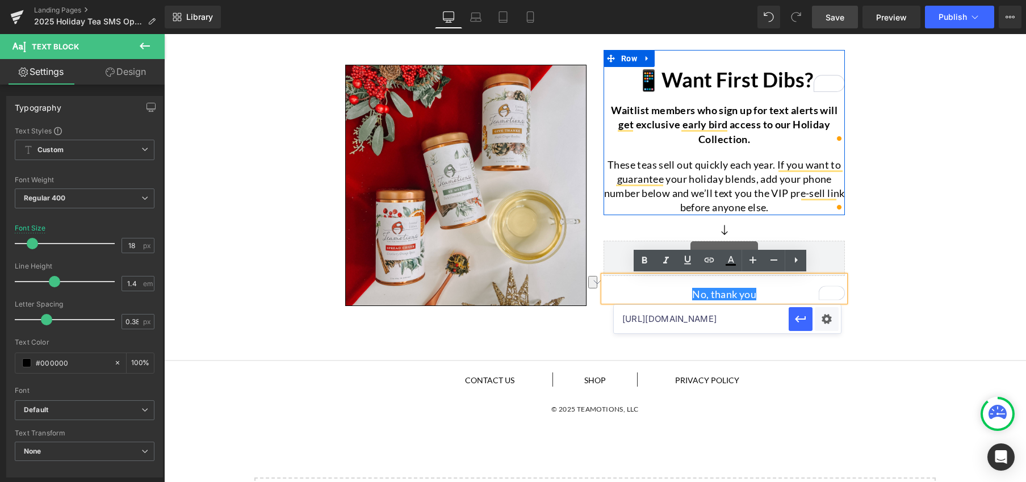
scroll to position [0, 61]
type input "https://teamotionstea.com/pages/holiday-thank-you"
drag, startPoint x: 794, startPoint y: 320, endPoint x: 624, endPoint y: 285, distance: 173.2
click at [794, 320] on icon "button" at bounding box center [800, 319] width 14 height 14
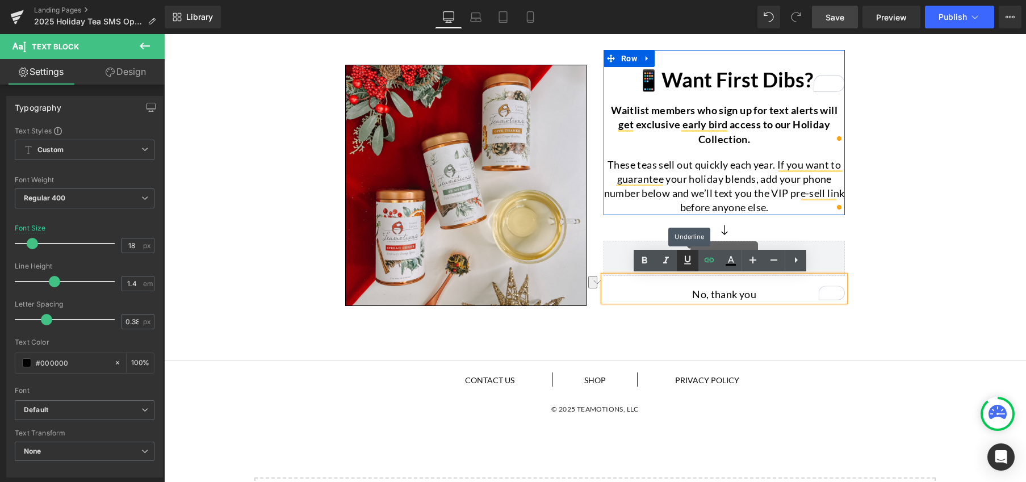
click at [684, 264] on icon at bounding box center [687, 259] width 7 height 9
click at [952, 289] on div "Image 📱Want First Dibs? Heading Waitlist members who sign up for text alerts wi…" at bounding box center [595, 176] width 862 height 272
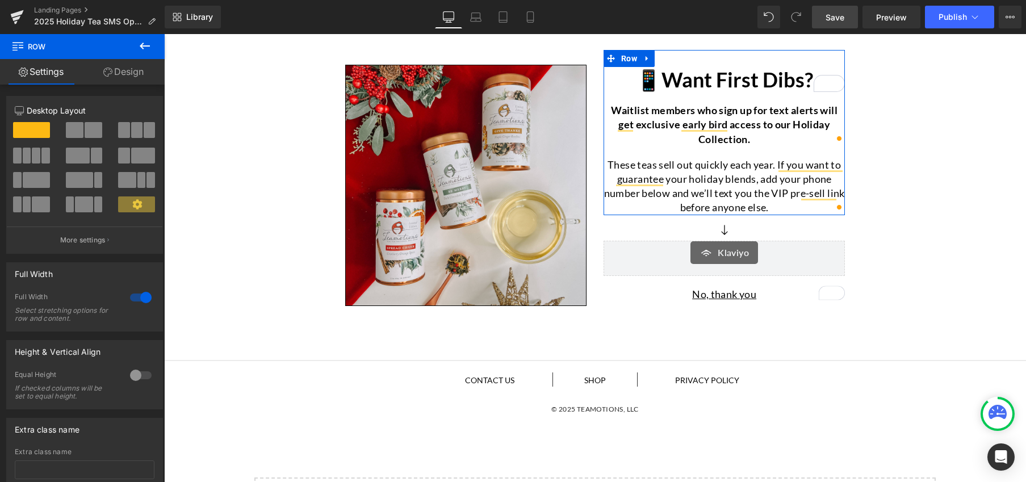
click at [834, 21] on span "Save" at bounding box center [834, 17] width 19 height 12
click at [893, 20] on span "Preview" at bounding box center [891, 17] width 31 height 12
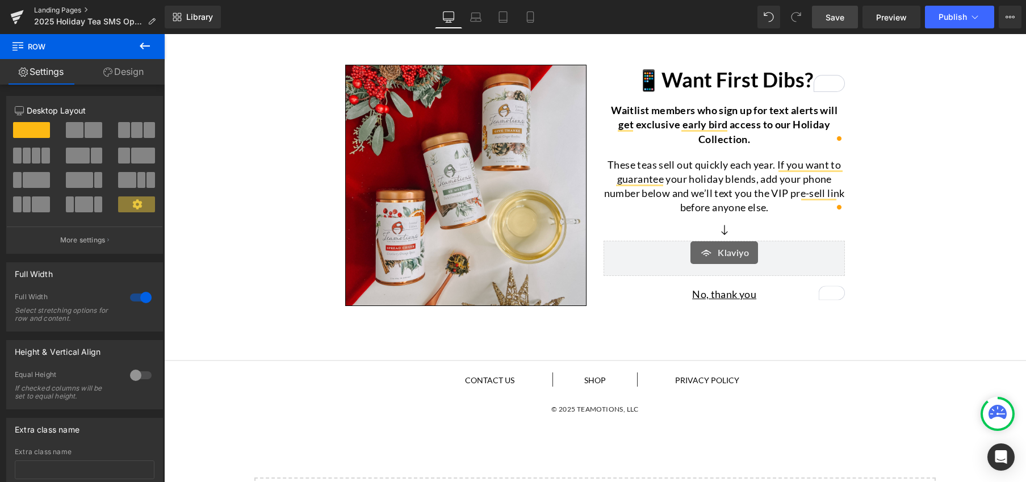
click at [59, 10] on link "Landing Pages" at bounding box center [99, 10] width 131 height 9
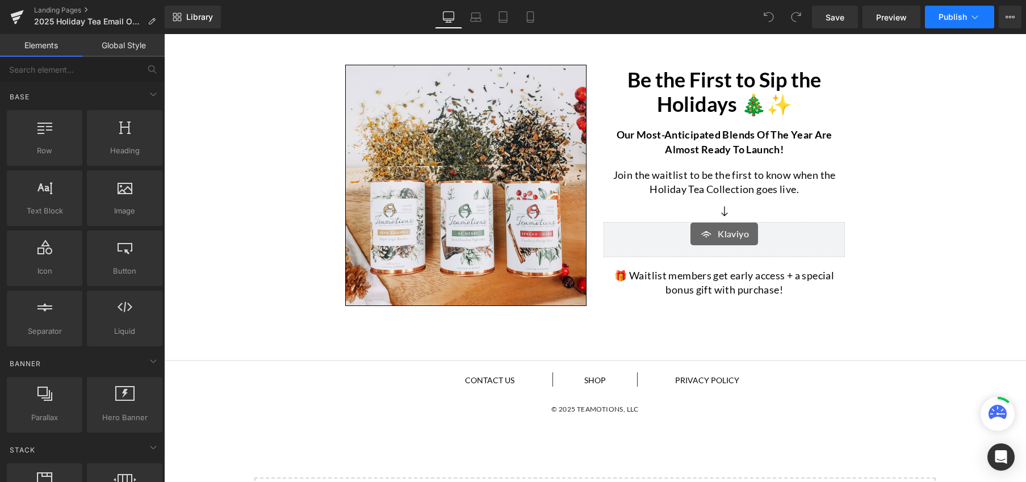
click at [973, 19] on icon at bounding box center [974, 16] width 11 height 11
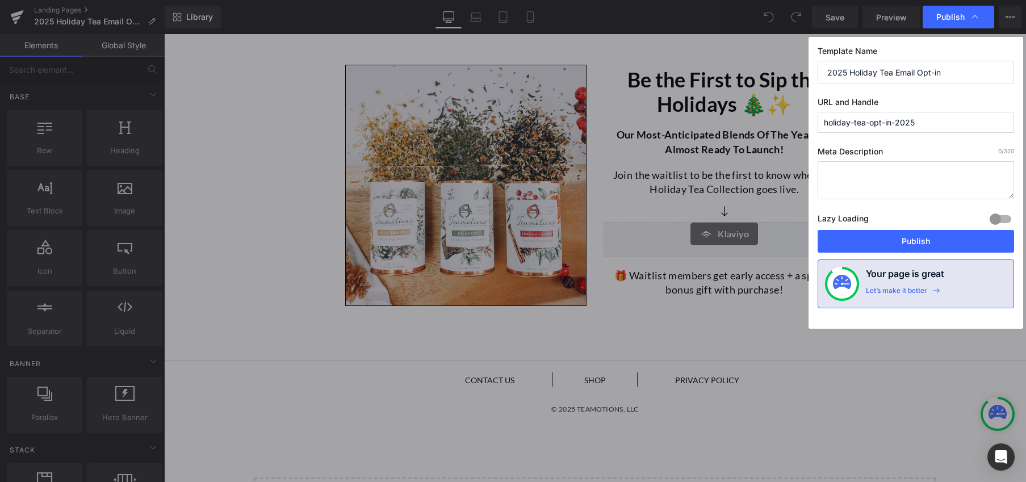
drag, startPoint x: 824, startPoint y: 126, endPoint x: 948, endPoint y: 127, distance: 124.3
click at [948, 127] on input "holiday-tea-opt-in-2025" at bounding box center [915, 122] width 196 height 21
drag, startPoint x: 846, startPoint y: 122, endPoint x: 824, endPoint y: 124, distance: 22.8
click at [824, 124] on input "2025-holiday-email" at bounding box center [915, 122] width 196 height 21
type input "2025-holiday-email"
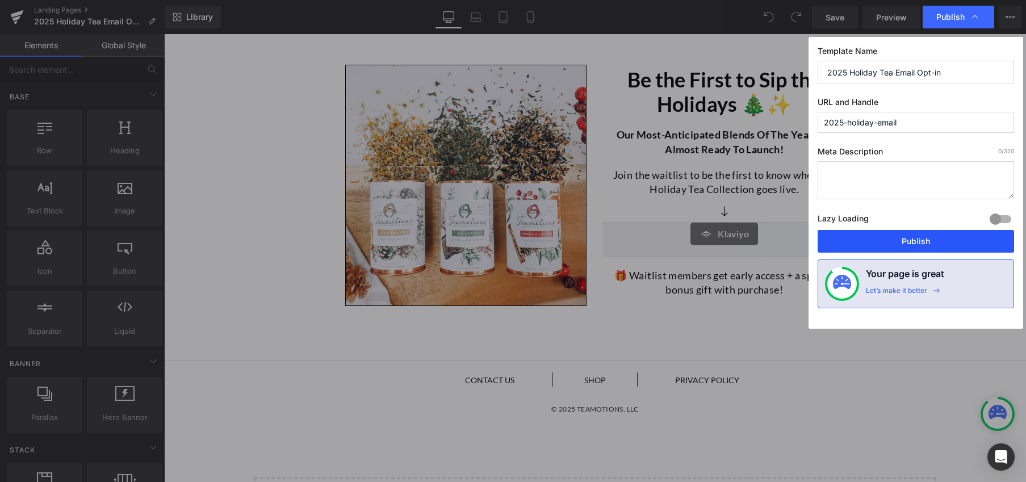
click at [911, 243] on button "Publish" at bounding box center [915, 241] width 196 height 23
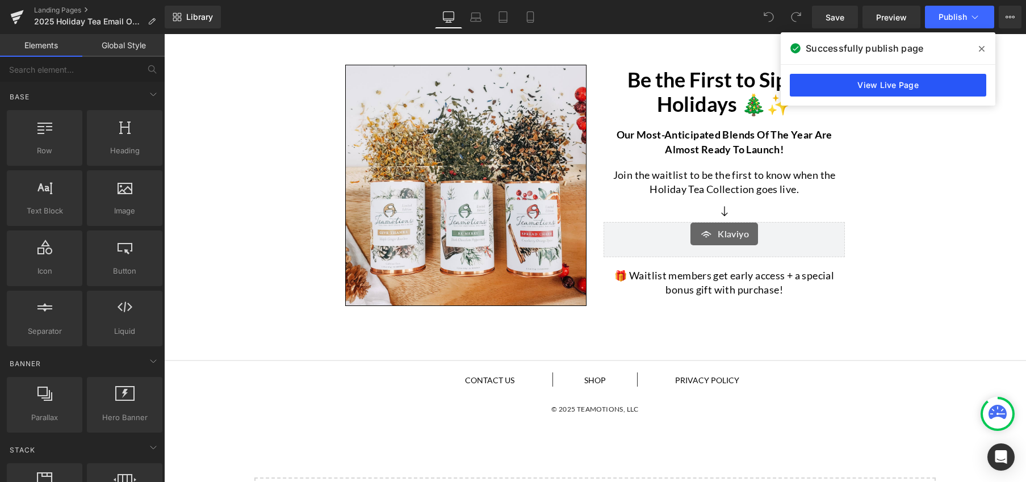
click at [900, 90] on link "View Live Page" at bounding box center [887, 85] width 196 height 23
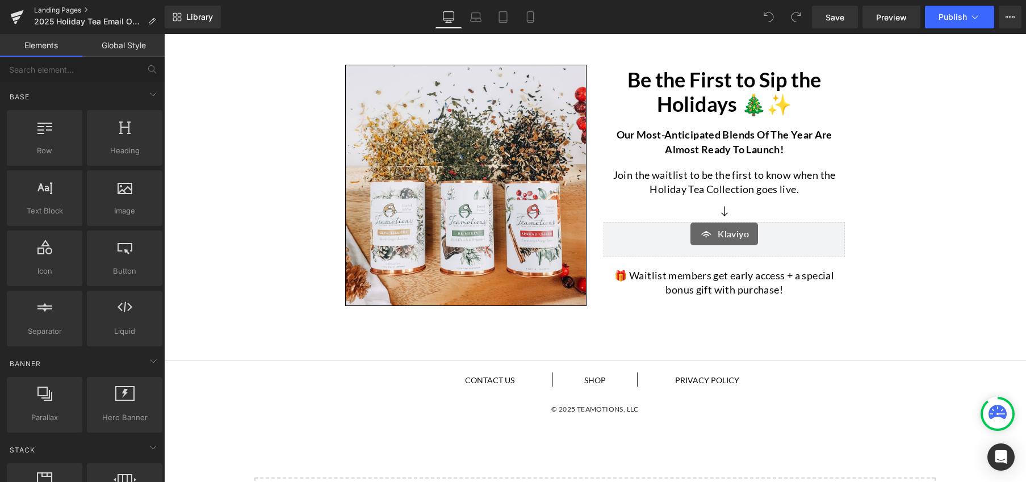
click at [70, 12] on link "Landing Pages" at bounding box center [99, 10] width 131 height 9
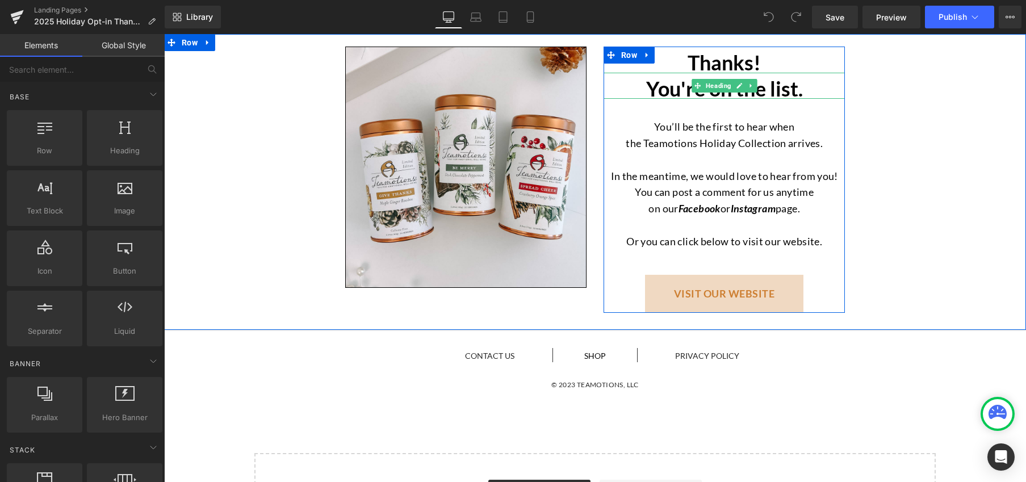
click at [643, 90] on h1 "You're on the list." at bounding box center [723, 88] width 241 height 20
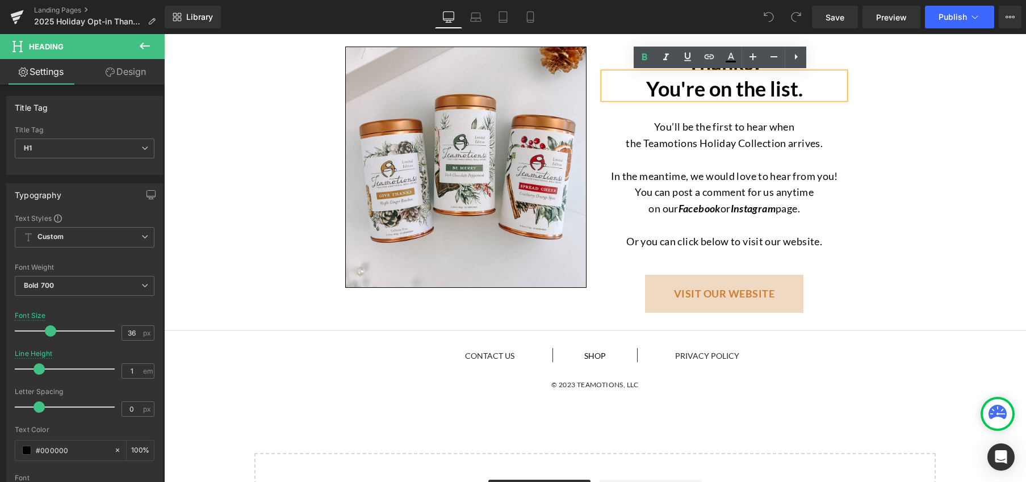
click at [635, 90] on h1 "You're on the list." at bounding box center [723, 88] width 241 height 20
paste div "To enrich screen reader interactions, please activate Accessibility in Grammarl…"
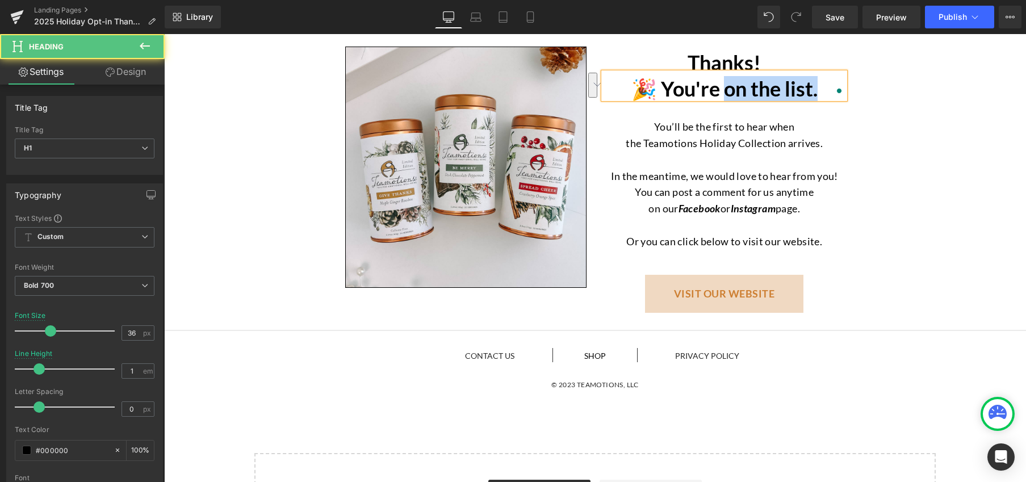
drag, startPoint x: 717, startPoint y: 92, endPoint x: 810, endPoint y: 94, distance: 92.5
click at [810, 94] on h1 "🎉 You're on the list." at bounding box center [723, 88] width 241 height 20
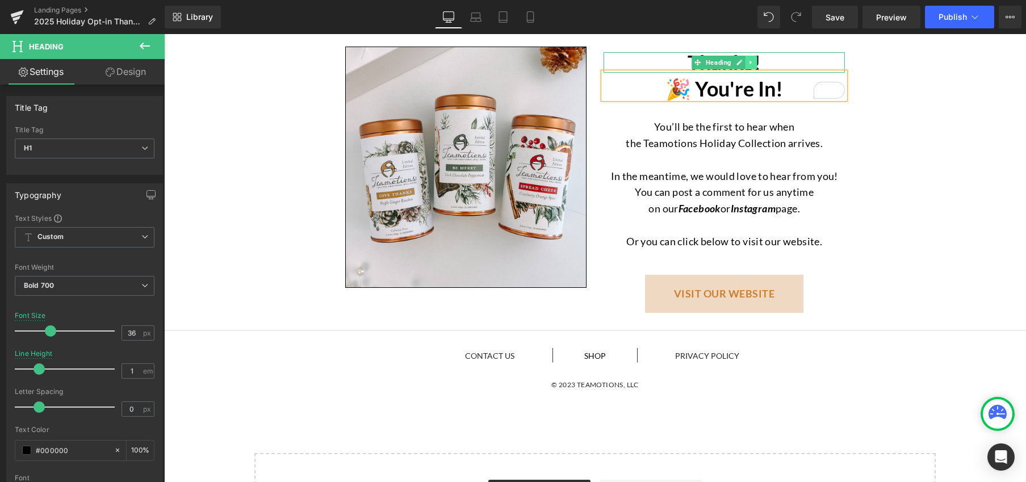
click at [749, 62] on icon at bounding box center [750, 62] width 6 height 7
click at [754, 62] on icon at bounding box center [757, 62] width 6 height 7
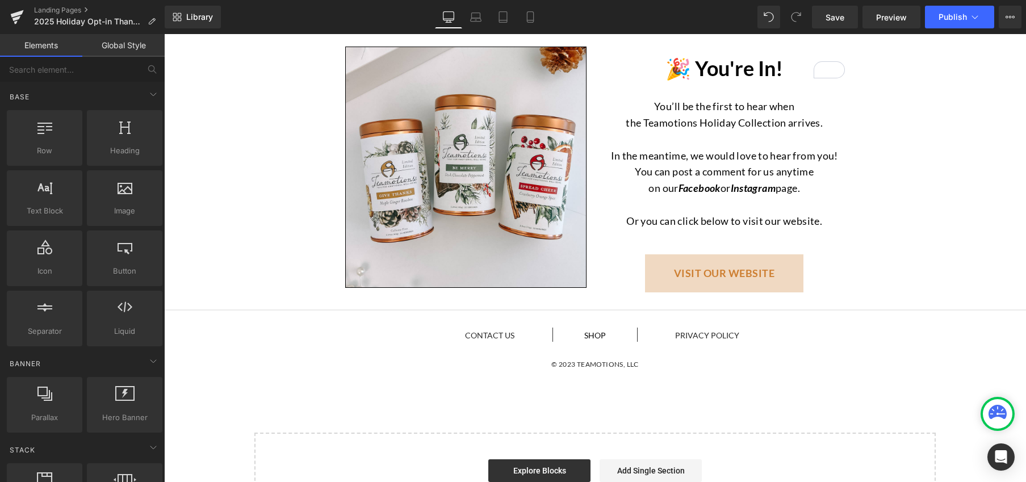
click at [725, 120] on p "the Teamotions Holiday Collection arrives." at bounding box center [723, 123] width 241 height 16
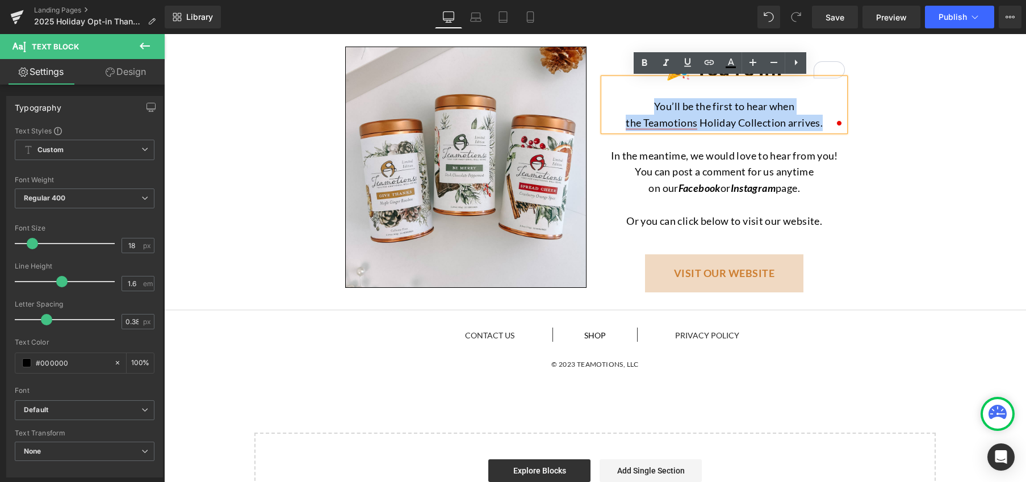
drag, startPoint x: 649, startPoint y: 106, endPoint x: 821, endPoint y: 128, distance: 174.0
click at [821, 128] on div "You’ll be the first to hear when the Teamotions Holiday Collection arrives." at bounding box center [723, 104] width 241 height 53
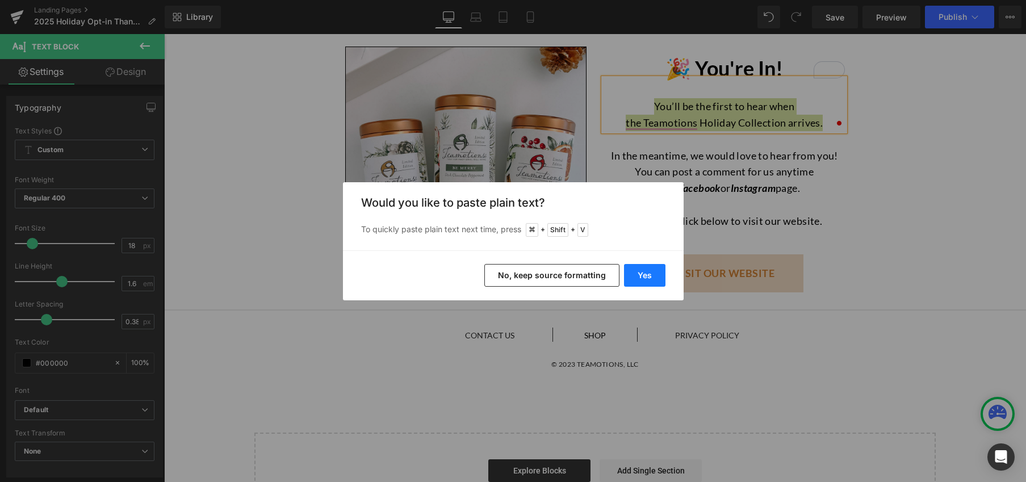
drag, startPoint x: 475, startPoint y: 241, endPoint x: 640, endPoint y: 276, distance: 168.9
click at [640, 276] on button "Yes" at bounding box center [644, 275] width 41 height 23
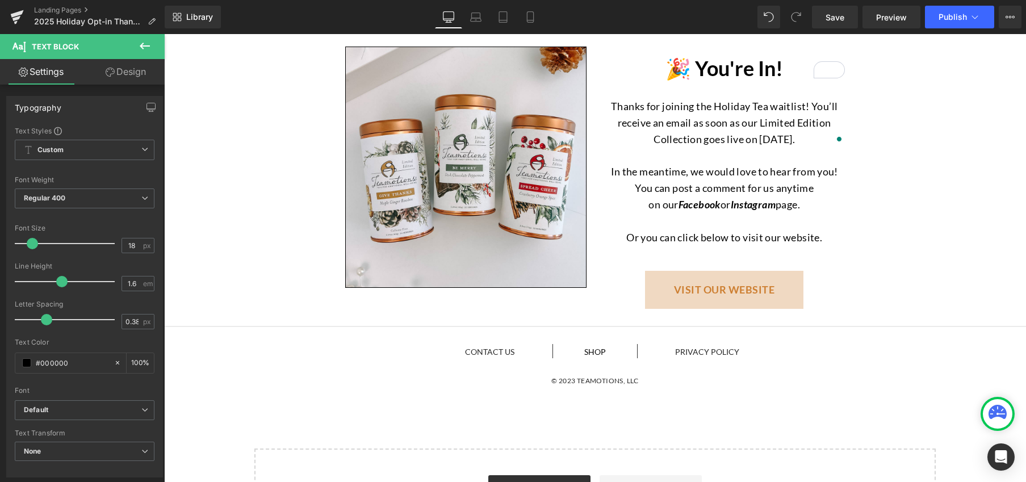
click at [730, 186] on div "In the meantime, we would love to hear from you! You can post a comment for us …" at bounding box center [723, 179] width 241 height 65
click at [730, 186] on p "You can post a comment for us anytime" at bounding box center [723, 188] width 241 height 16
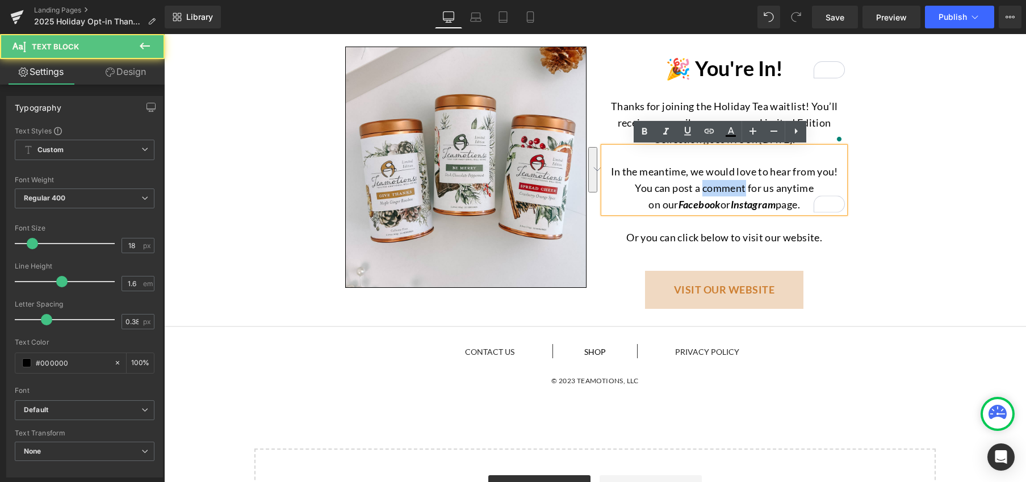
drag, startPoint x: 602, startPoint y: 171, endPoint x: 801, endPoint y: 203, distance: 201.6
click at [801, 203] on div "In the meantime, we would love to hear from you! You can post a comment for us …" at bounding box center [723, 179] width 241 height 65
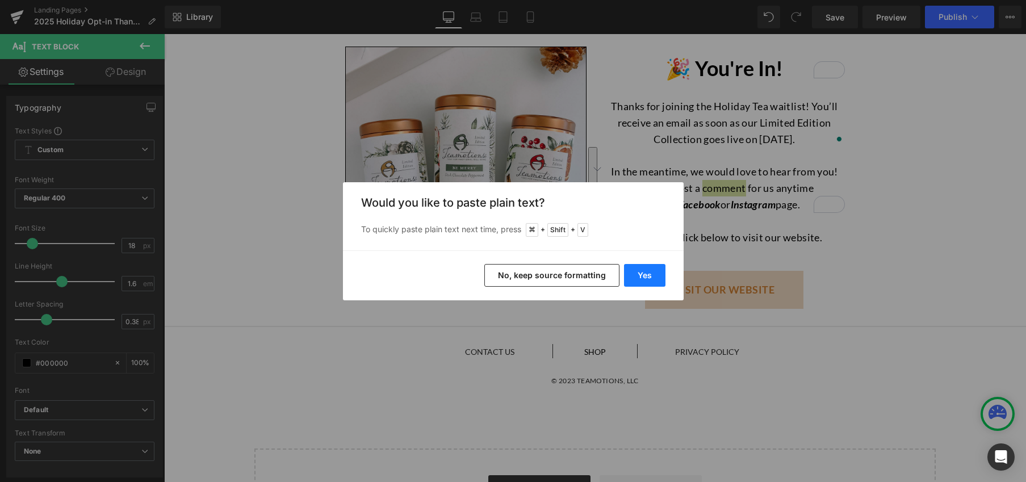
click at [641, 282] on button "Yes" at bounding box center [644, 275] width 41 height 23
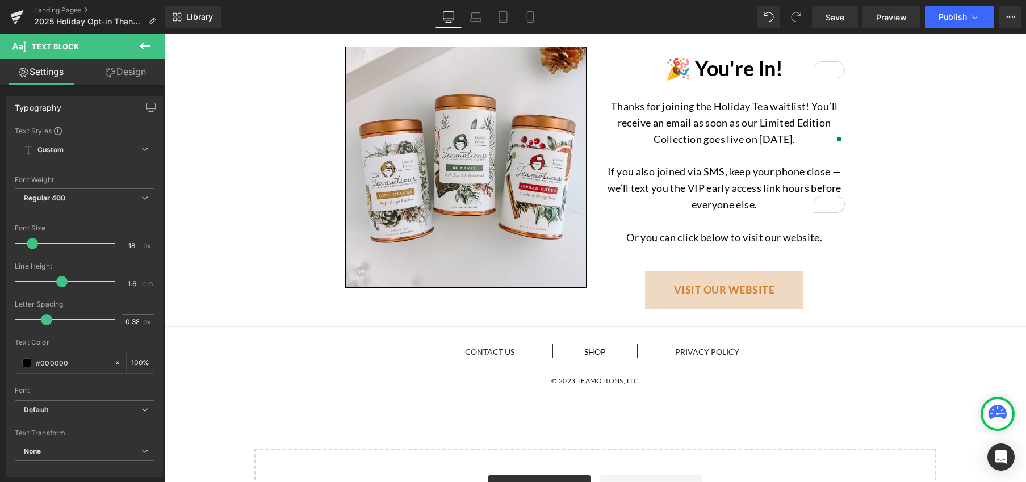
click at [677, 240] on p "Or you can click below to visit our website." at bounding box center [723, 237] width 241 height 16
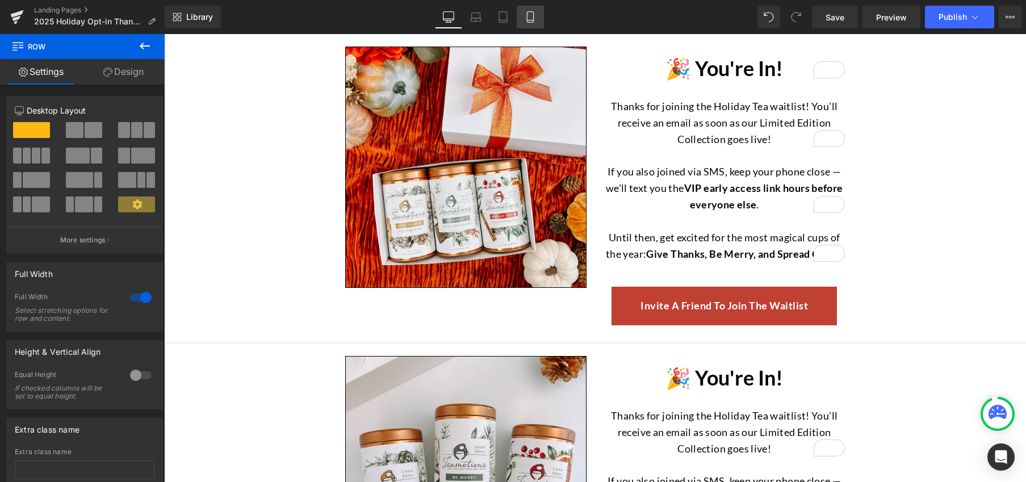
click at [532, 19] on icon at bounding box center [529, 16] width 11 height 11
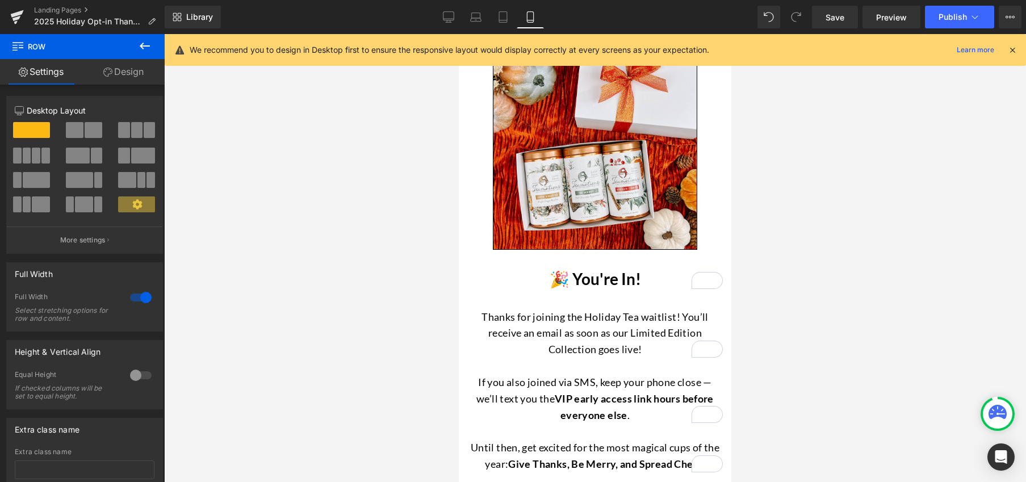
click at [1010, 50] on icon at bounding box center [1012, 50] width 10 height 10
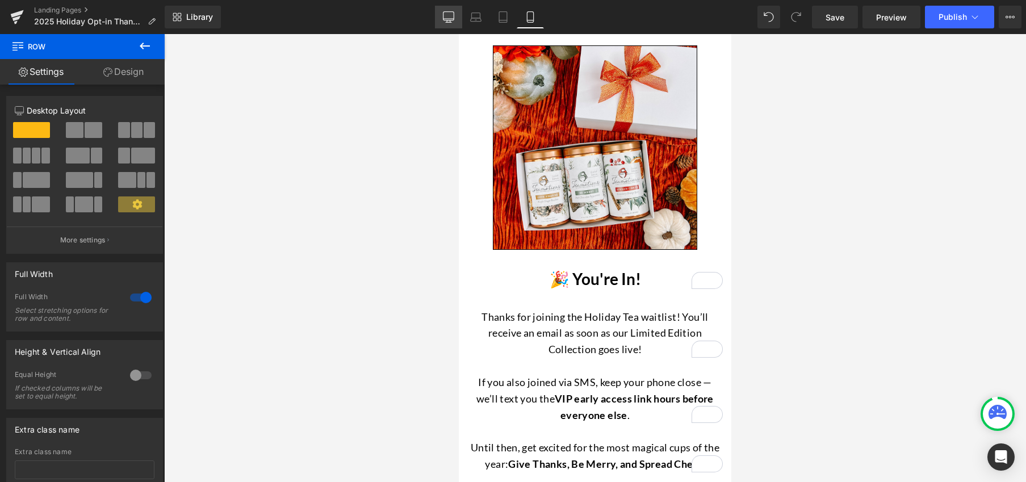
click at [440, 14] on link "Desktop" at bounding box center [448, 17] width 27 height 23
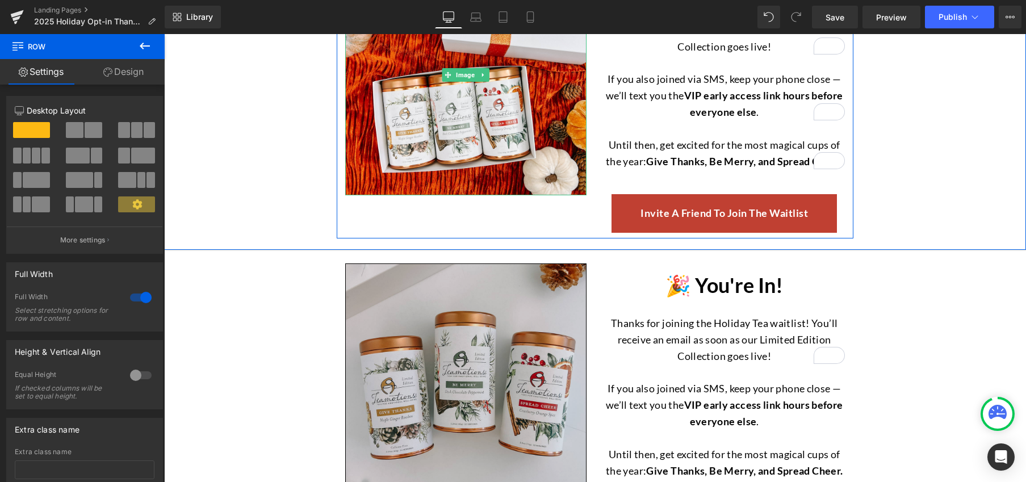
scroll to position [223, 0]
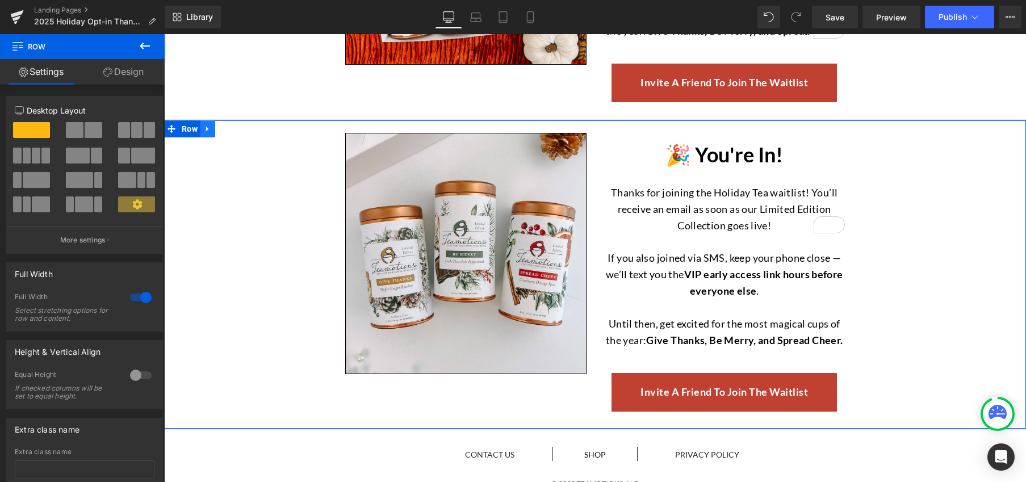
click at [204, 127] on icon at bounding box center [208, 128] width 8 height 9
click at [235, 131] on icon at bounding box center [237, 129] width 8 height 8
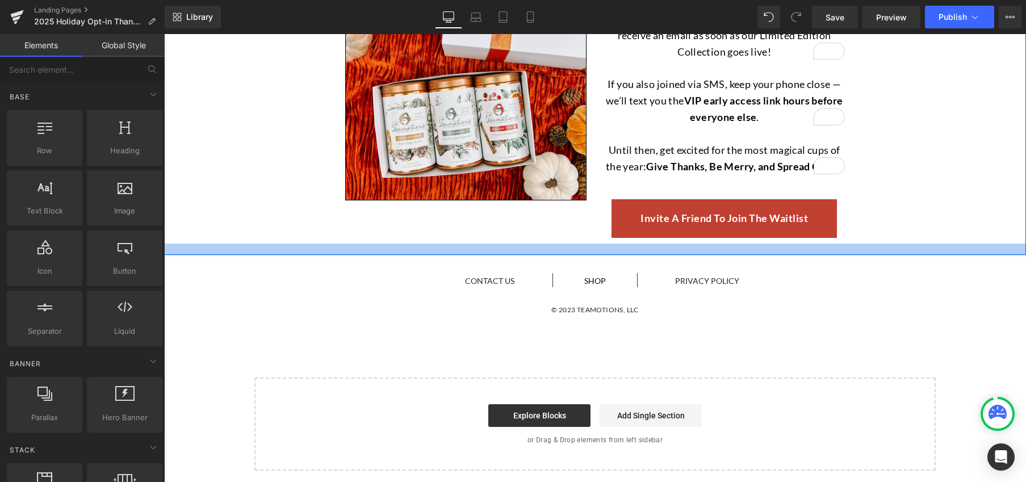
scroll to position [0, 0]
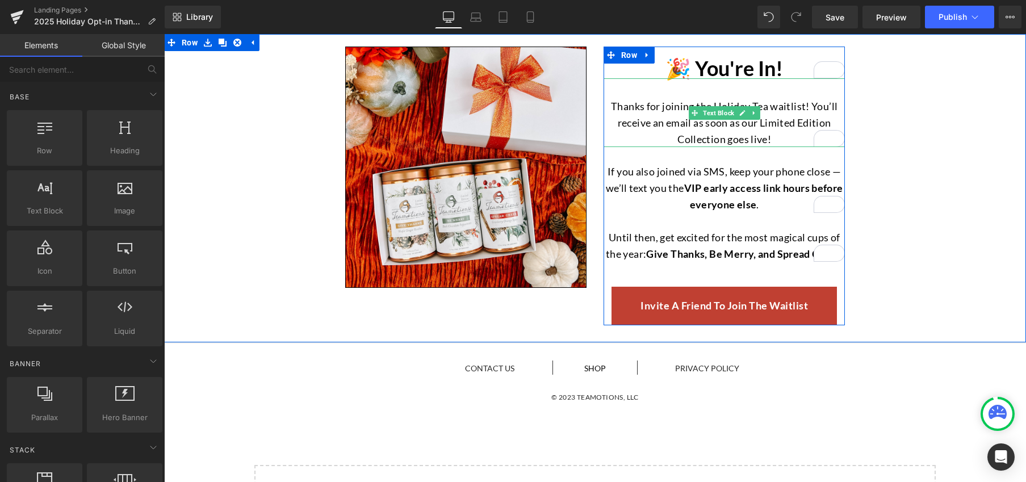
click at [709, 93] on div "Thanks for joining the Holiday Tea waitlist! You’ll receive an email as soon as…" at bounding box center [723, 112] width 241 height 69
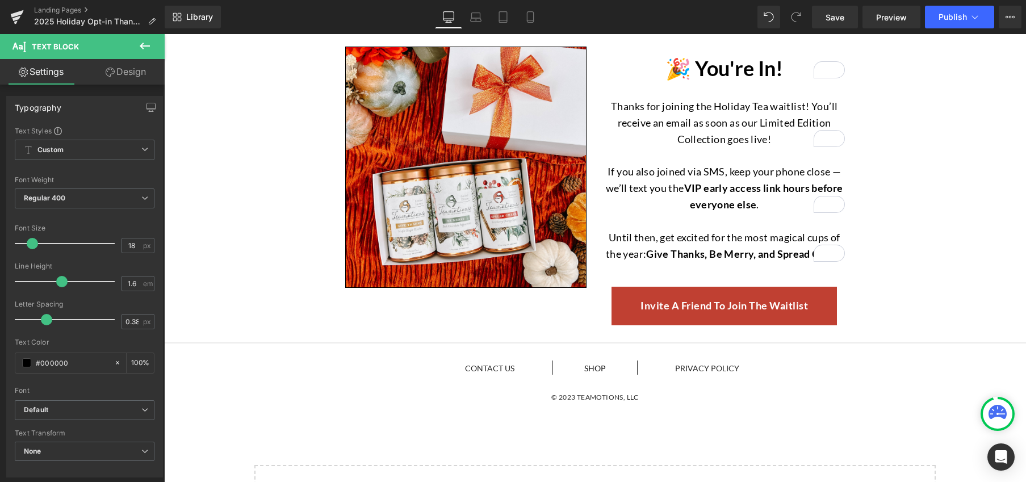
click at [120, 77] on link "Design" at bounding box center [126, 72] width 82 height 26
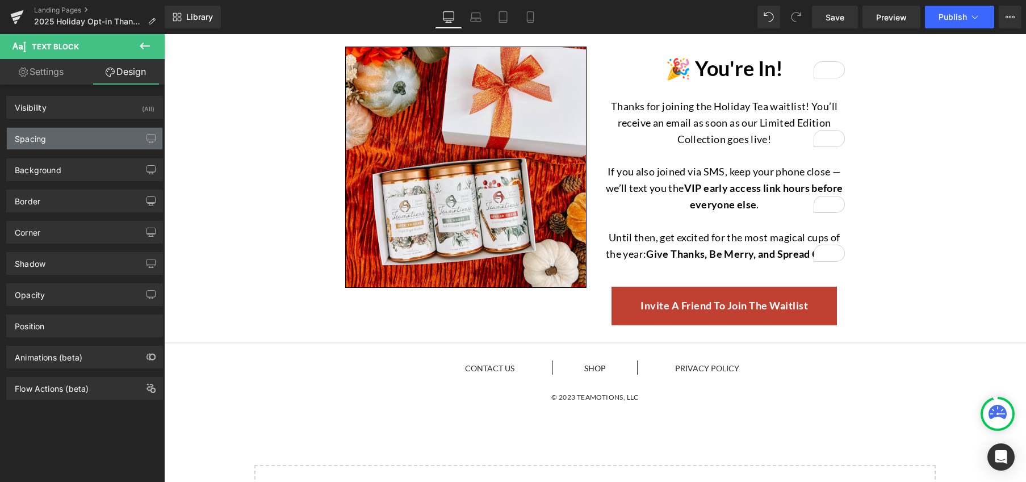
click at [86, 140] on div "Spacing" at bounding box center [85, 139] width 156 height 22
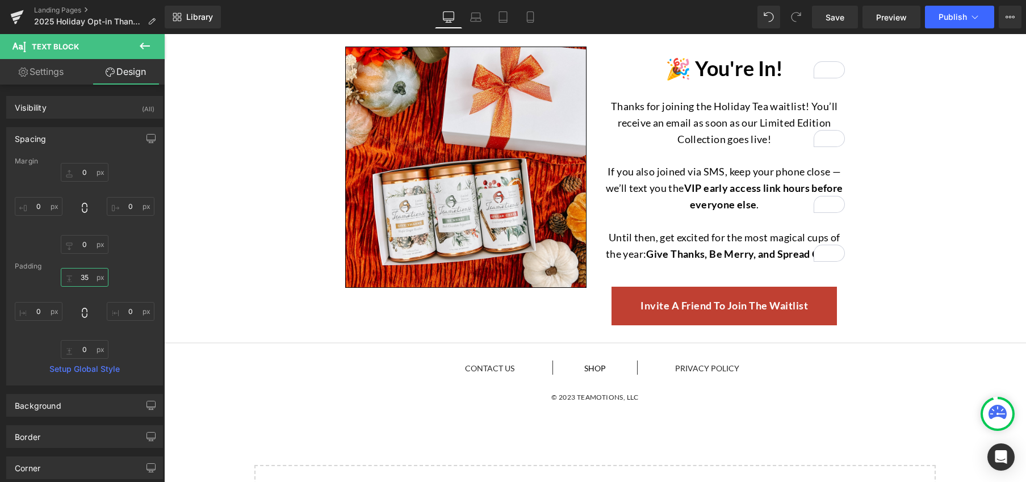
click at [88, 278] on input "35" at bounding box center [85, 277] width 48 height 19
type input "20"
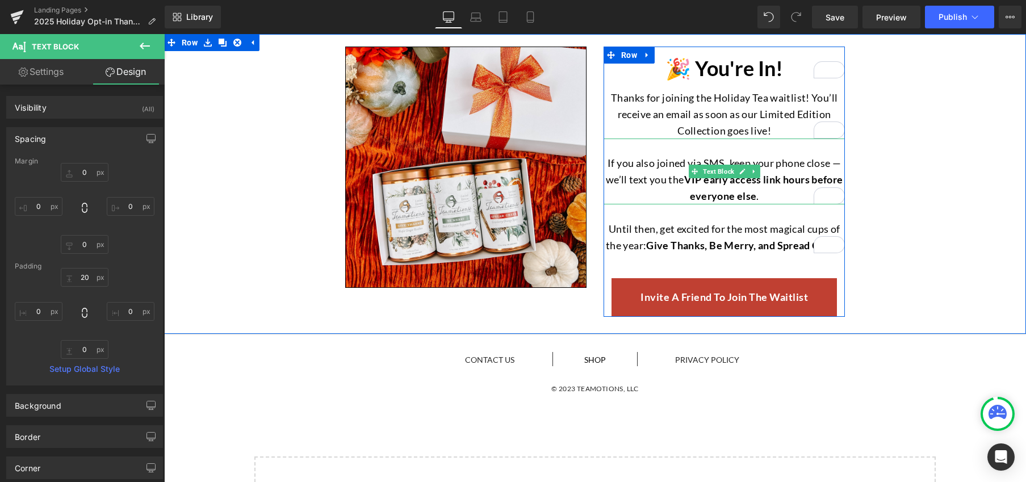
click at [652, 151] on div "If you also joined via SMS, keep your phone close — we’ll text you the VIP earl…" at bounding box center [723, 170] width 241 height 65
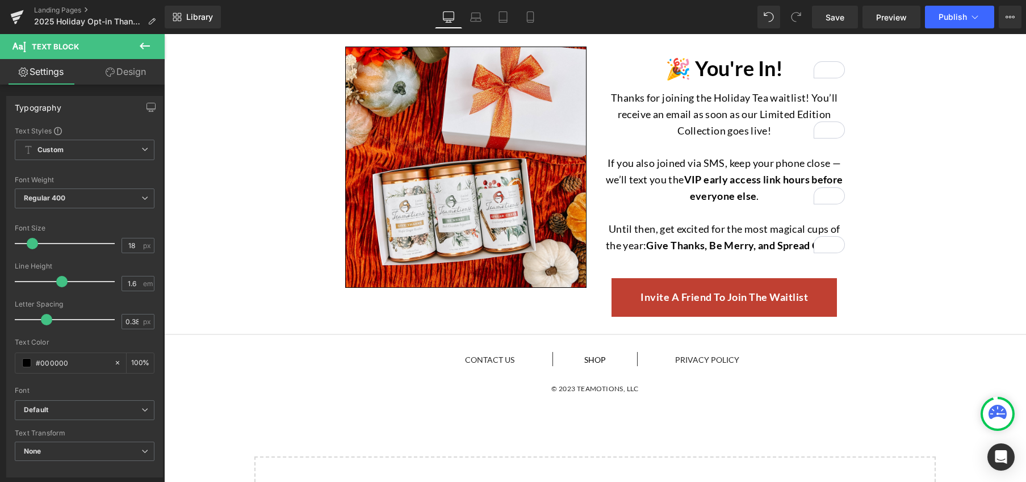
click at [126, 70] on link "Design" at bounding box center [126, 72] width 82 height 26
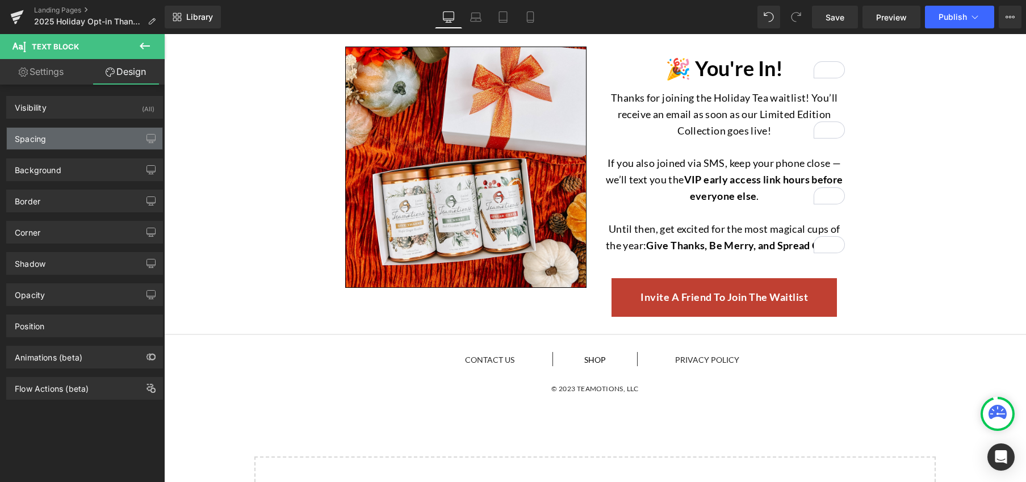
click at [72, 142] on div "Spacing" at bounding box center [85, 139] width 156 height 22
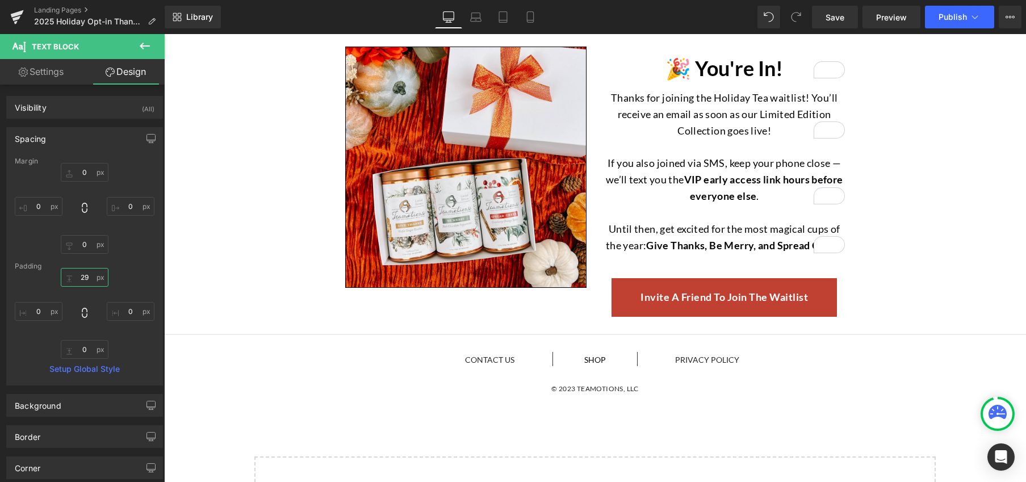
click at [89, 276] on input "29" at bounding box center [85, 277] width 48 height 19
type input "20"
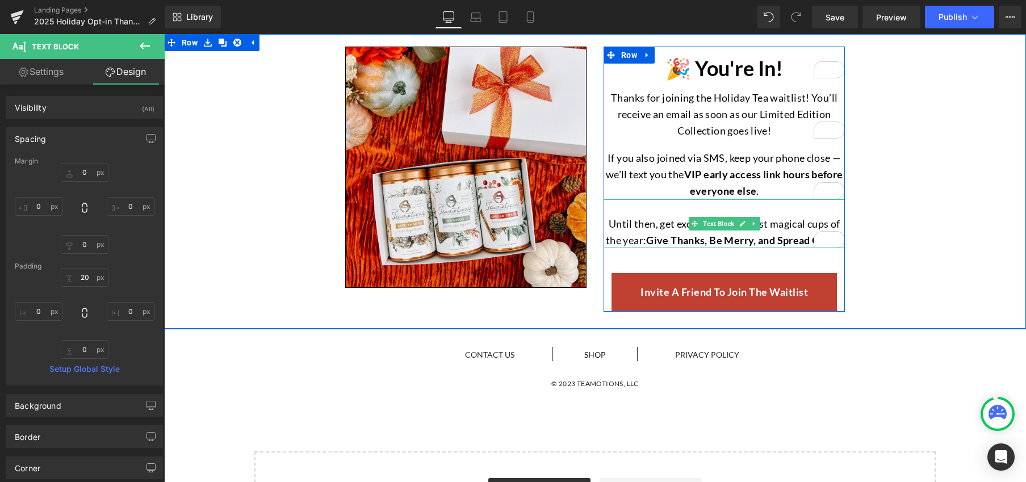
click at [654, 212] on div "Until then, get excited for the most magical cups of the year: Give Thanks, Be …" at bounding box center [723, 223] width 241 height 49
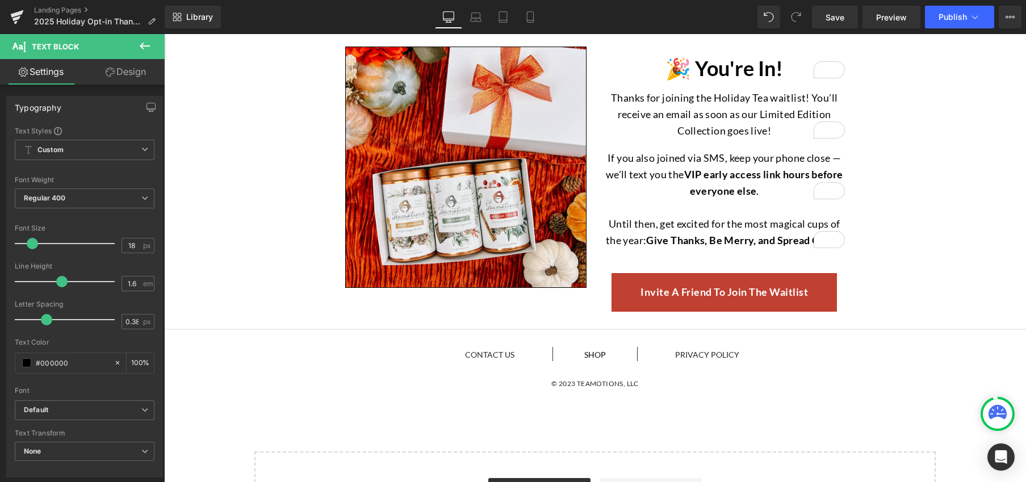
click at [137, 70] on link "Design" at bounding box center [126, 72] width 82 height 26
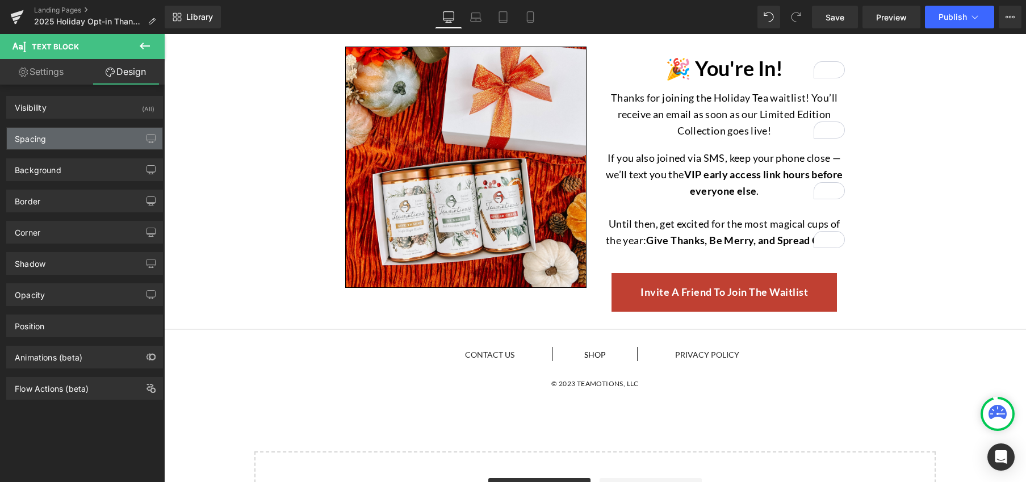
click at [59, 139] on div "Spacing" at bounding box center [85, 139] width 156 height 22
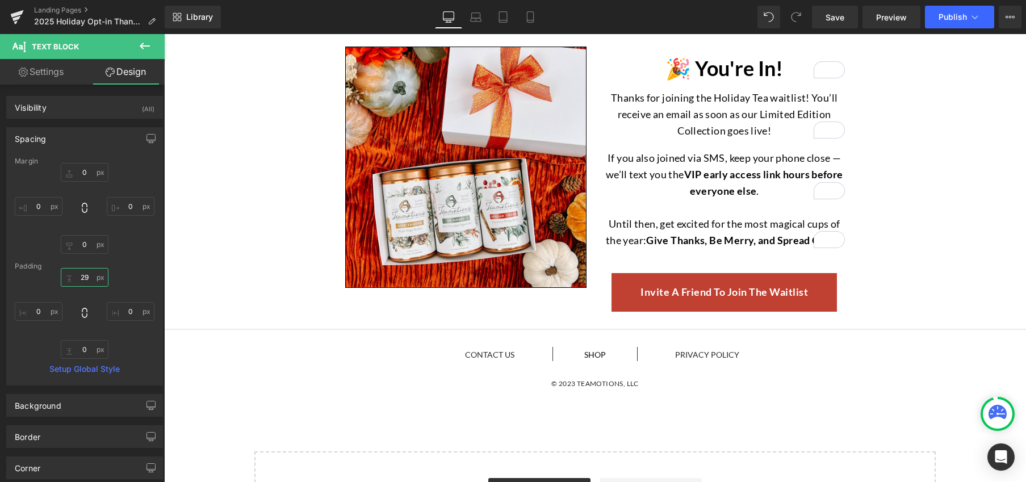
click at [91, 275] on input "29" at bounding box center [85, 277] width 48 height 19
type input "20"
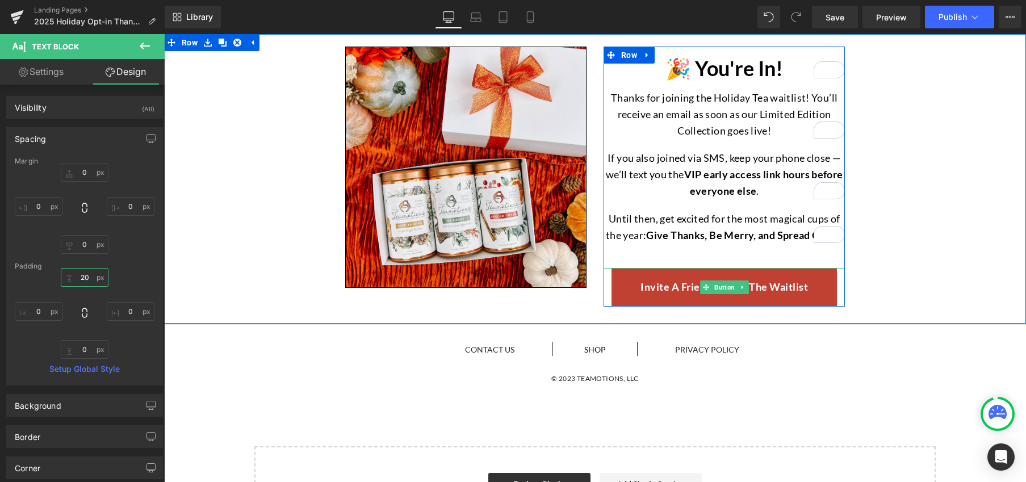
drag, startPoint x: 712, startPoint y: 288, endPoint x: 596, endPoint y: 267, distance: 117.7
click at [712, 288] on span "Button" at bounding box center [724, 287] width 25 height 14
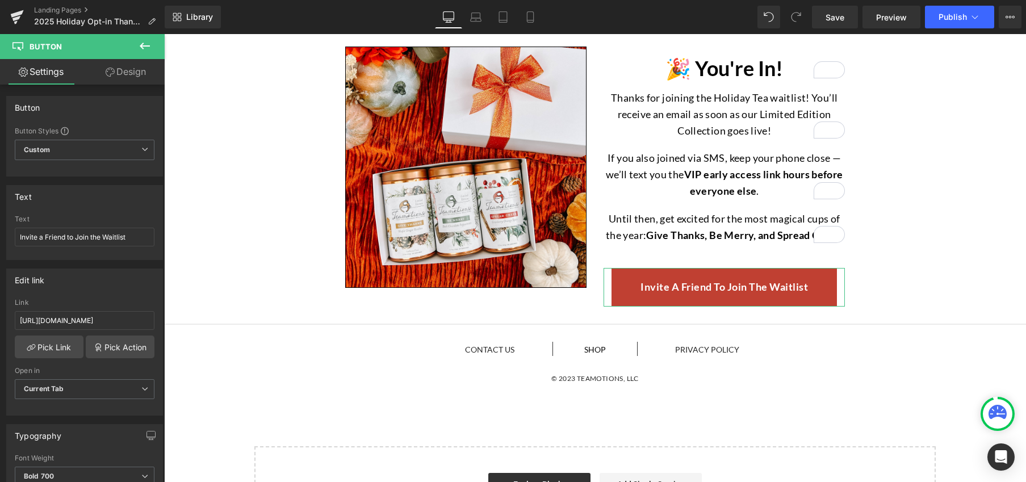
click at [135, 77] on link "Design" at bounding box center [126, 72] width 82 height 26
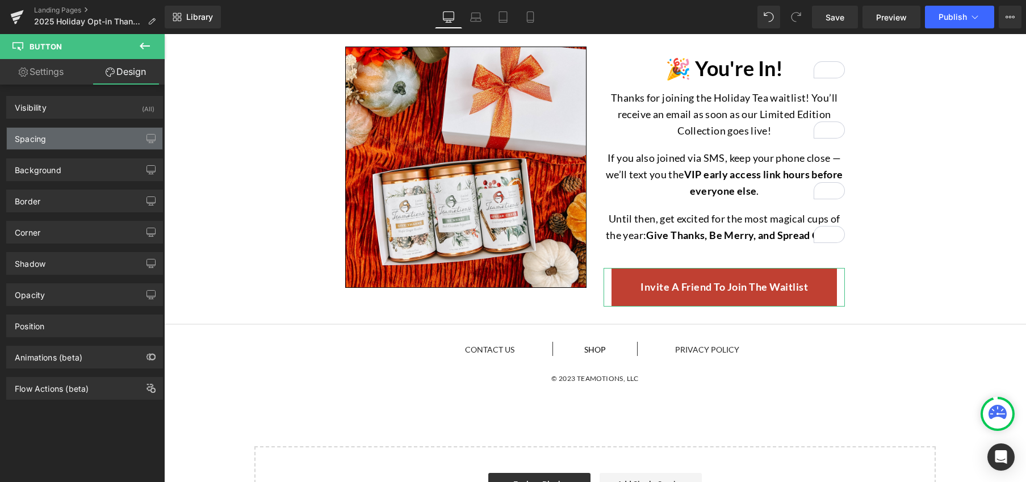
click at [72, 140] on div "Spacing" at bounding box center [85, 139] width 156 height 22
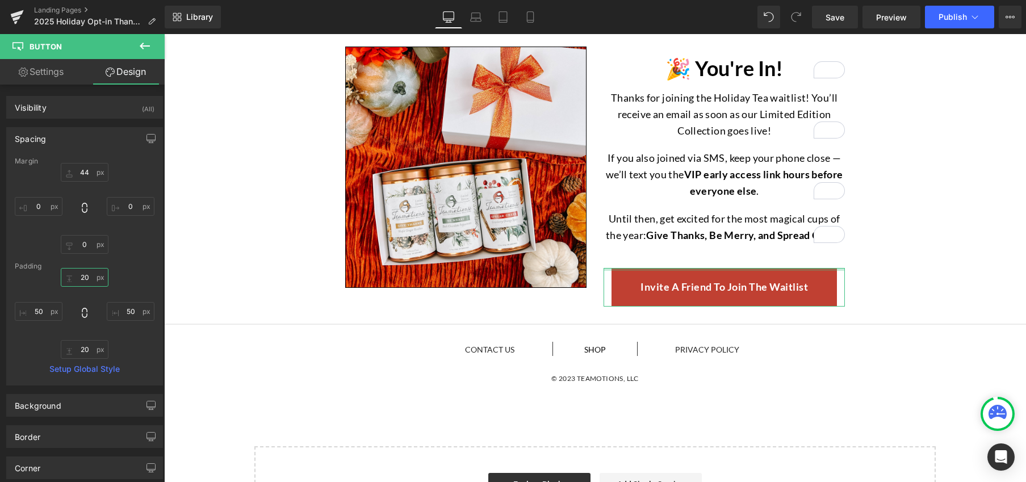
click at [89, 278] on input "20" at bounding box center [85, 277] width 48 height 19
type input "15"
click at [90, 351] on input "20" at bounding box center [85, 349] width 48 height 19
type input "15"
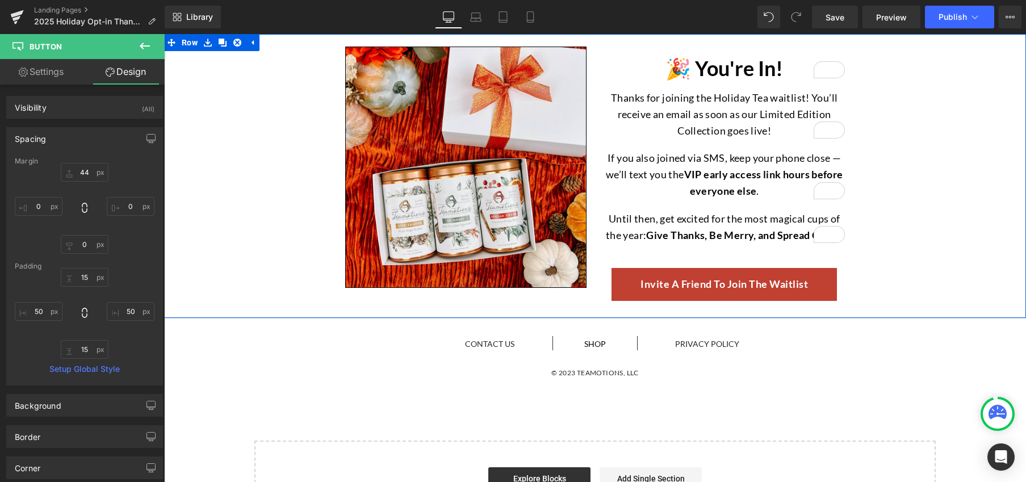
click at [242, 293] on div "Image 🎉 You're In! Heading Thanks for joining the Holiday Tea waitlist! You’ll …" at bounding box center [595, 172] width 862 height 270
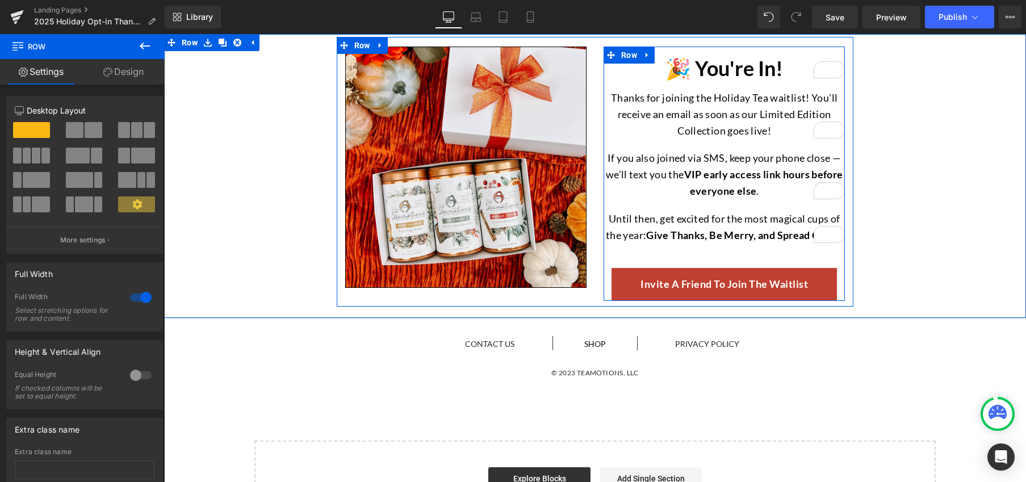
click at [645, 251] on div "🎉 You're In! Heading Thanks for joining the Holiday Tea waitlist! You’ll receiv…" at bounding box center [723, 176] width 241 height 249
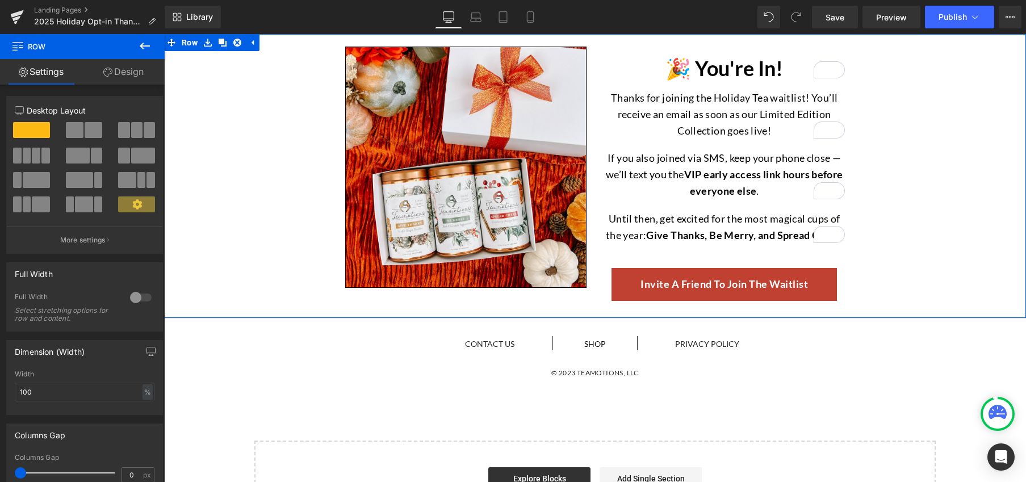
click at [911, 208] on div "Image 🎉 You're In! Heading Thanks for joining the Holiday Tea waitlist! You’ll …" at bounding box center [595, 172] width 862 height 270
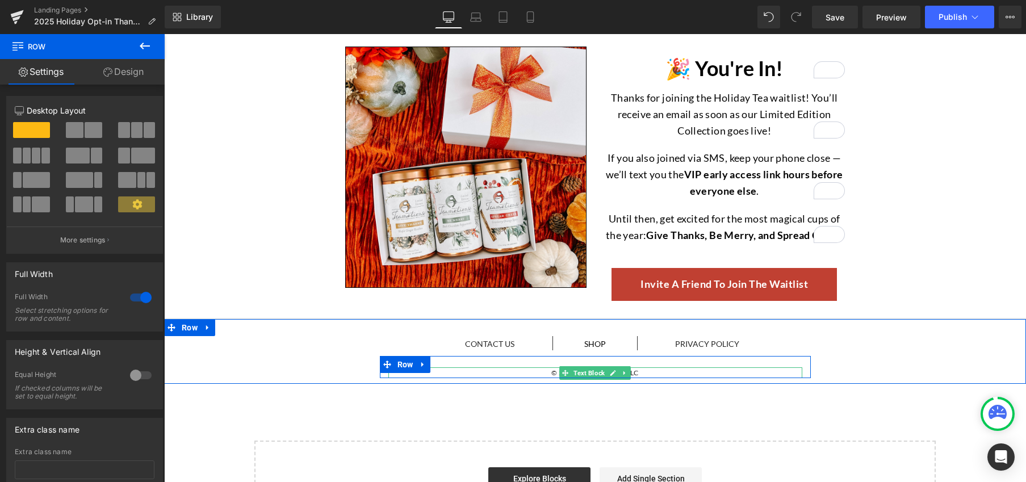
click at [540, 373] on p "© 2023 Teamotions, LLC" at bounding box center [595, 372] width 414 height 11
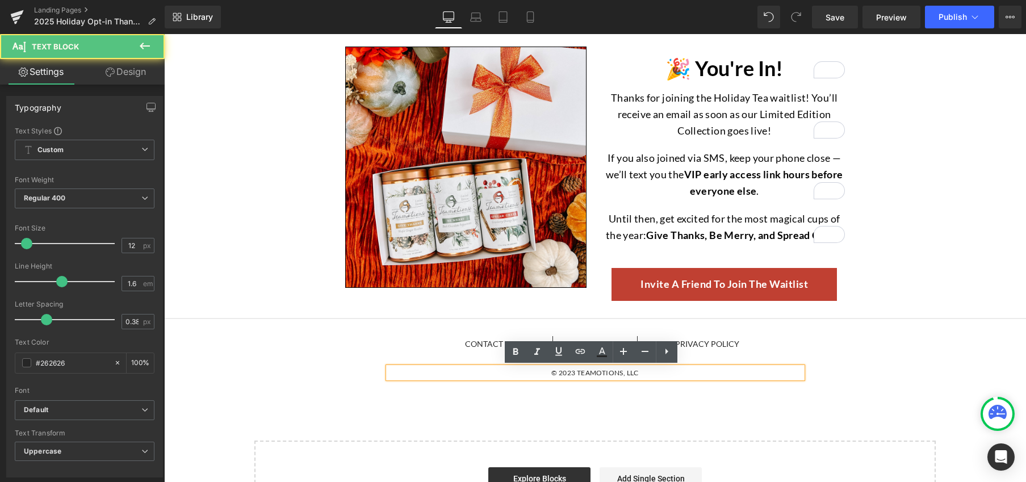
click at [570, 374] on p "© 2023 Teamotions, LLC" at bounding box center [595, 372] width 414 height 11
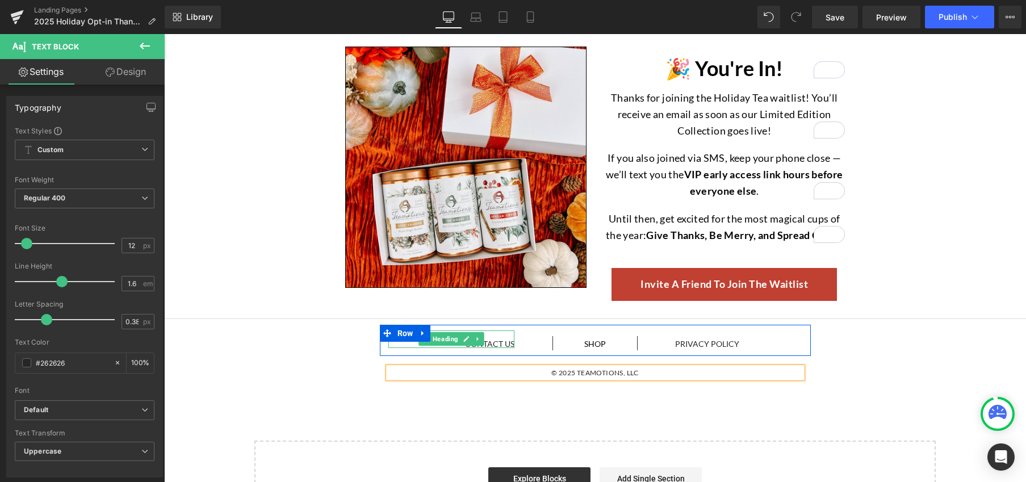
click at [494, 344] on h1 "Contact us" at bounding box center [451, 344] width 127 height 8
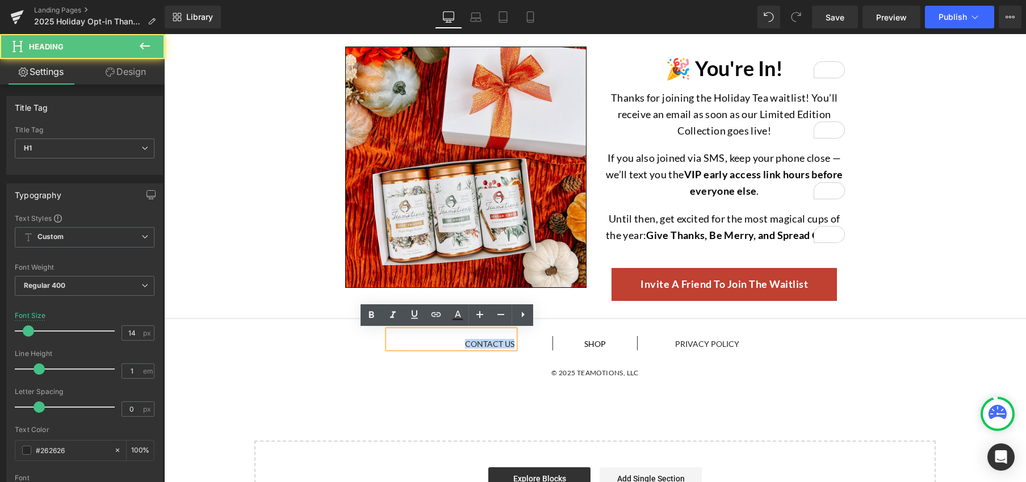
drag, startPoint x: 463, startPoint y: 345, endPoint x: 509, endPoint y: 347, distance: 46.6
click at [509, 347] on h1 "Contact us" at bounding box center [451, 344] width 127 height 8
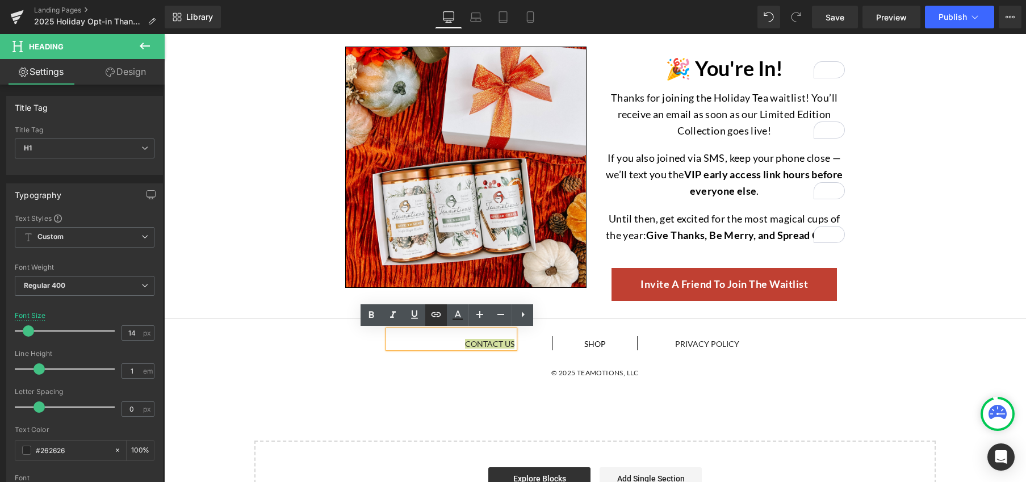
click at [436, 320] on icon at bounding box center [436, 315] width 14 height 14
click at [420, 371] on input "text" at bounding box center [370, 367] width 175 height 28
paste input "[URL][DOMAIN_NAME]"
click at [465, 371] on icon "button" at bounding box center [470, 367] width 14 height 14
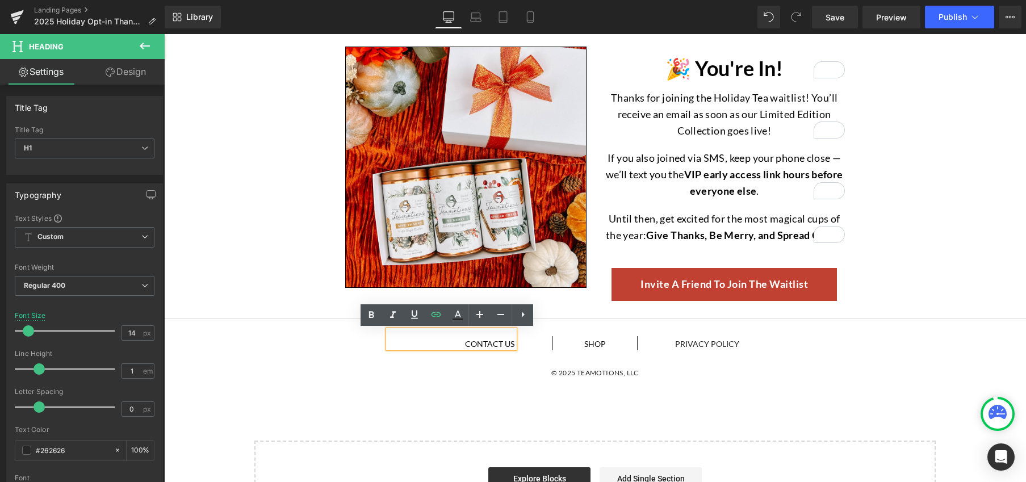
scroll to position [0, 0]
click at [591, 348] on div "Separator Shop Heading Separator Row" at bounding box center [594, 343] width 127 height 26
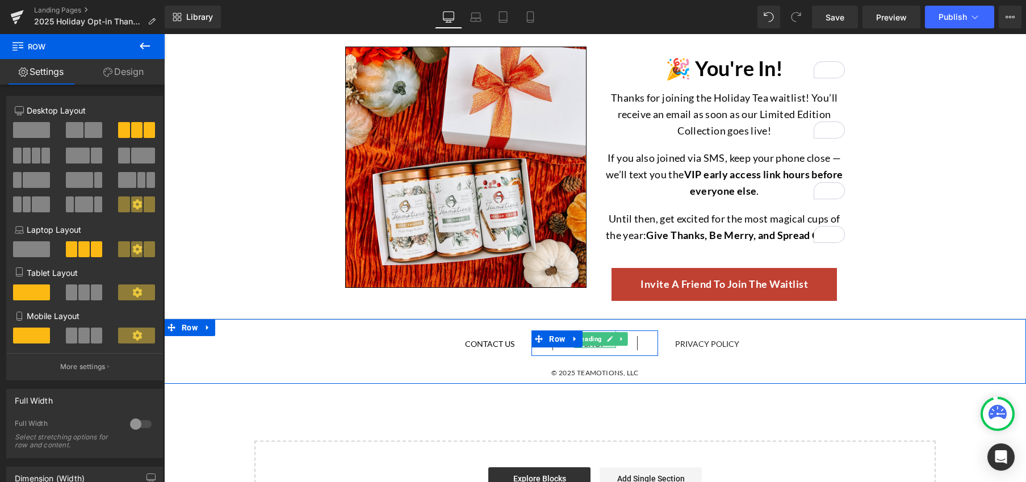
click at [598, 346] on div at bounding box center [595, 346] width 42 height 3
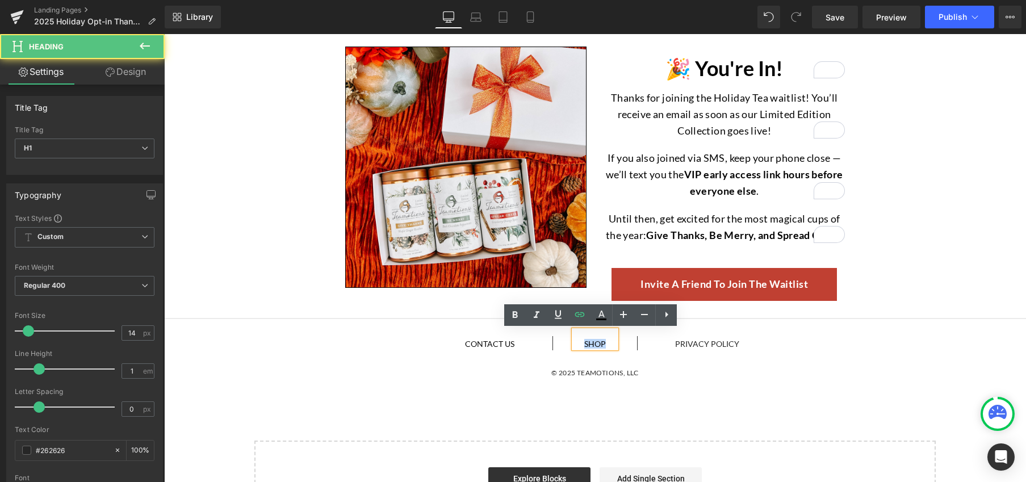
drag, startPoint x: 578, startPoint y: 344, endPoint x: 602, endPoint y: 345, distance: 24.4
click at [602, 345] on h1 "Shop" at bounding box center [595, 344] width 42 height 8
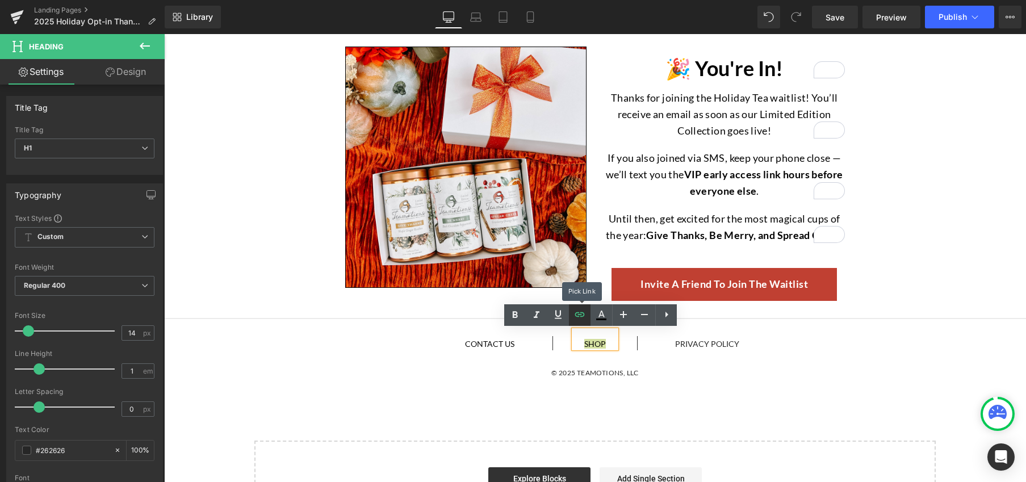
click at [583, 320] on icon at bounding box center [580, 315] width 14 height 14
drag, startPoint x: 590, startPoint y: 371, endPoint x: 738, endPoint y: 371, distance: 148.1
click at [738, 371] on input "[URL][DOMAIN_NAME]" at bounding box center [652, 367] width 175 height 28
paste input "collections/all"
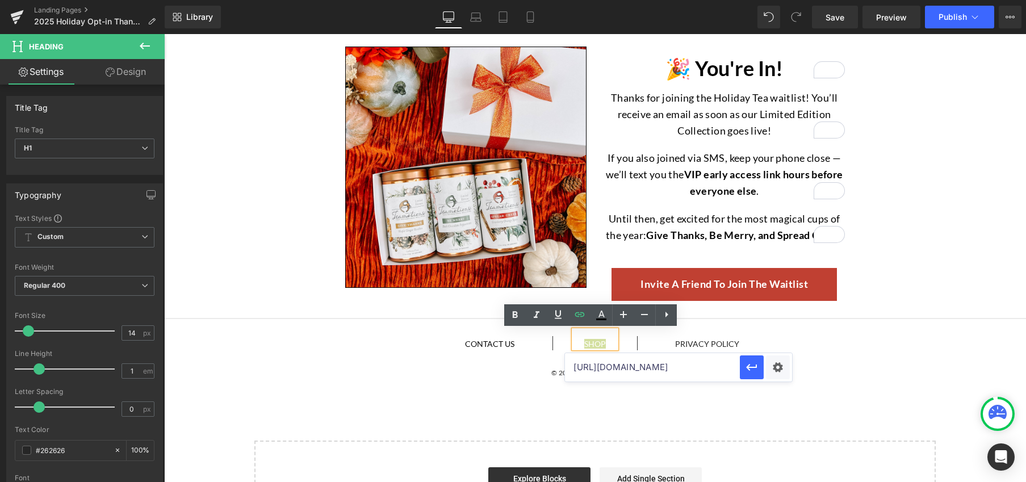
scroll to position [0, 13]
type input "[URL][DOMAIN_NAME]"
click at [753, 370] on icon "button" at bounding box center [752, 367] width 14 height 14
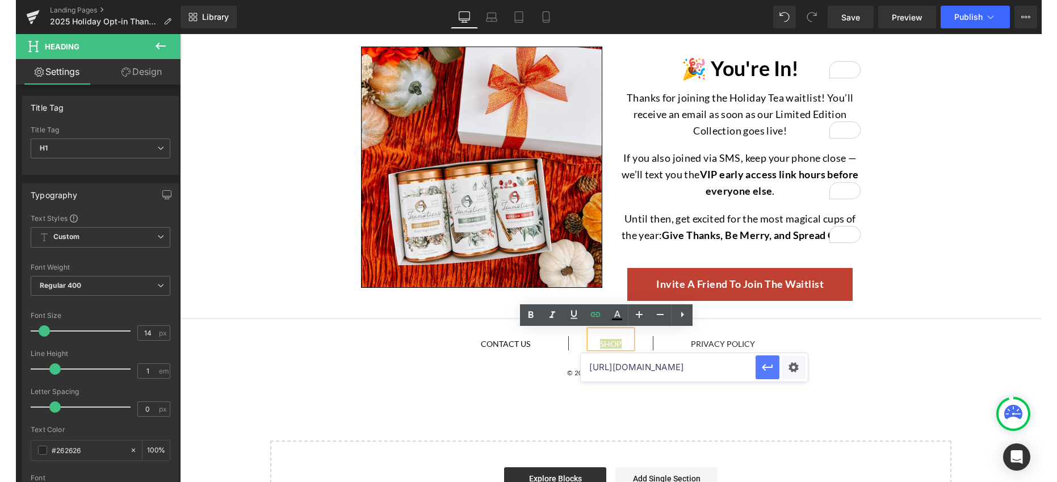
scroll to position [0, 0]
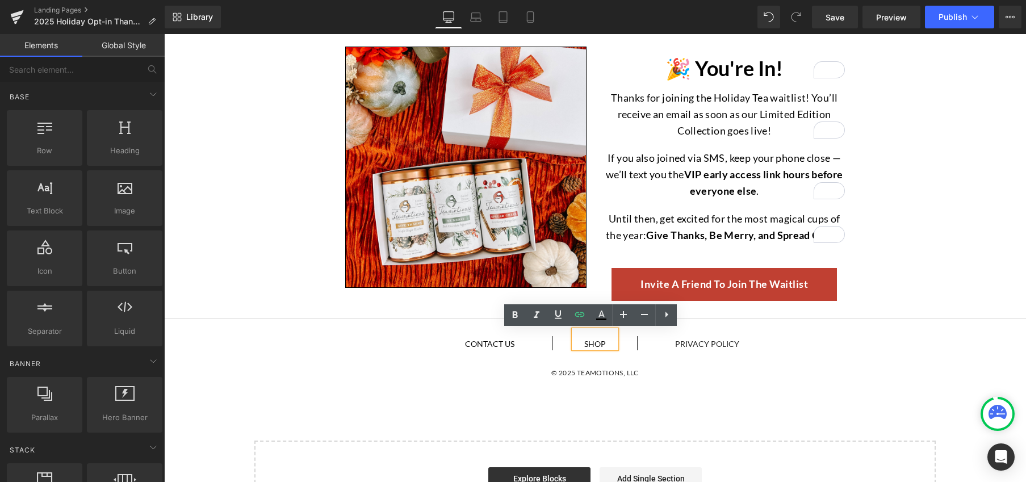
click at [359, 389] on div "Image 🎉 You're In! Heading Thanks for joining the Holiday Tea waitlist! You’ll …" at bounding box center [595, 283] width 862 height 499
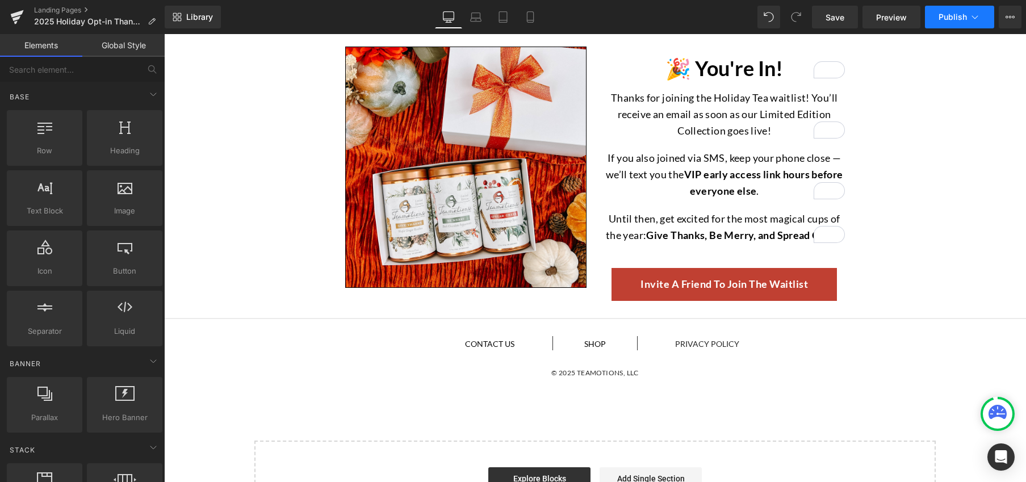
click at [976, 23] on button "Publish" at bounding box center [959, 17] width 69 height 23
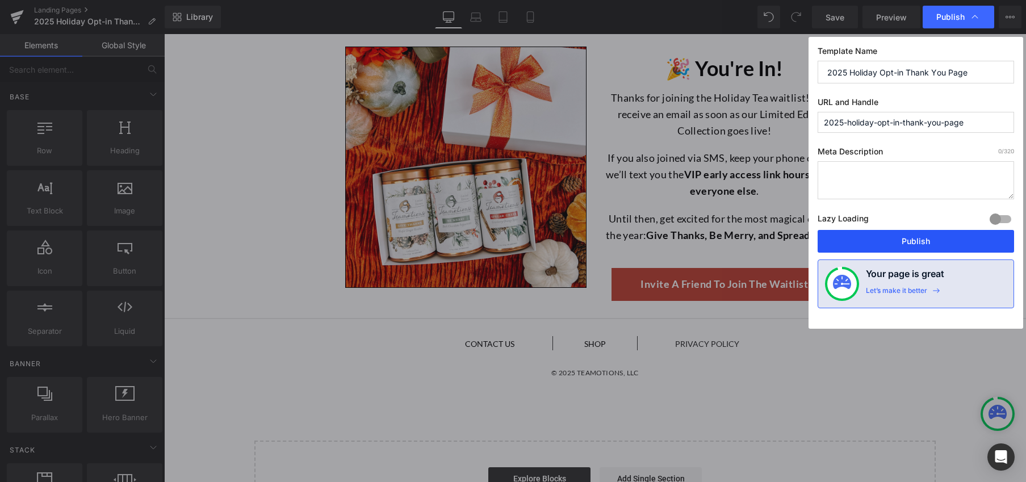
click at [931, 243] on button "Publish" at bounding box center [915, 241] width 196 height 23
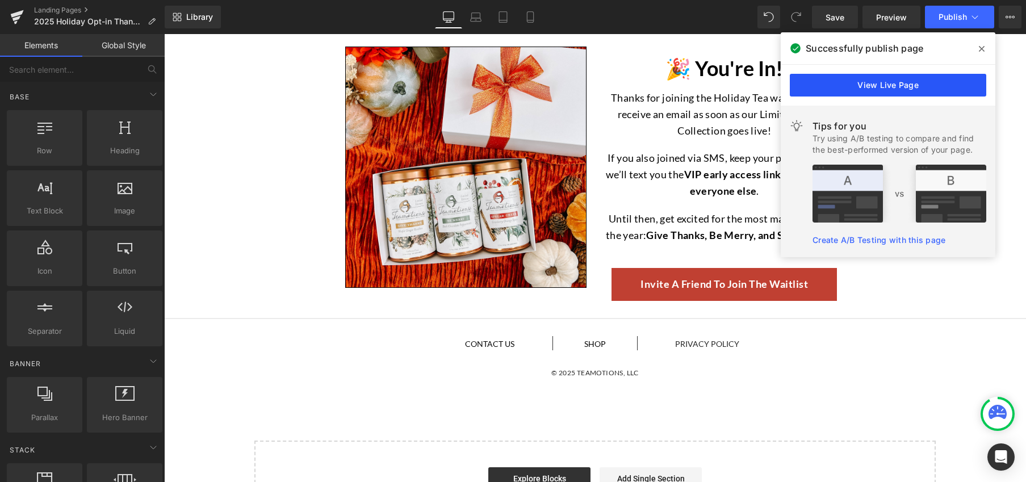
click at [903, 87] on link "View Live Page" at bounding box center [887, 85] width 196 height 23
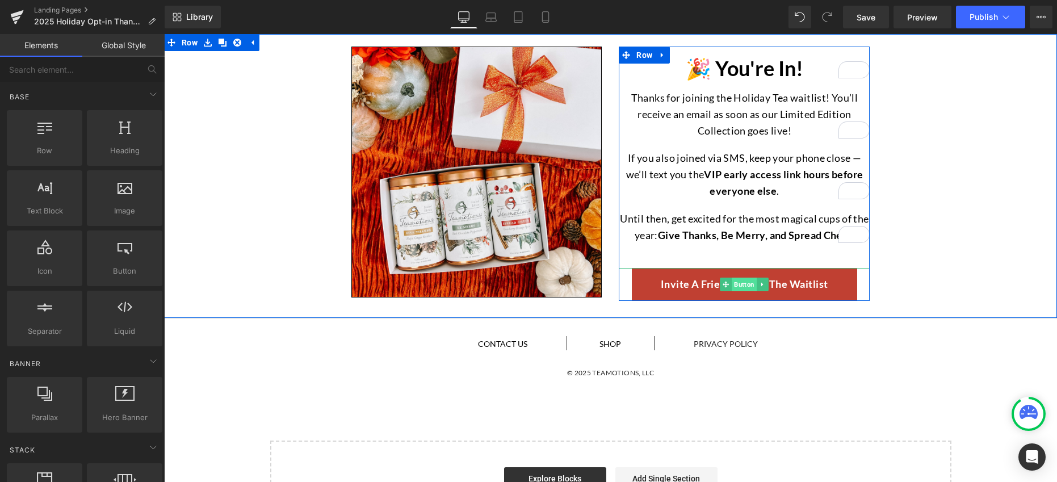
click at [737, 285] on span "Button" at bounding box center [744, 285] width 25 height 14
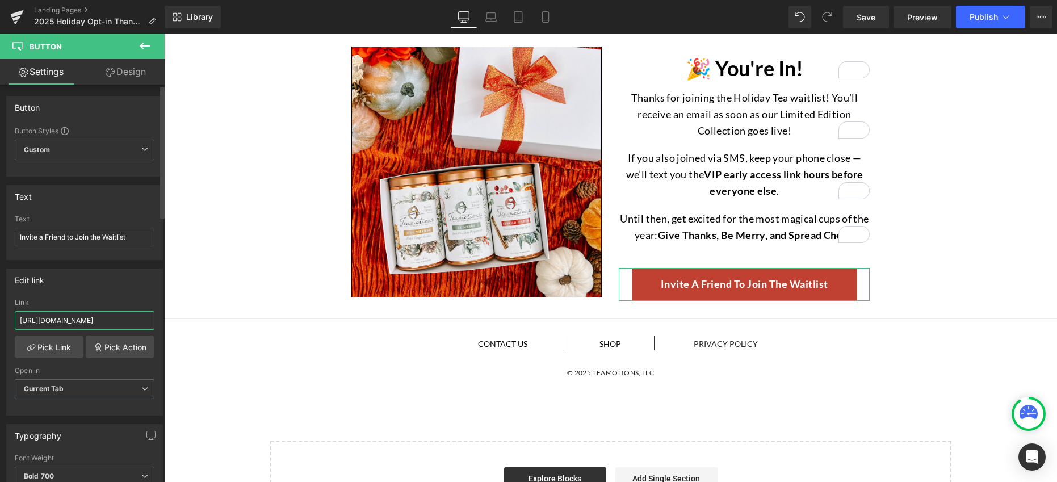
drag, startPoint x: 122, startPoint y: 323, endPoint x: 8, endPoint y: 321, distance: 114.1
click at [8, 321] on div "[URL][DOMAIN_NAME] Link [URL][DOMAIN_NAME] Pick Link Pick Action Current Tab Ne…" at bounding box center [85, 357] width 156 height 116
paste input "pages/2025-holiday-email"
type input "[URL][DOMAIN_NAME]"
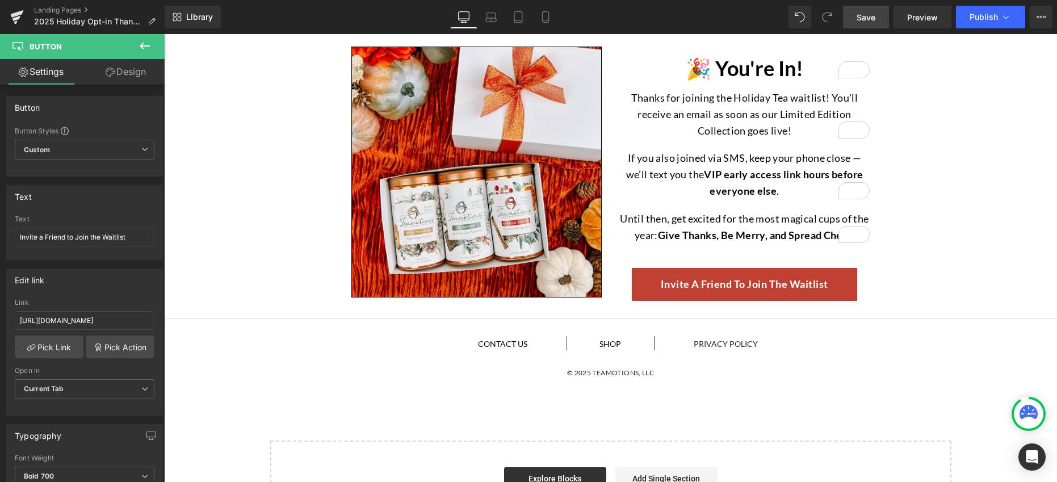
click at [859, 17] on span "Save" at bounding box center [865, 17] width 19 height 12
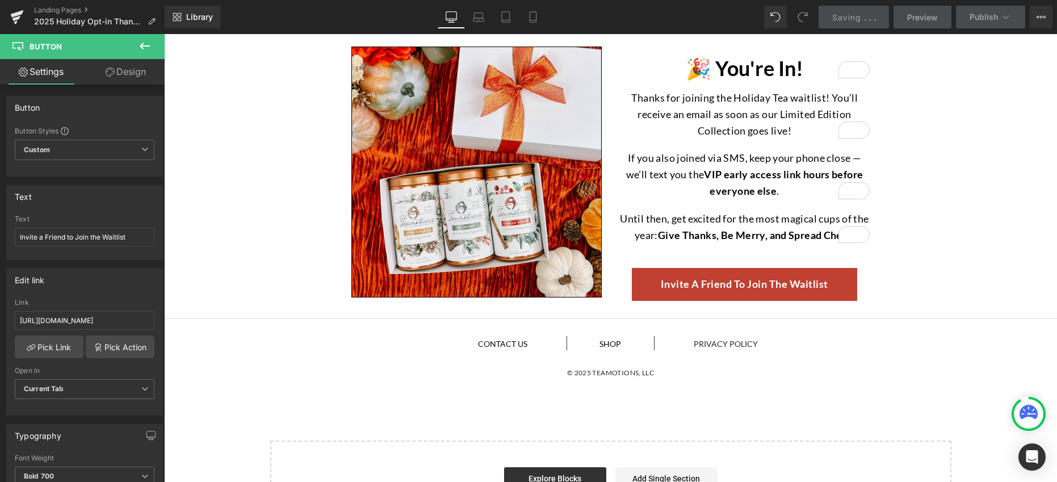
scroll to position [0, 0]
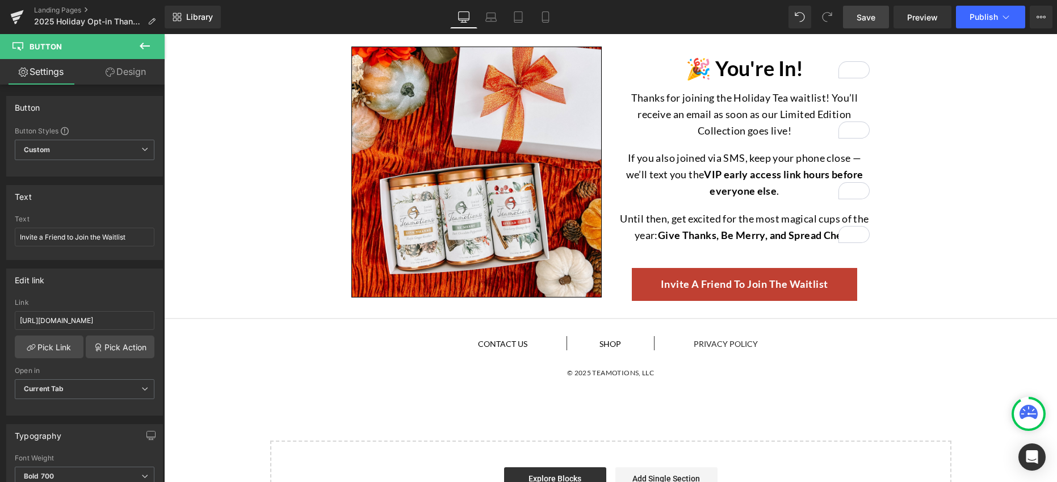
click at [144, 44] on icon at bounding box center [145, 46] width 14 height 14
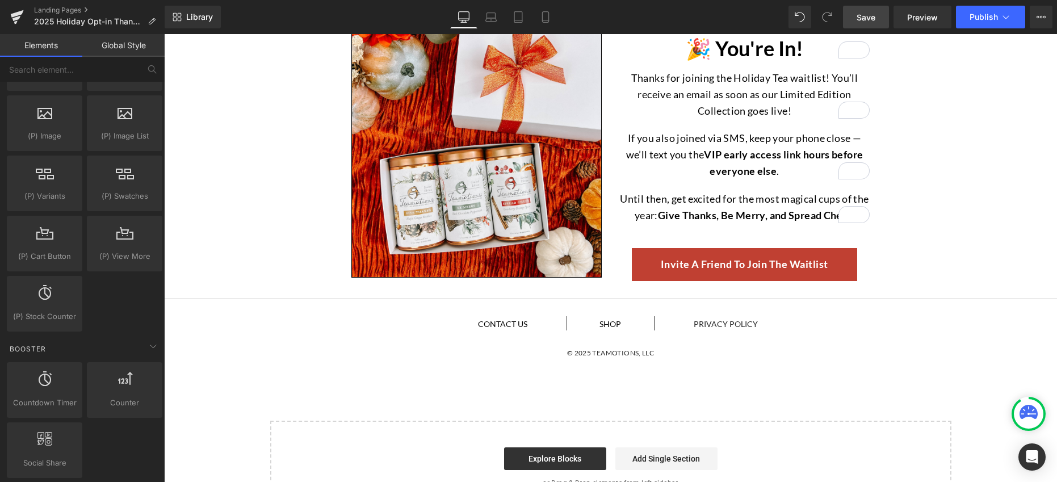
scroll to position [1265, 0]
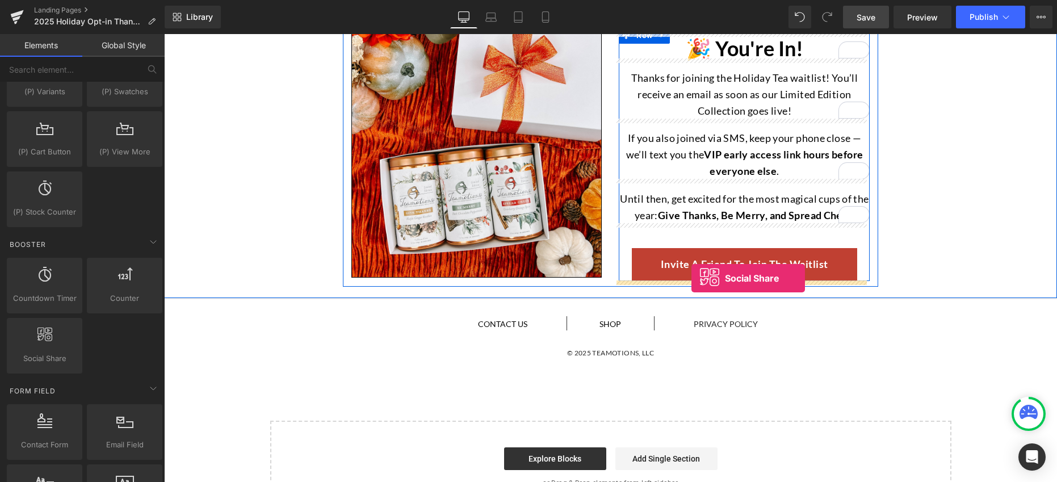
drag, startPoint x: 212, startPoint y: 383, endPoint x: 691, endPoint y: 278, distance: 490.8
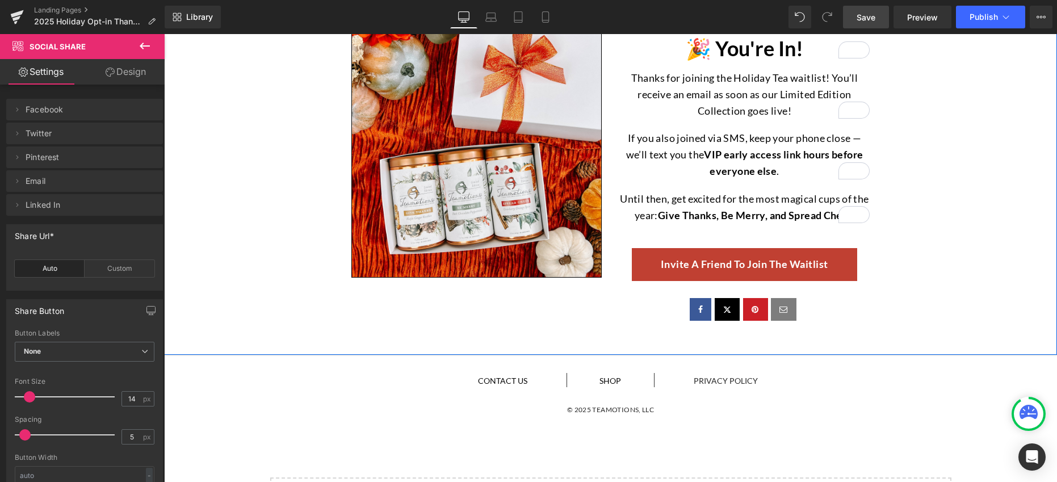
scroll to position [0, 0]
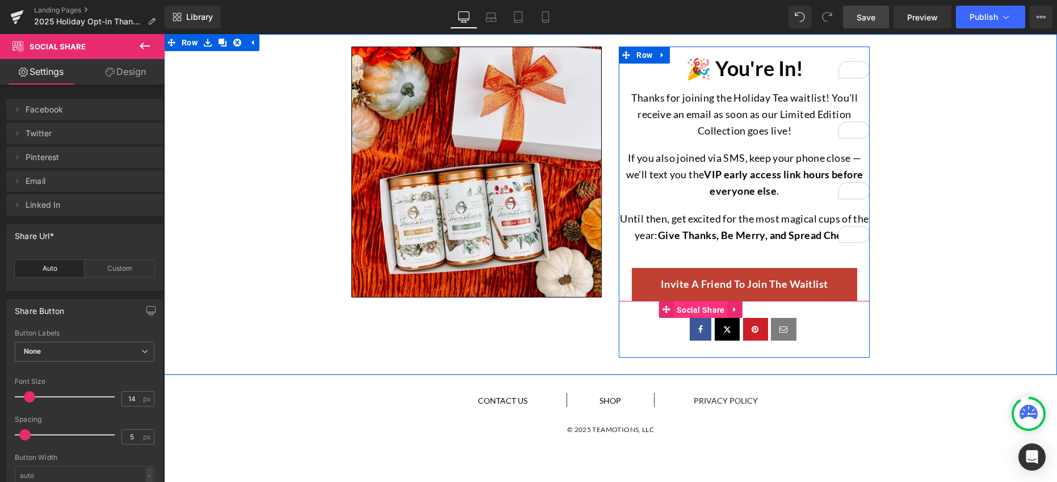
click at [689, 310] on span "Social Share" at bounding box center [701, 309] width 54 height 17
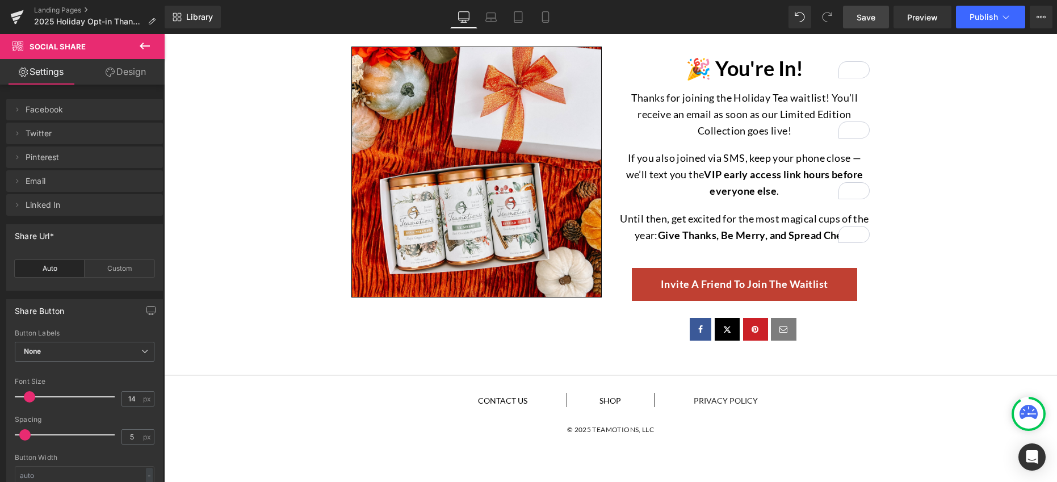
click at [39, 181] on span "Email" at bounding box center [73, 181] width 95 height 22
click at [17, 180] on icon at bounding box center [17, 181] width 2 height 4
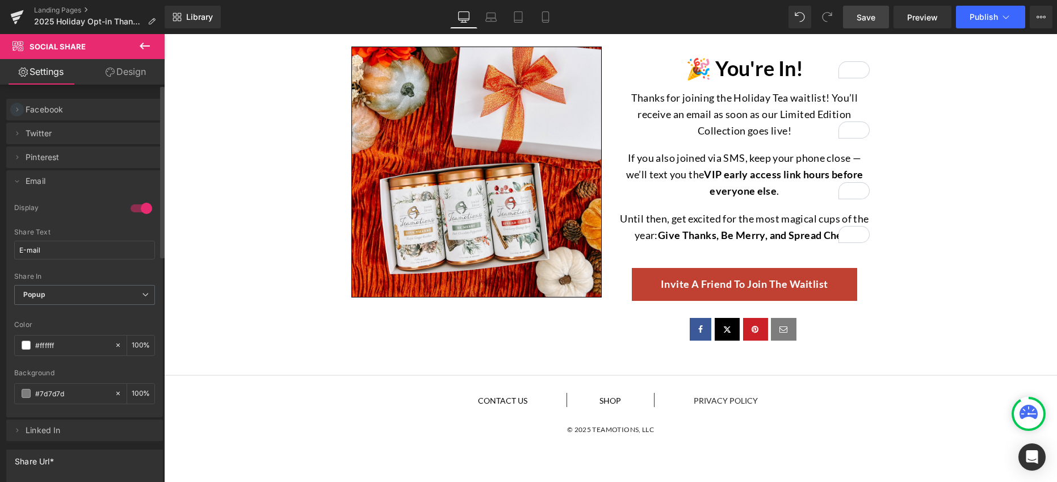
click at [15, 111] on icon at bounding box center [16, 109] width 9 height 9
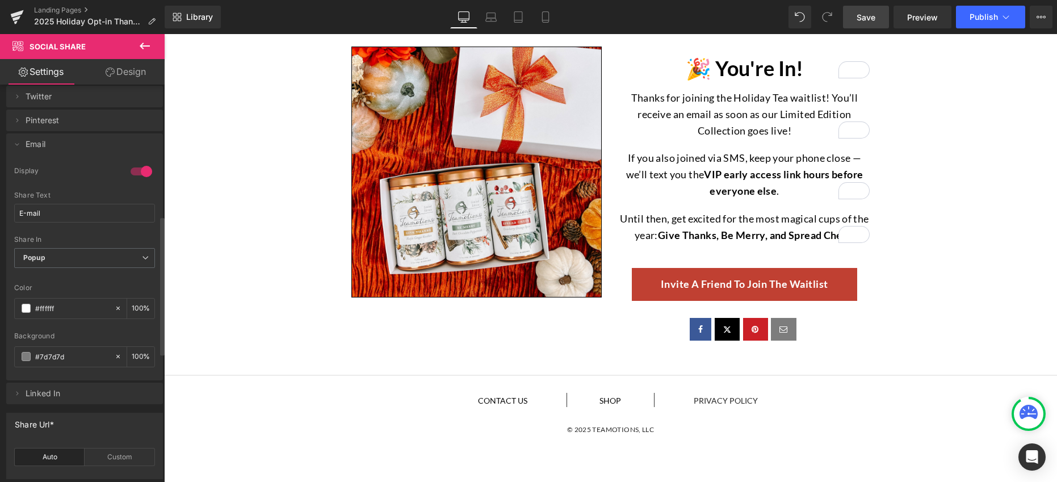
scroll to position [376, 0]
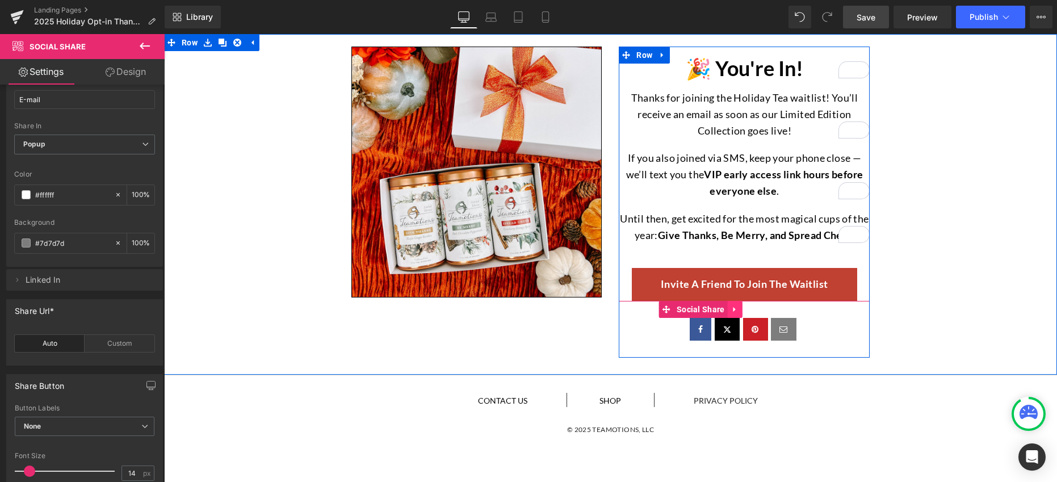
click at [734, 313] on icon at bounding box center [735, 309] width 8 height 9
click at [738, 310] on icon at bounding box center [742, 309] width 8 height 8
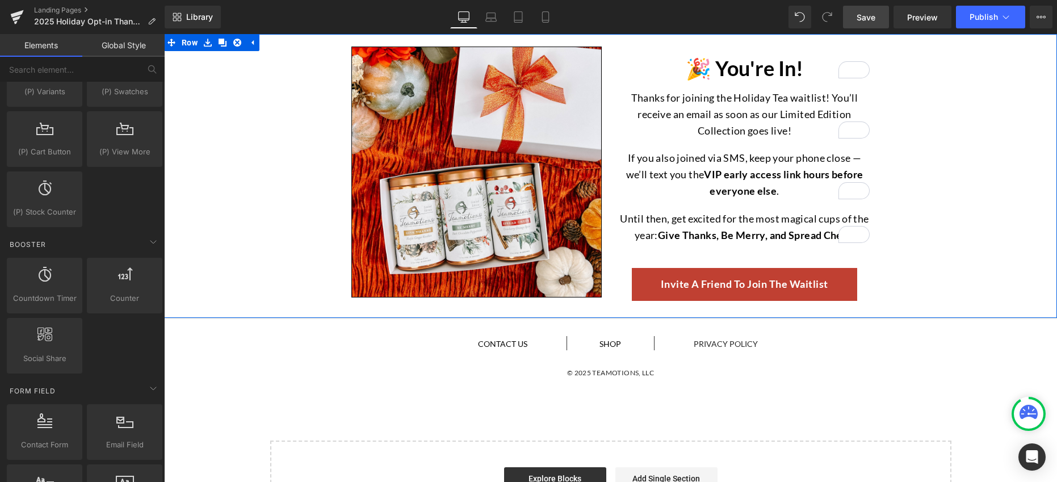
scroll to position [2, 0]
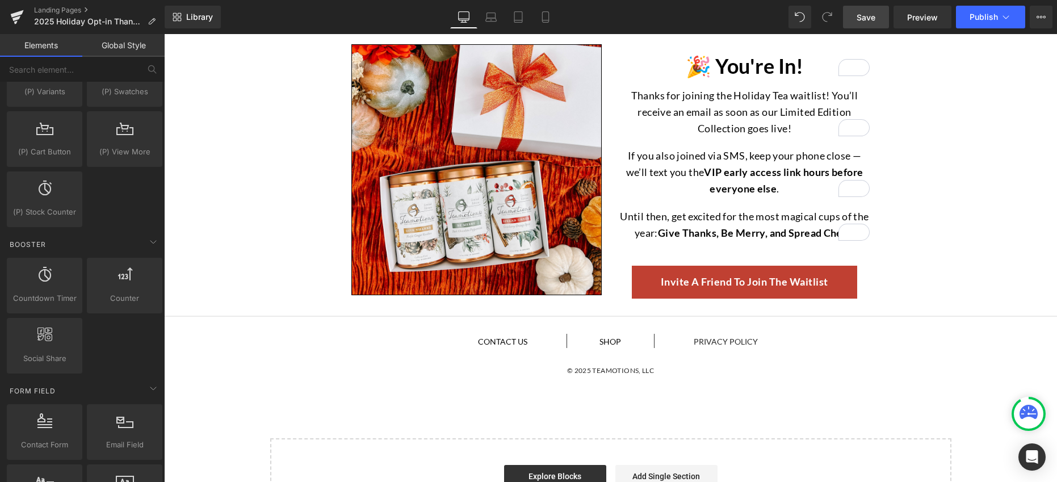
click at [866, 18] on span "Save" at bounding box center [865, 17] width 19 height 12
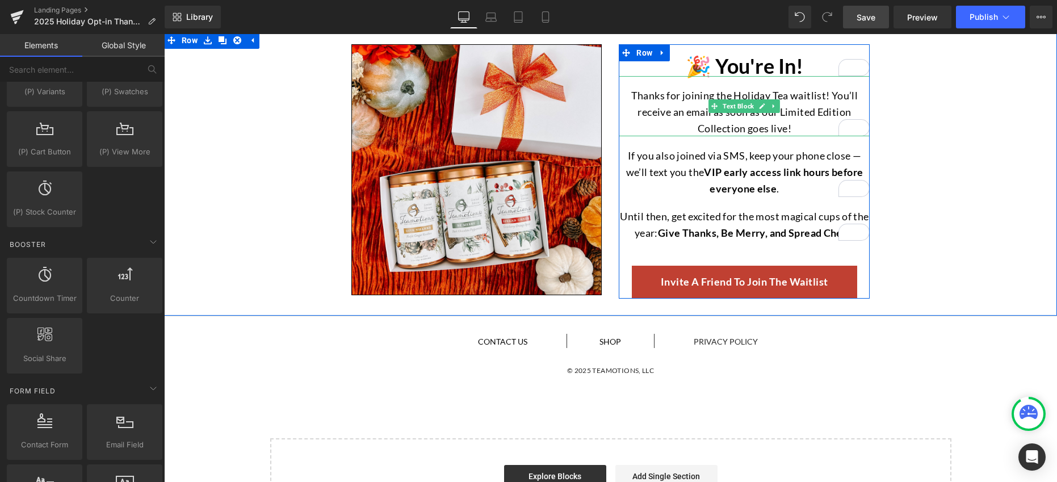
click at [782, 129] on p "Thanks for joining the Holiday Tea waitlist! You’ll receive an email as soon as…" at bounding box center [744, 111] width 251 height 49
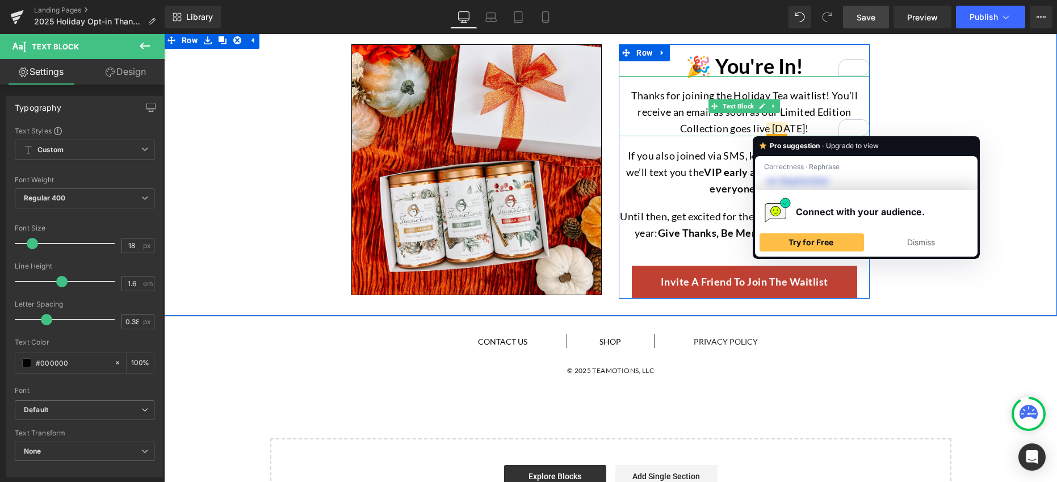
click at [782, 130] on p "Thanks for joining the Holiday Tea waitlist! You’ll receive an email as soon as…" at bounding box center [744, 111] width 251 height 49
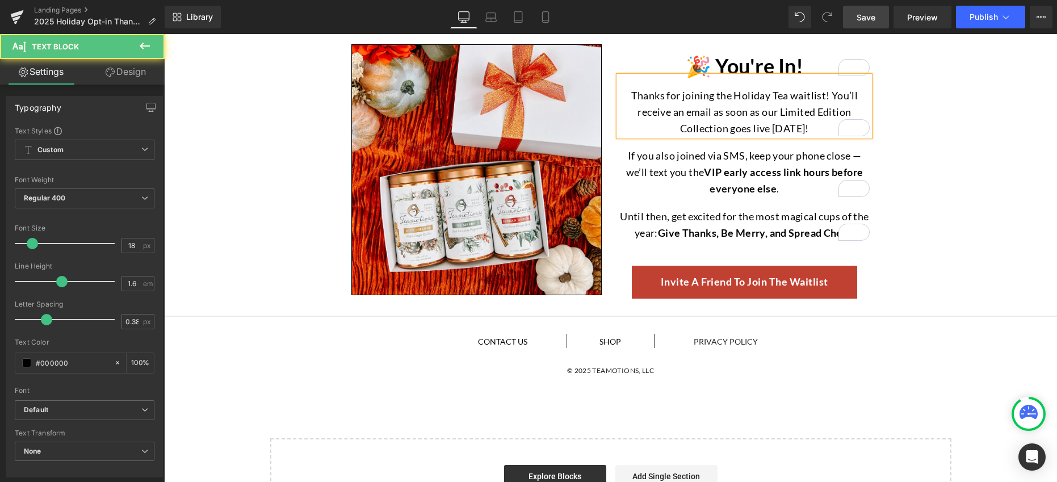
click at [827, 128] on p "Thanks for joining the Holiday Tea waitlist! You’ll receive an email as soon as…" at bounding box center [744, 111] width 251 height 49
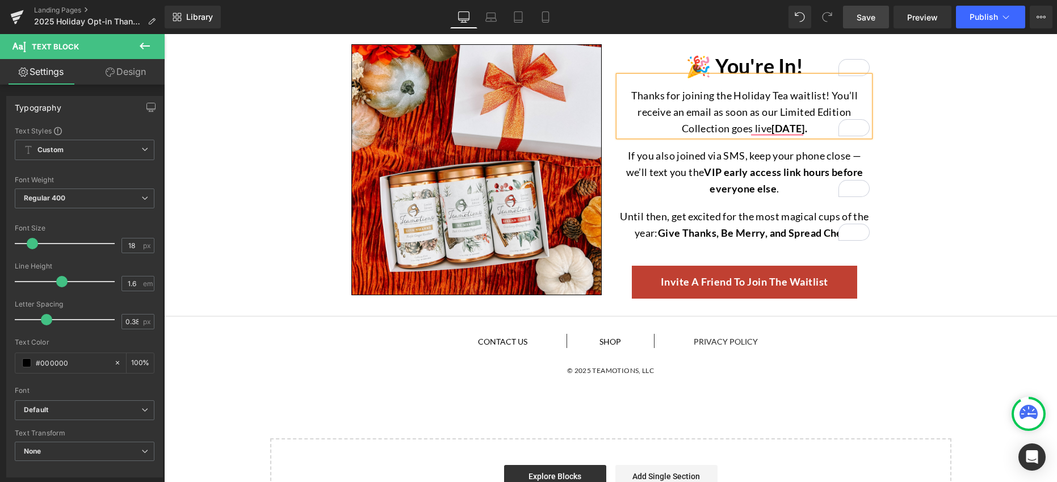
click at [968, 166] on div "Image 🎉 You're In! Heading Thanks for joining the Holiday Tea waitlist! You’ll …" at bounding box center [610, 170] width 893 height 270
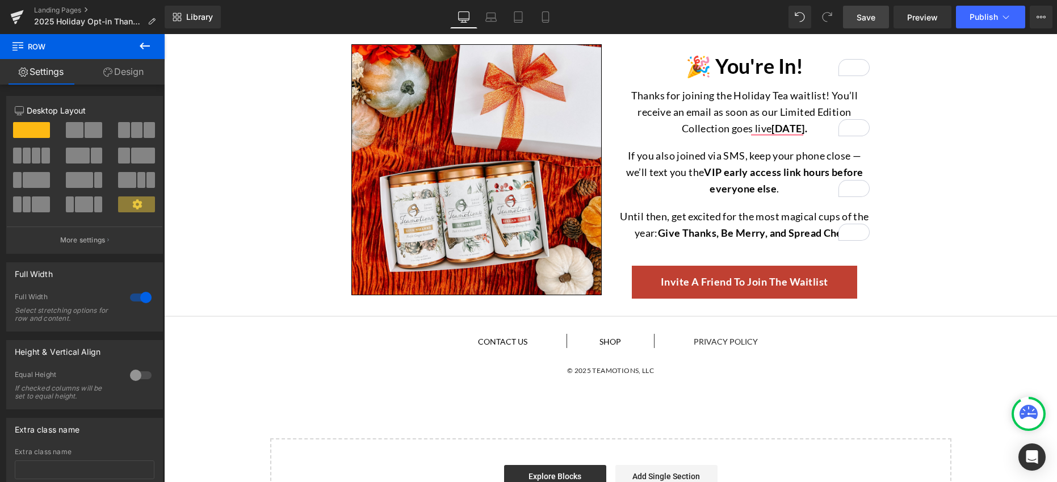
click at [866, 19] on span "Save" at bounding box center [865, 17] width 19 height 12
click at [980, 24] on button "Publish" at bounding box center [990, 17] width 69 height 23
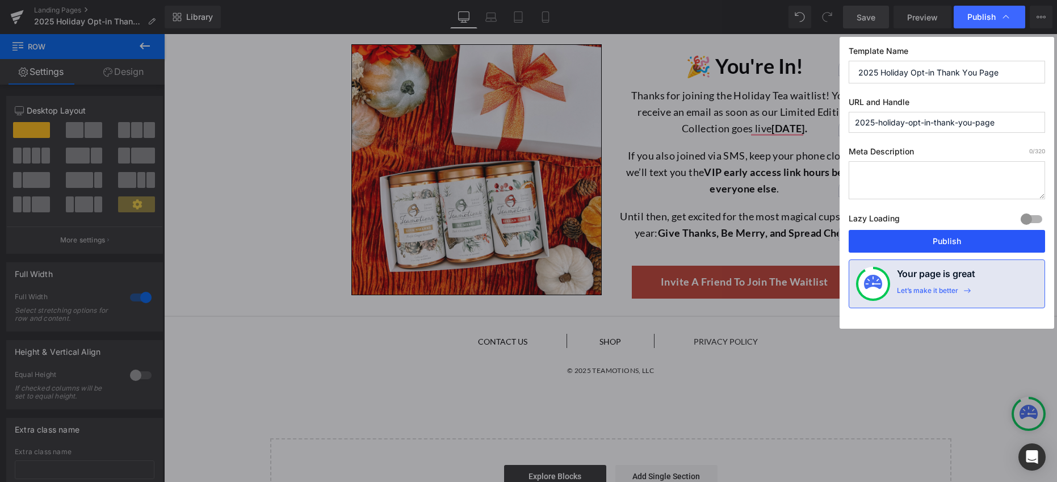
click at [951, 243] on button "Publish" at bounding box center [946, 241] width 196 height 23
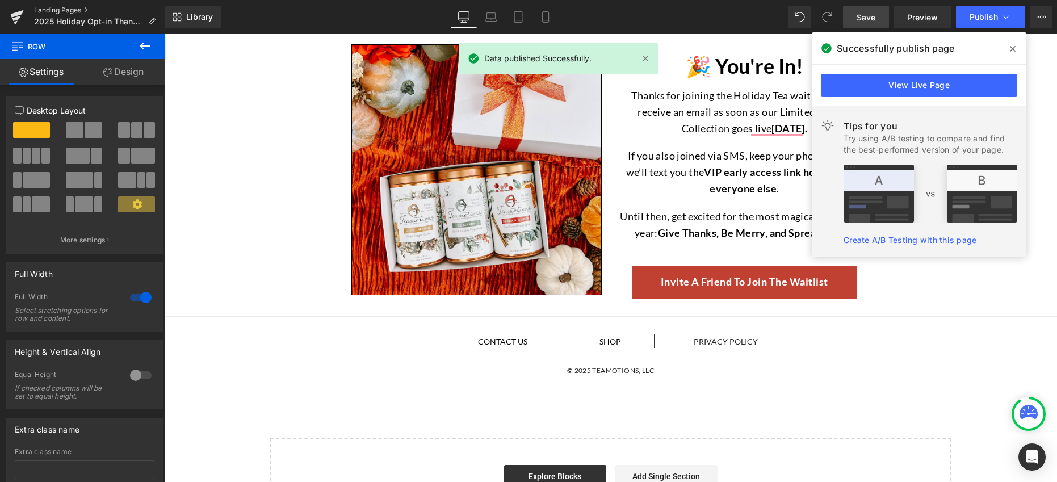
click at [53, 7] on link "Landing Pages" at bounding box center [99, 10] width 131 height 9
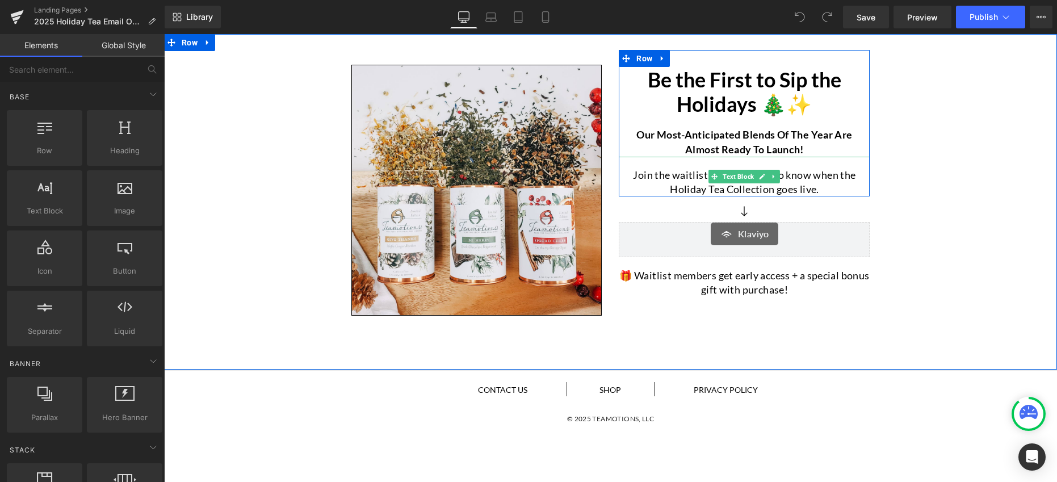
click at [810, 190] on p "Join the waitlist to be the first to know when the Holiday Tea Collection goes …" at bounding box center [744, 182] width 251 height 28
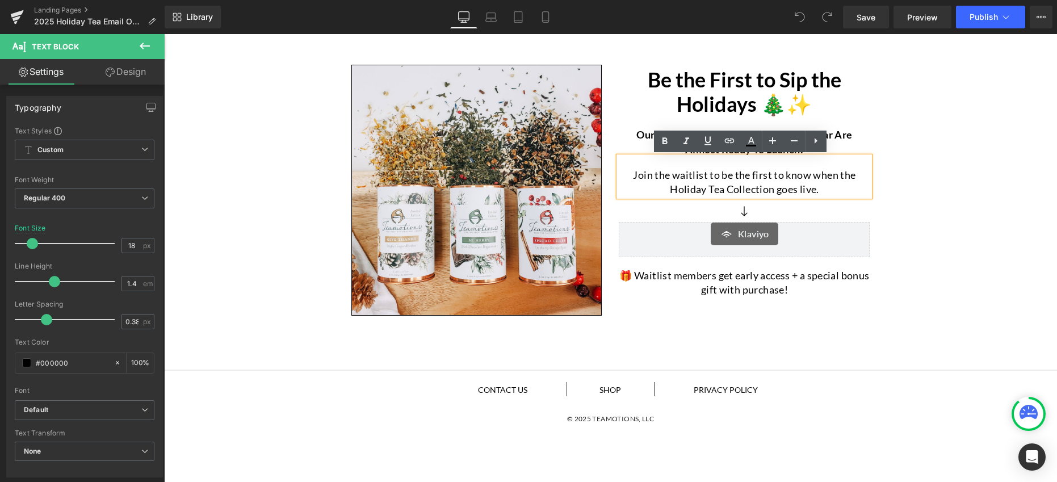
click at [813, 191] on p "Join the waitlist to be the first to know when the Holiday Tea Collection goes …" at bounding box center [744, 182] width 251 height 28
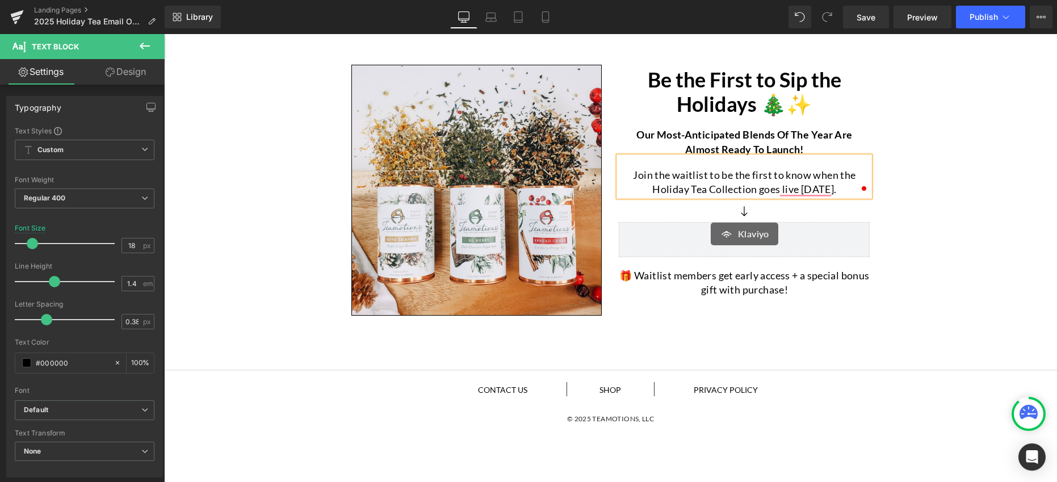
click at [930, 205] on div "Image Be the First to Sip the Holidays 🎄✨ Heading Our most-anticipated blends o…" at bounding box center [610, 181] width 893 height 282
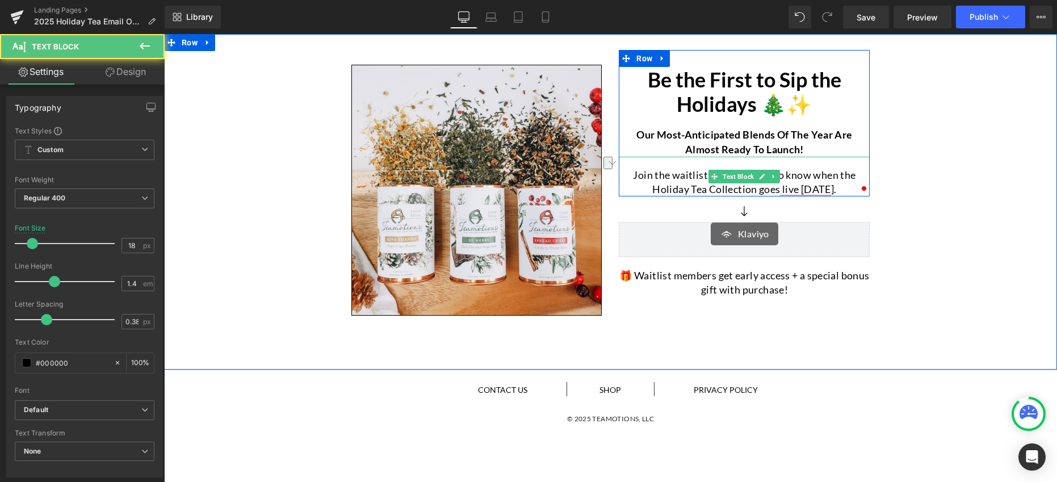
click at [856, 189] on html "Image Be the First to Sip the Holidays 🎄✨ Heading Our most-anticipated blends o…" at bounding box center [610, 315] width 893 height 562
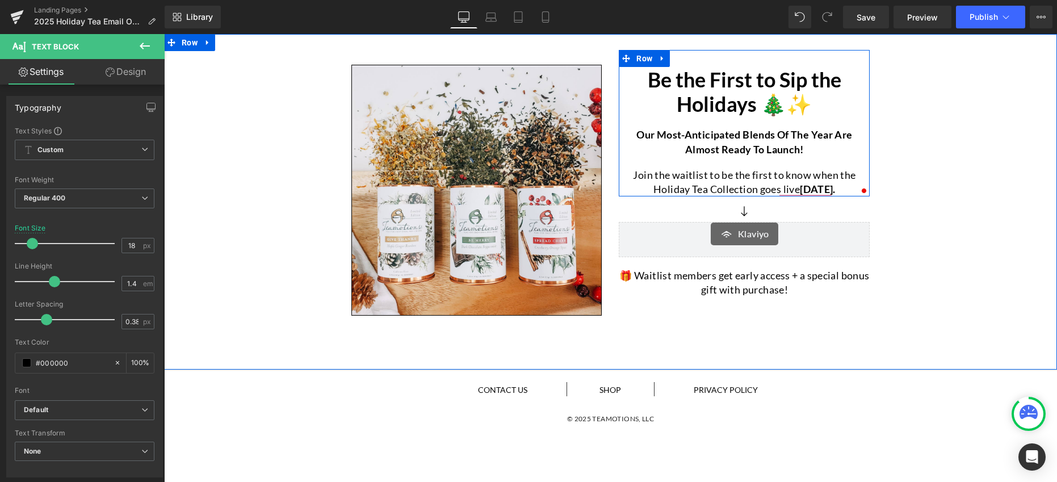
click at [944, 229] on div "Image Be the First to Sip the Holidays 🎄✨ Heading Our most-anticipated blends o…" at bounding box center [610, 181] width 893 height 282
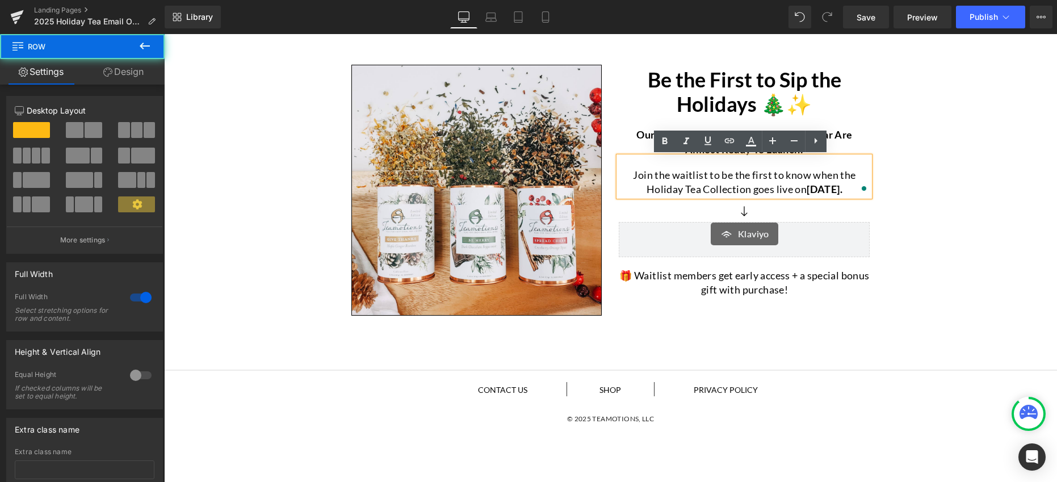
click at [969, 238] on div "Image Be the First to Sip the Holidays 🎄✨ Heading Our most-anticipated blends o…" at bounding box center [610, 181] width 893 height 282
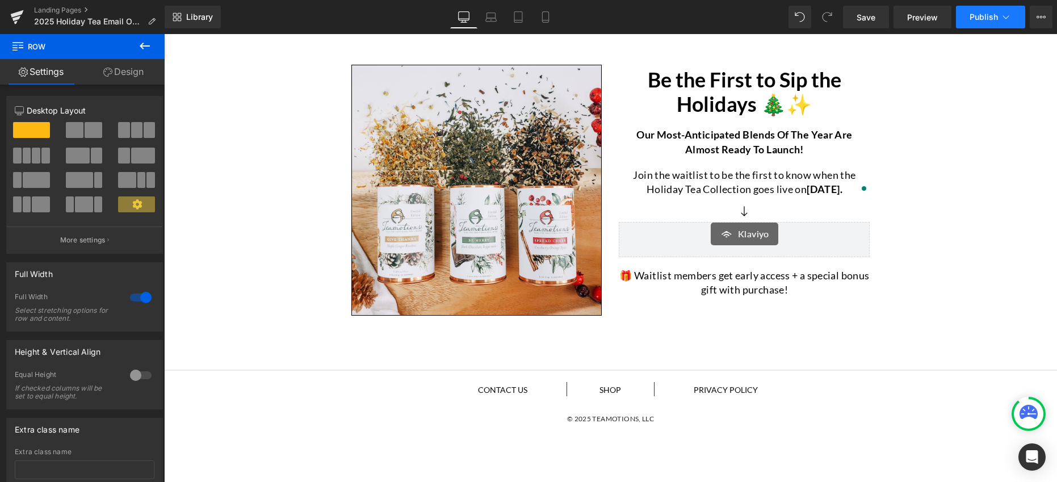
click at [984, 22] on button "Publish" at bounding box center [990, 17] width 69 height 23
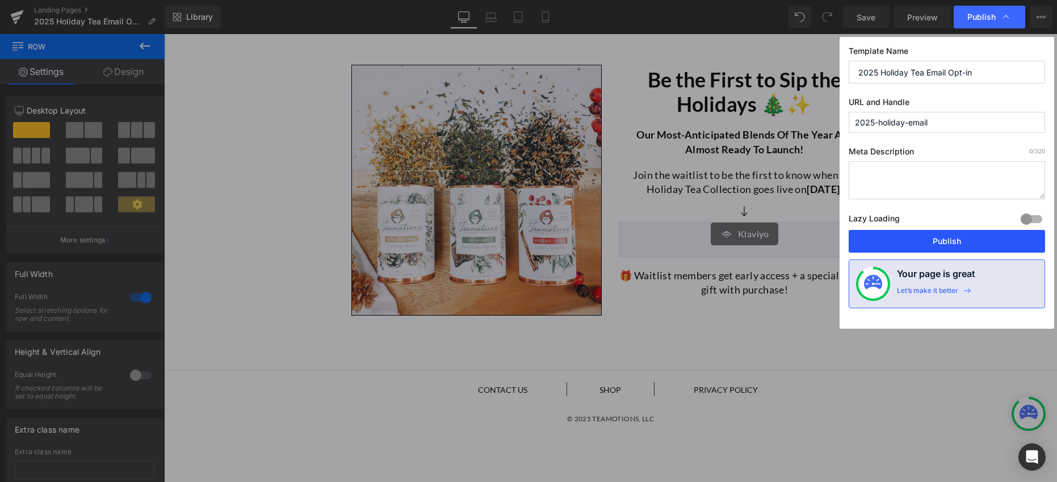
click at [962, 242] on button "Publish" at bounding box center [946, 241] width 196 height 23
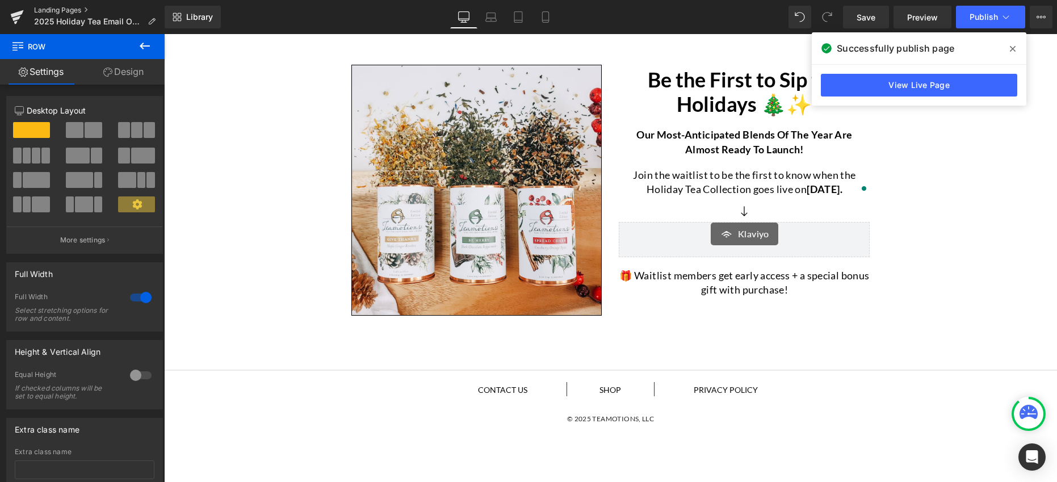
click at [58, 11] on link "Landing Pages" at bounding box center [99, 10] width 131 height 9
